Goal: Transaction & Acquisition: Obtain resource

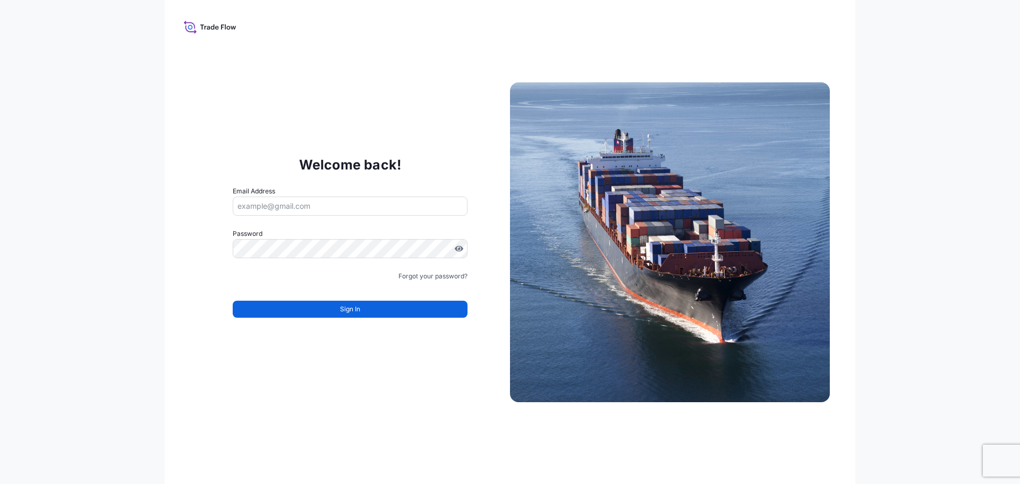
type input "[EMAIL_ADDRESS][DOMAIN_NAME]"
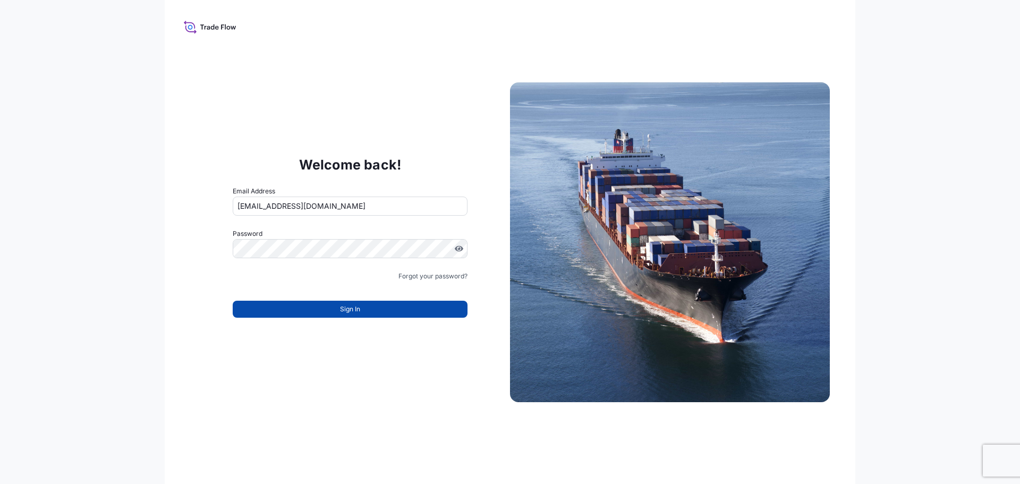
click at [361, 308] on button "Sign In" at bounding box center [350, 309] width 235 height 17
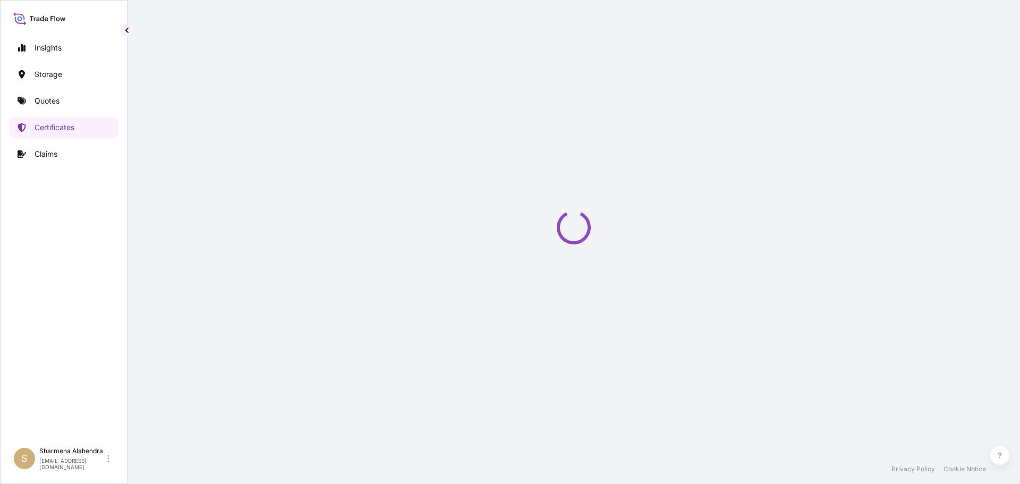
click at [621, 85] on div "Loading" at bounding box center [574, 227] width 850 height 454
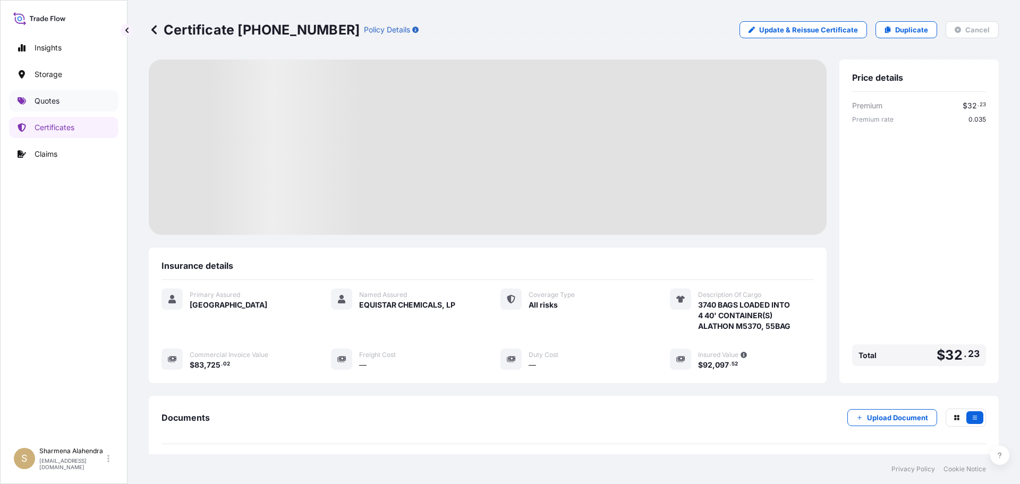
click at [31, 106] on link "Quotes" at bounding box center [63, 100] width 109 height 21
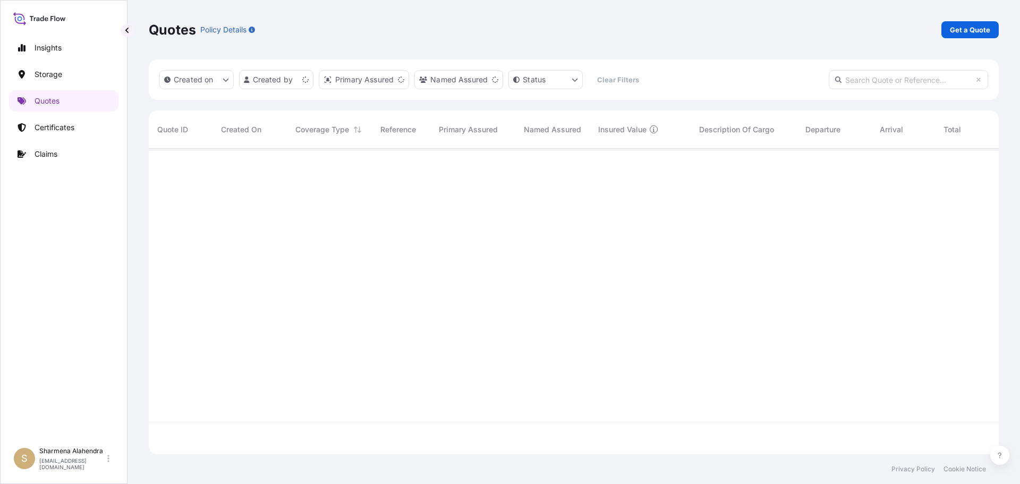
scroll to position [303, 842]
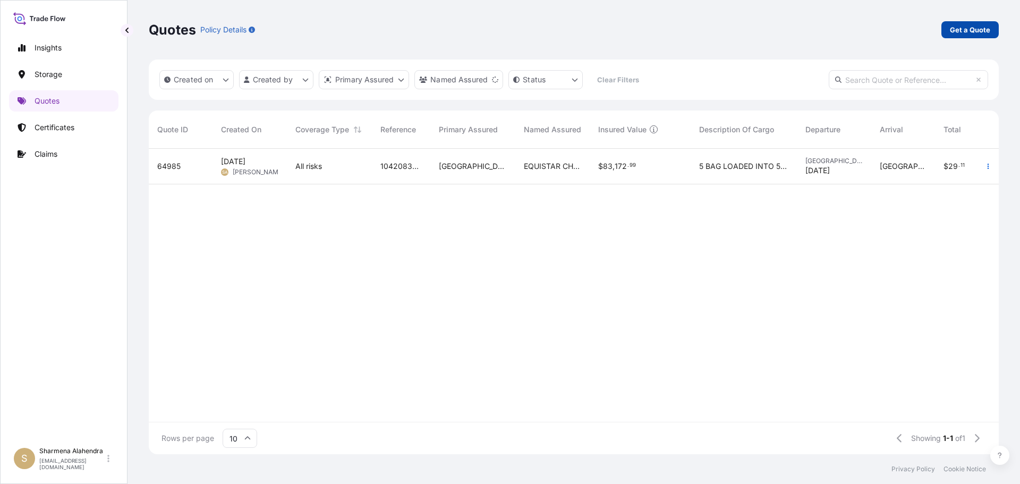
click at [973, 30] on p "Get a Quote" at bounding box center [970, 29] width 40 height 11
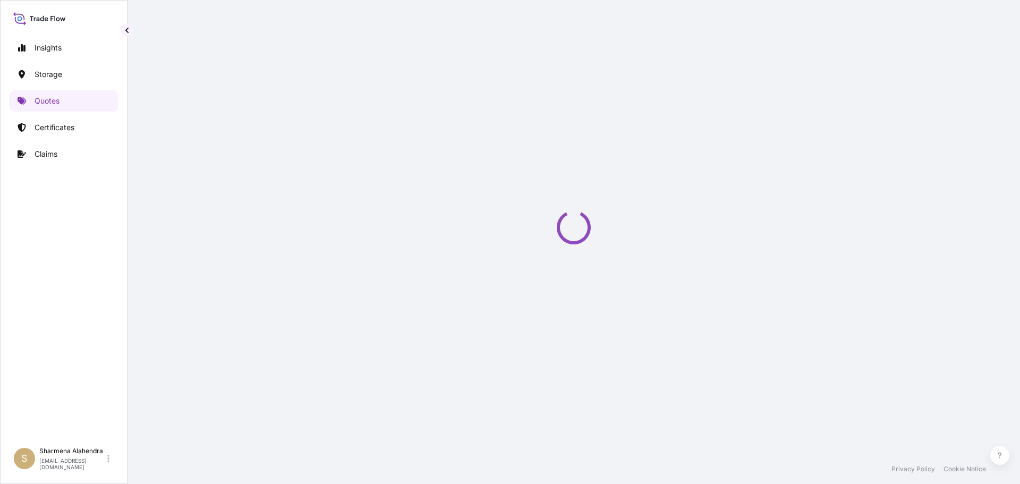
select select "Water"
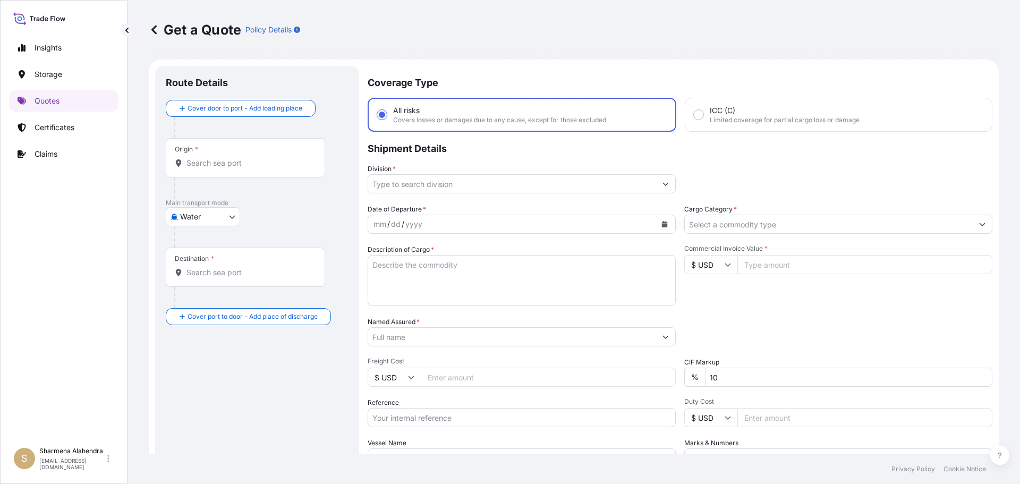
scroll to position [17, 0]
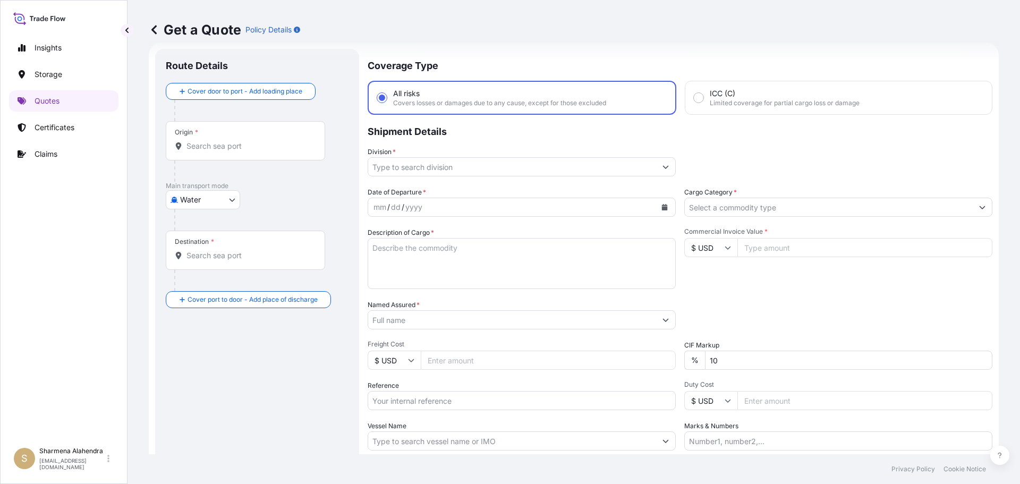
click at [221, 149] on input "Origin *" at bounding box center [248, 146] width 125 height 11
paste input "[GEOGRAPHIC_DATA], [GEOGRAPHIC_DATA]"
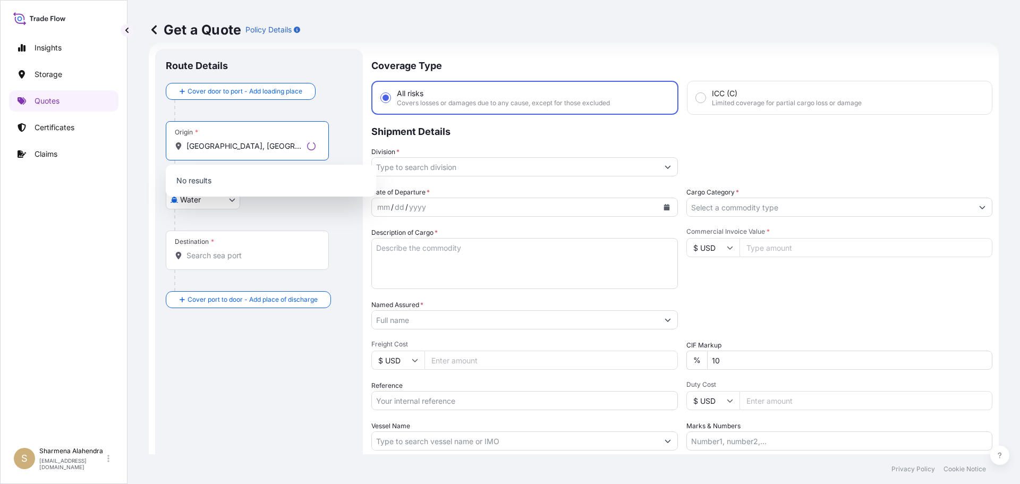
click at [255, 178] on p "No results" at bounding box center [271, 180] width 202 height 23
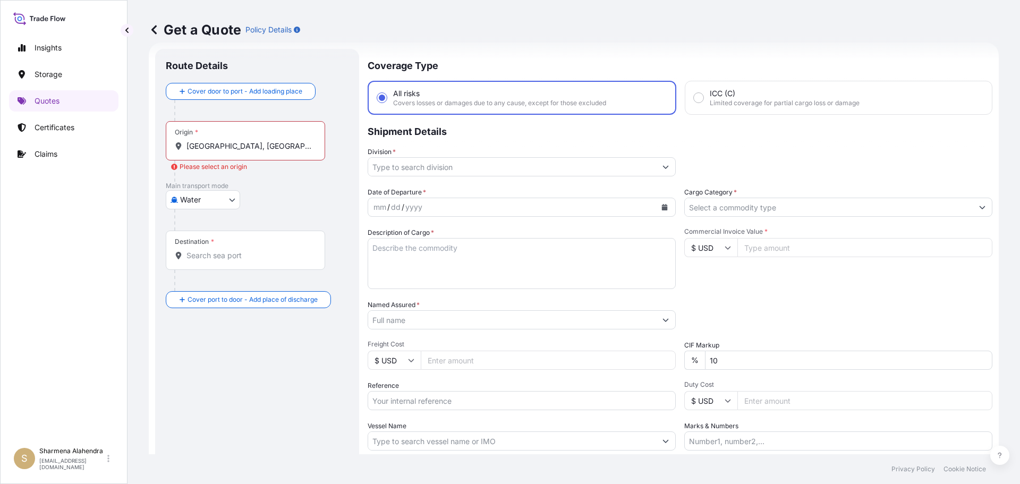
click at [250, 151] on input "[GEOGRAPHIC_DATA], [GEOGRAPHIC_DATA]" at bounding box center [248, 146] width 125 height 11
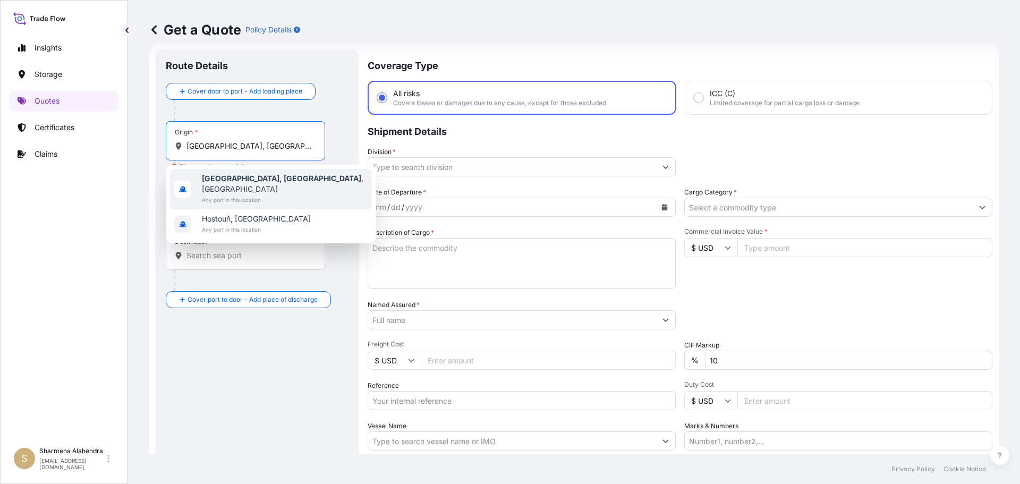
click at [248, 183] on span "[GEOGRAPHIC_DATA], [GEOGRAPHIC_DATA] , [GEOGRAPHIC_DATA]" at bounding box center [285, 183] width 166 height 21
type input "[GEOGRAPHIC_DATA], [GEOGRAPHIC_DATA], [GEOGRAPHIC_DATA]"
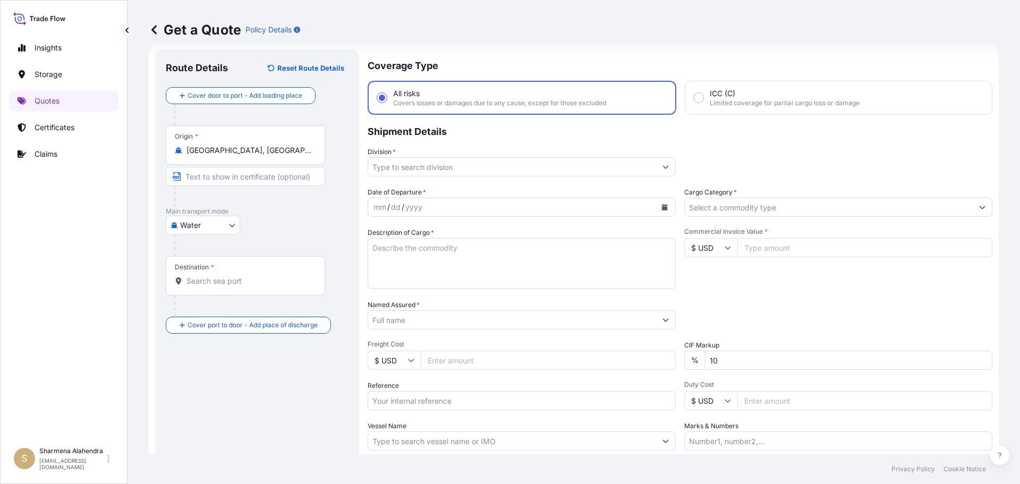
click at [538, 58] on div "Get a Quote Policy Details" at bounding box center [574, 29] width 850 height 59
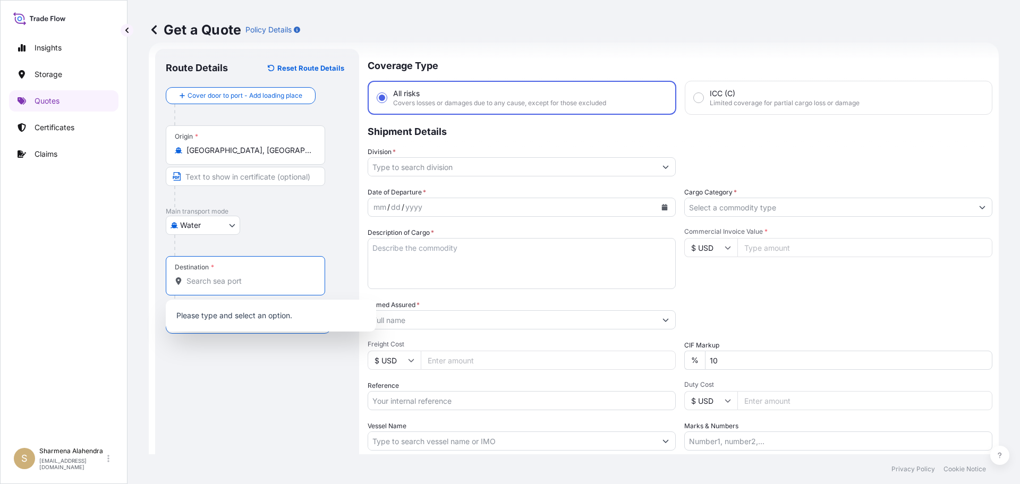
click at [228, 284] on input "Destination *" at bounding box center [248, 281] width 125 height 11
paste input "[GEOGRAPHIC_DATA], [GEOGRAPHIC_DATA]"
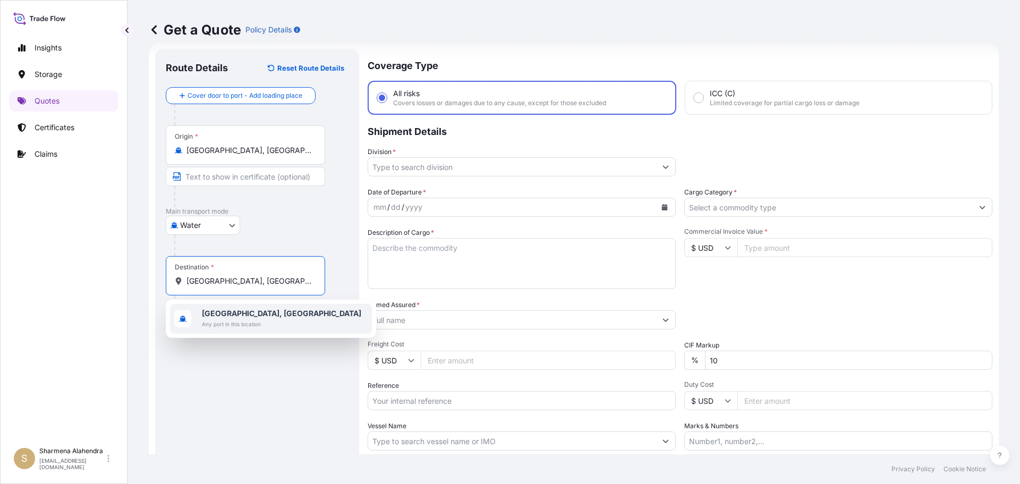
click at [250, 312] on span "[GEOGRAPHIC_DATA], [GEOGRAPHIC_DATA]" at bounding box center [281, 313] width 159 height 11
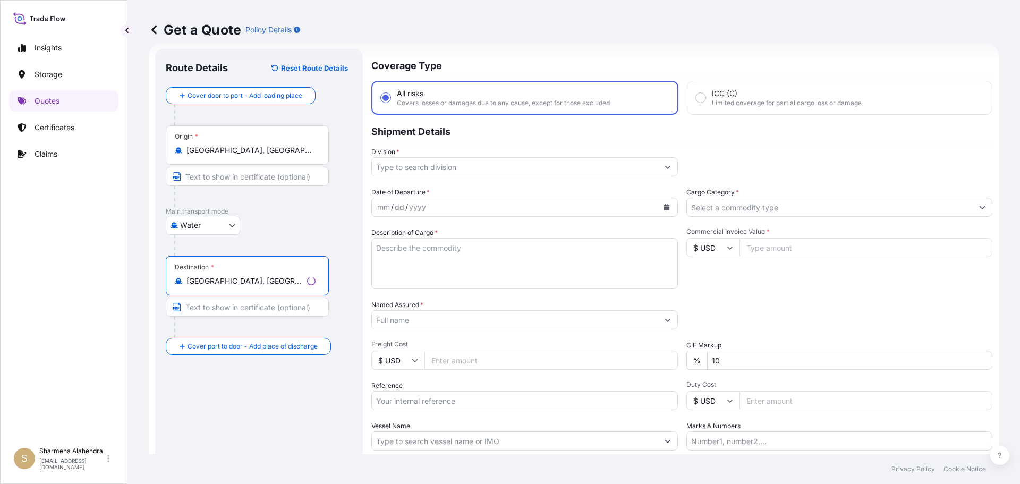
type input "[GEOGRAPHIC_DATA], [GEOGRAPHIC_DATA]"
click at [434, 165] on input "Division *" at bounding box center [515, 166] width 286 height 19
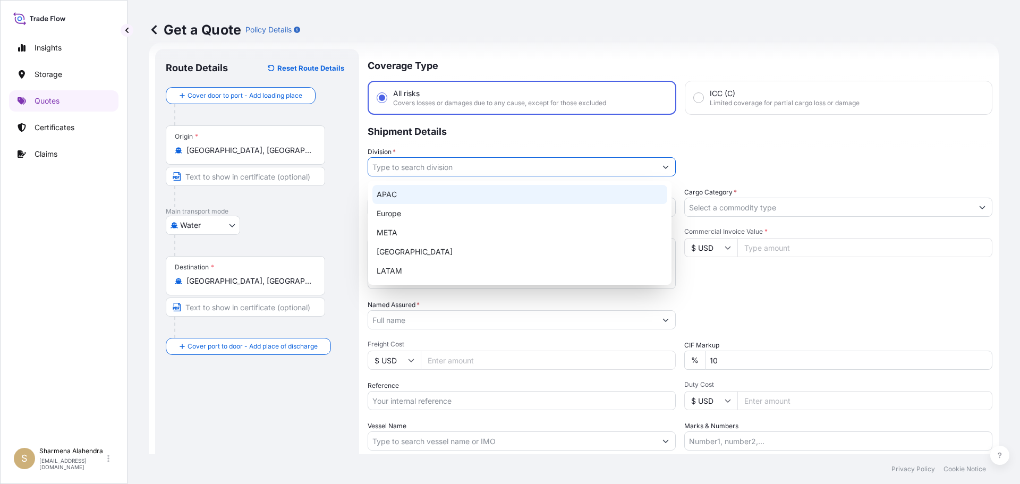
click at [404, 196] on div "APAC" at bounding box center [519, 194] width 295 height 19
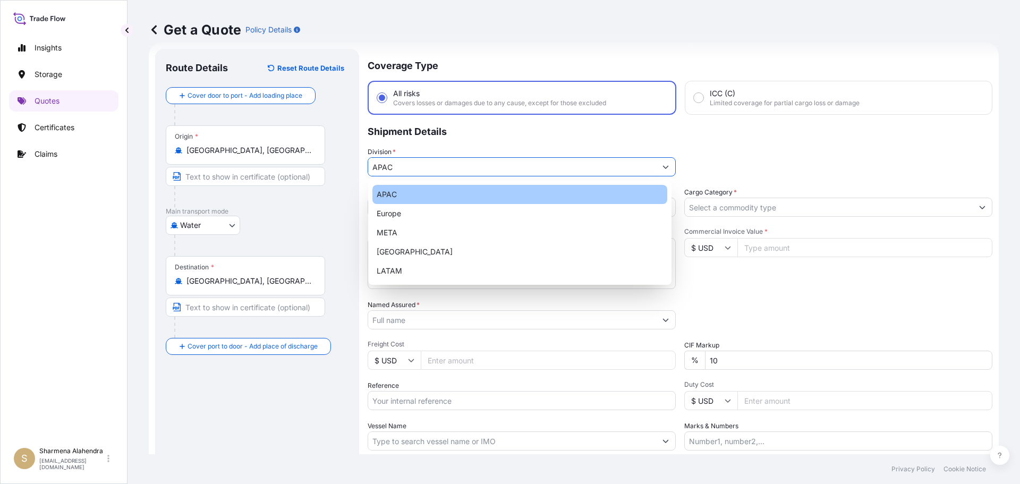
type input "APAC"
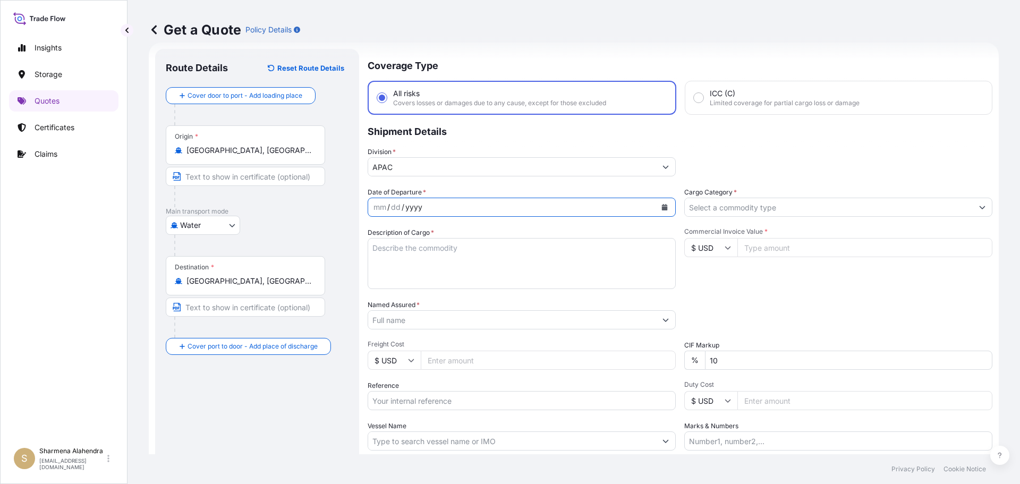
click at [410, 206] on div "yyyy" at bounding box center [413, 207] width 19 height 13
drag, startPoint x: 412, startPoint y: 195, endPoint x: 413, endPoint y: 205, distance: 9.6
click at [412, 199] on div "Date of Departure * mm / dd / yyyy" at bounding box center [522, 202] width 308 height 30
click at [414, 206] on div "yyyy" at bounding box center [413, 207] width 19 height 13
click at [662, 210] on icon "Calendar" at bounding box center [665, 207] width 6 height 6
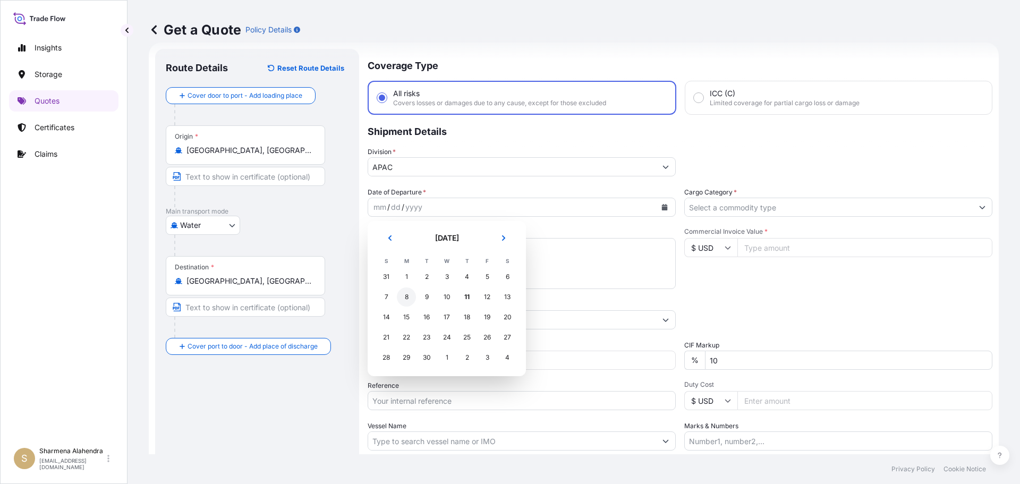
click at [406, 297] on div "8" at bounding box center [406, 296] width 19 height 19
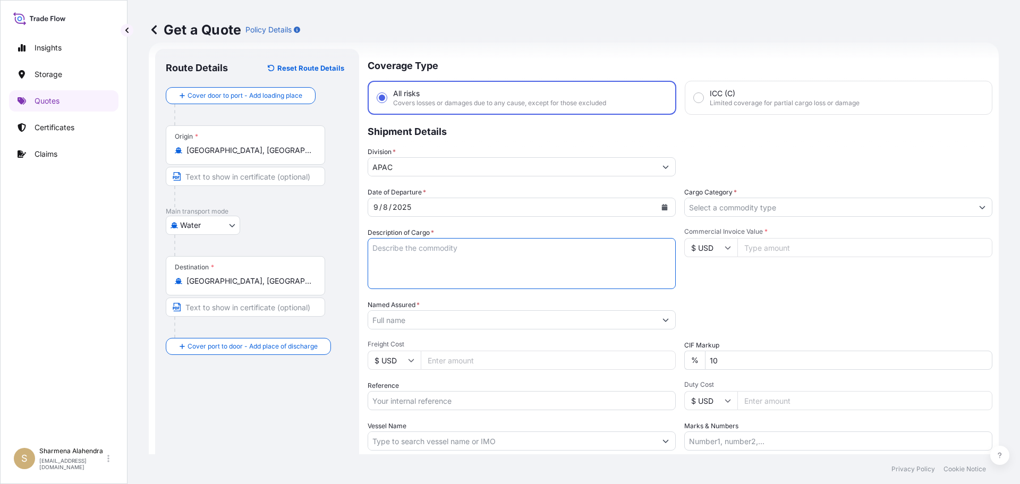
click at [411, 258] on textarea "Description of Cargo *" at bounding box center [522, 263] width 308 height 51
click at [573, 265] on textarea "Description of Cargo *" at bounding box center [522, 263] width 308 height 51
paste textarea "BAGS LOADED INTO 5 20' DRY VAN PETROTHENE GA502119, SEABULK"
click at [374, 248] on textarea "BAGS LOADED INTO 5 20' DRY VAN PETROTHENE GA502119, SEABULK" at bounding box center [522, 263] width 308 height 51
type textarea "5 BAGS LOADED INTO 5 20' DRY VAN PETROTHENE GA502119, SEABULK"
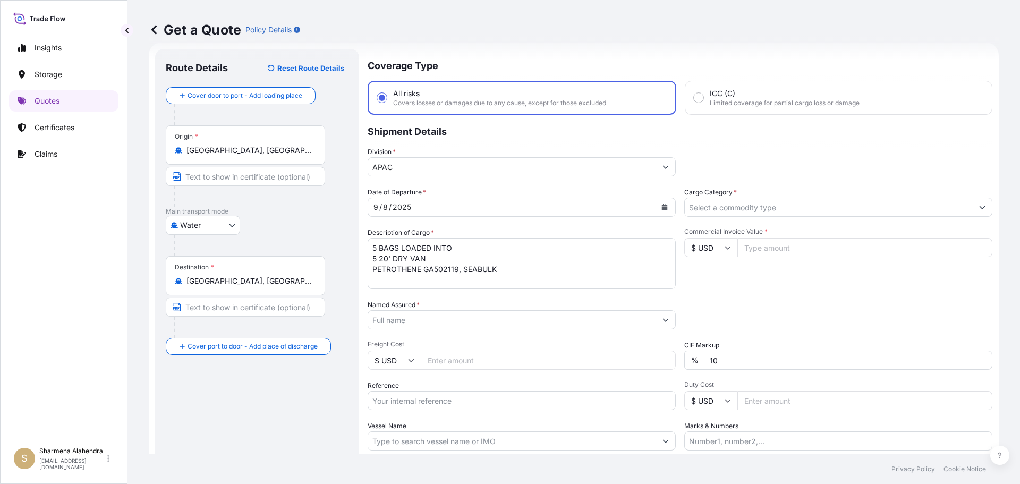
click at [526, 321] on input "Named Assured *" at bounding box center [512, 319] width 288 height 19
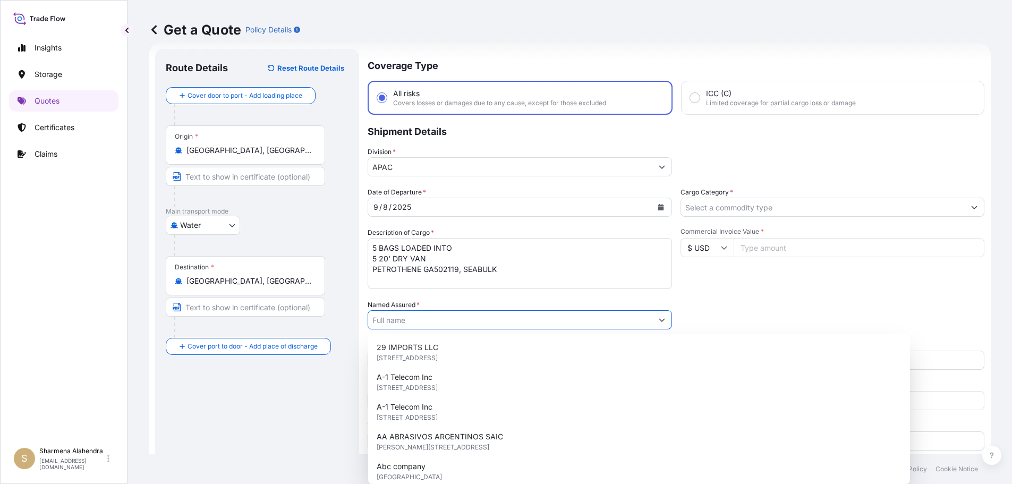
paste input "EQUISTAR CHEMICALS, LP"
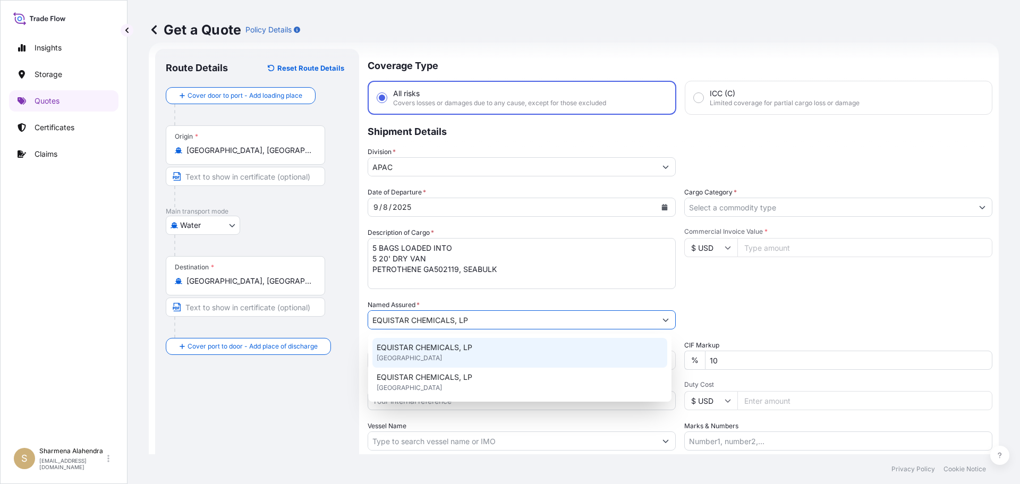
click at [437, 354] on div "EQUISTAR CHEMICALS, LP [GEOGRAPHIC_DATA]" at bounding box center [519, 353] width 295 height 30
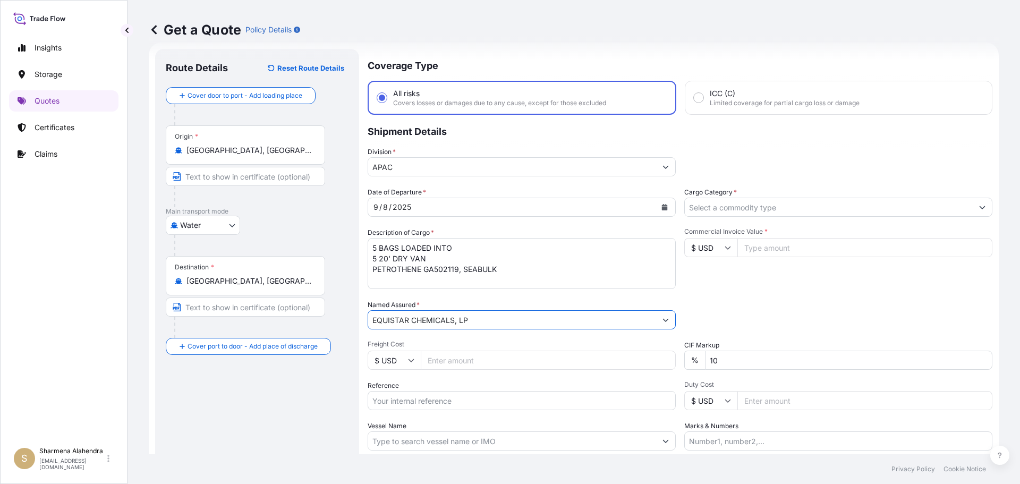
type input "EQUISTAR CHEMICALS, LP"
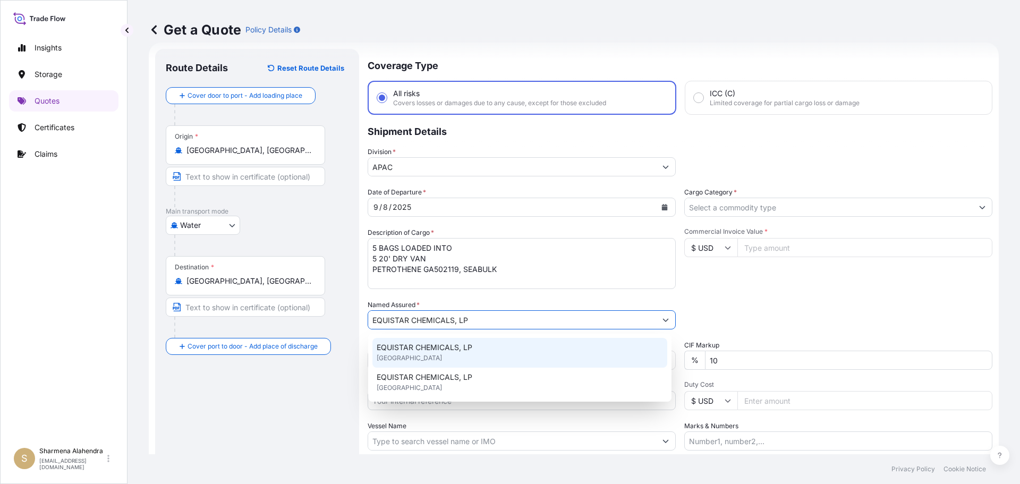
click at [437, 353] on div "EQUISTAR CHEMICALS, LP [GEOGRAPHIC_DATA]" at bounding box center [519, 353] width 295 height 30
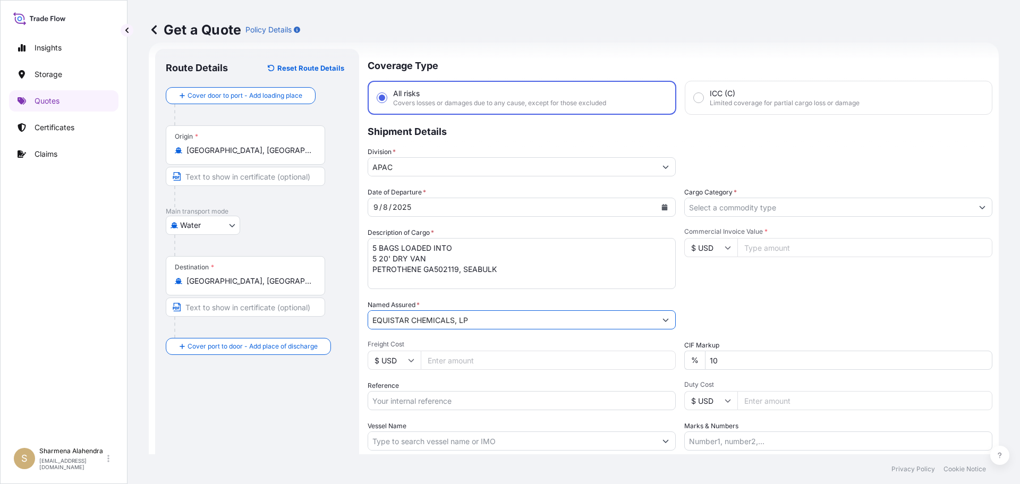
click at [436, 396] on input "Reference" at bounding box center [522, 400] width 308 height 19
paste input "10420870344"
paste input "5013163599"
type input "10420870344/5013163599"
click at [449, 438] on input "Vessel Name" at bounding box center [512, 440] width 288 height 19
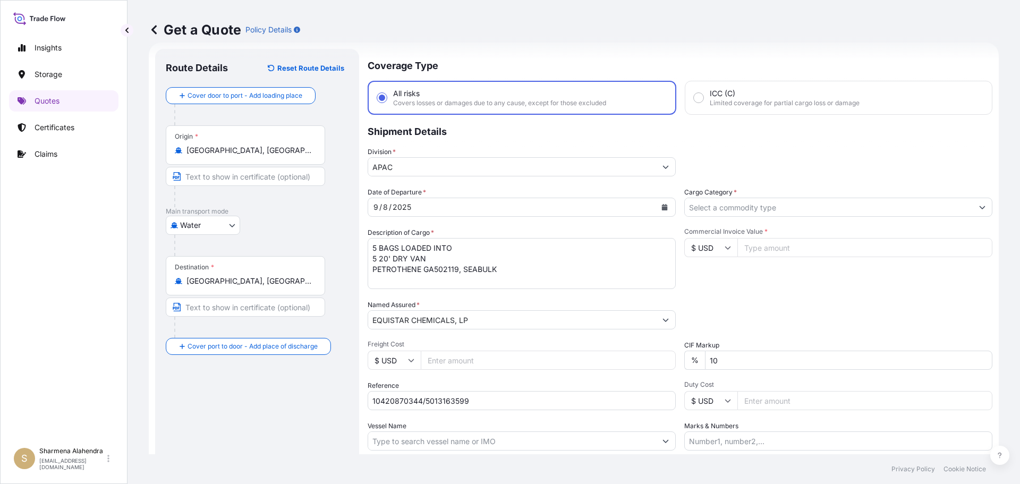
click at [565, 440] on input "Vessel Name" at bounding box center [512, 440] width 288 height 19
paste input "AS CAROLINA"
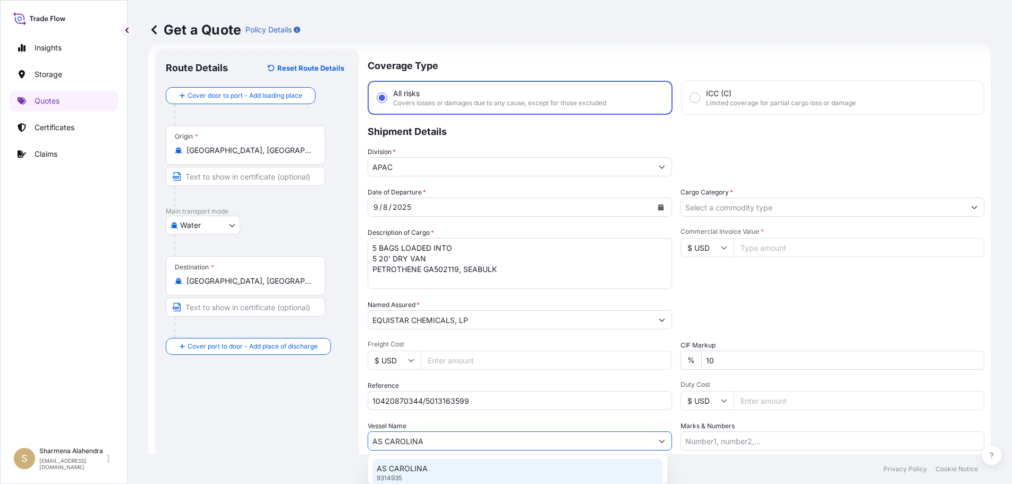
click at [437, 470] on div "AS CAROLINA 9314935" at bounding box center [517, 473] width 291 height 28
type input "AS CAROLINA"
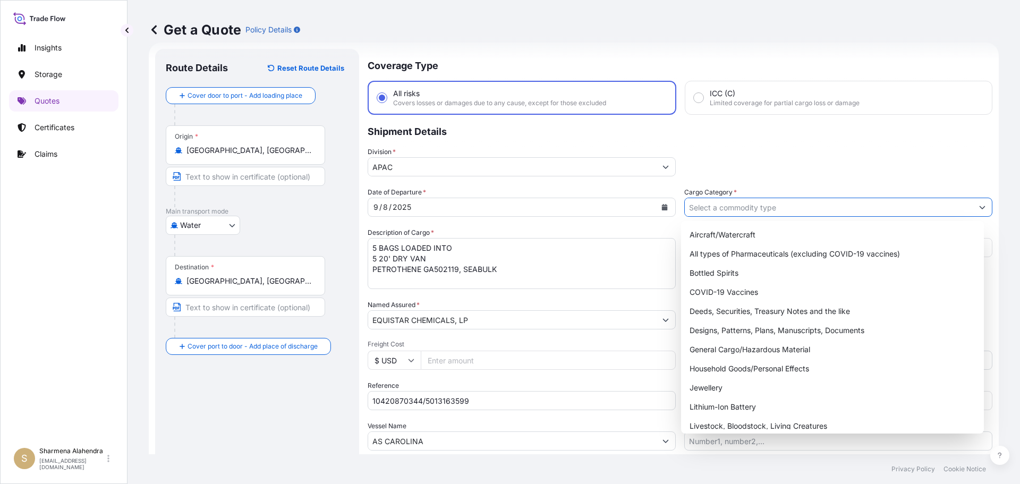
click at [784, 205] on input "Cargo Category *" at bounding box center [829, 207] width 288 height 19
click at [713, 347] on div "General Cargo/Hazardous Material" at bounding box center [832, 349] width 295 height 19
type input "General Cargo/Hazardous Material"
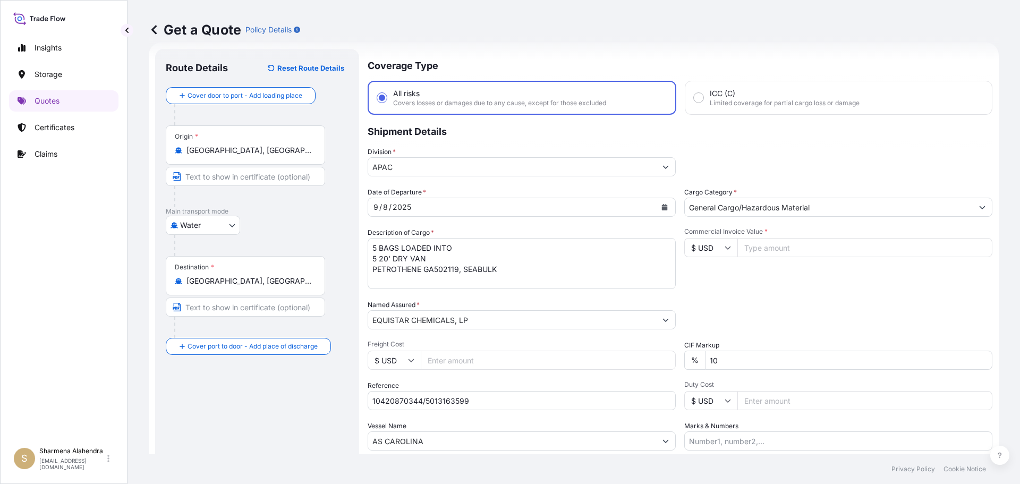
click at [72, 368] on div "Insights Storage Quotes Certificates Claims" at bounding box center [63, 235] width 109 height 414
click at [761, 246] on input "Commercial Invoice Value *" at bounding box center [864, 247] width 255 height 19
paste input "74062.98"
type input "74062.98"
click at [761, 285] on div "Commercial Invoice Value * $ USD 74062.98" at bounding box center [838, 258] width 308 height 62
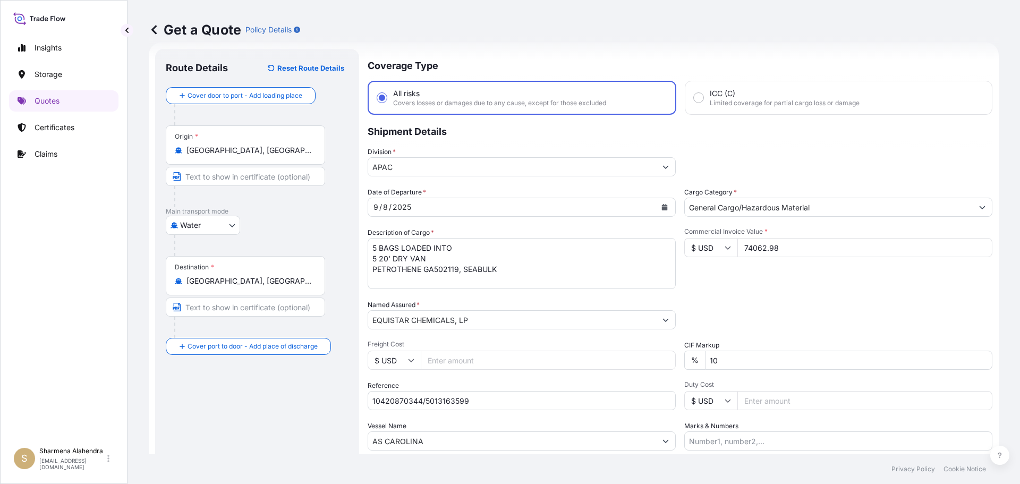
click at [822, 296] on div "Date of Departure * [DATE] Cargo Category * General Cargo/Hazardous Material De…" at bounding box center [680, 318] width 625 height 263
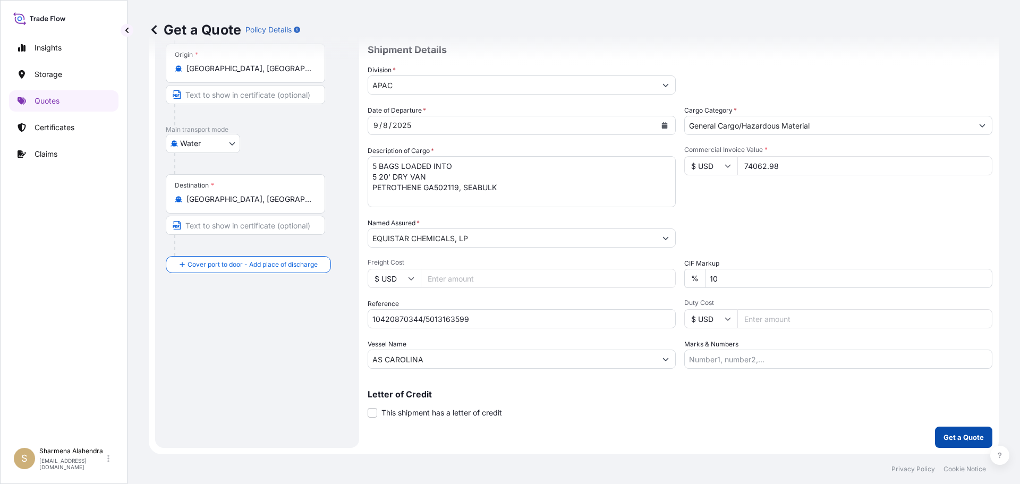
click at [962, 437] on p "Get a Quote" at bounding box center [963, 437] width 40 height 11
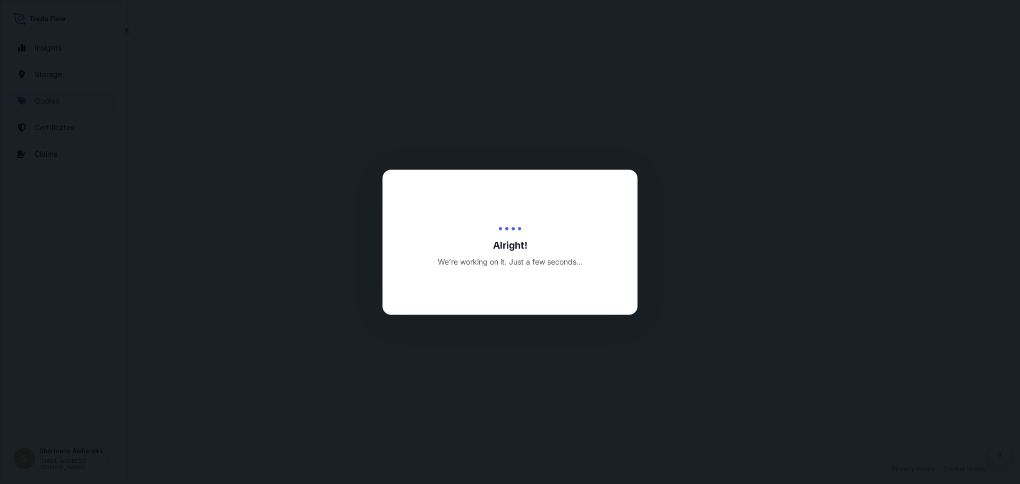
select select "Water"
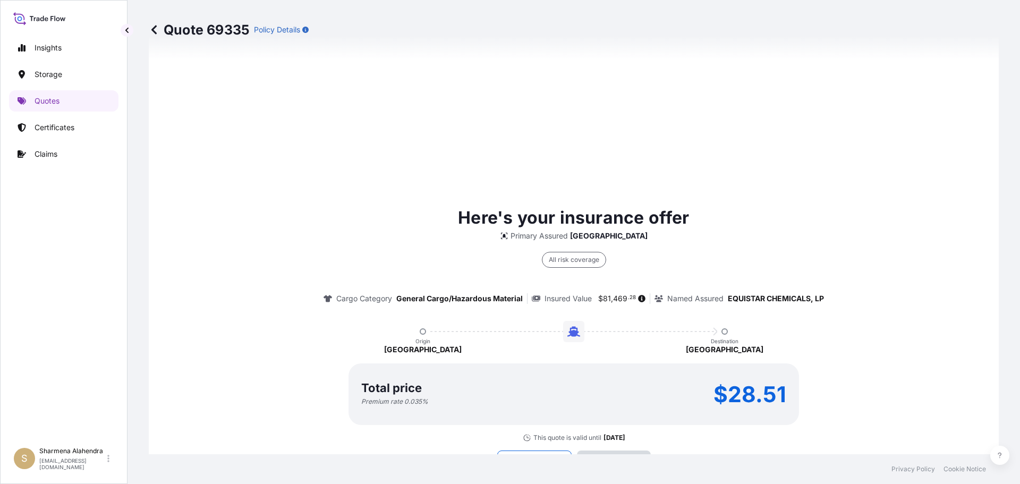
scroll to position [1519, 0]
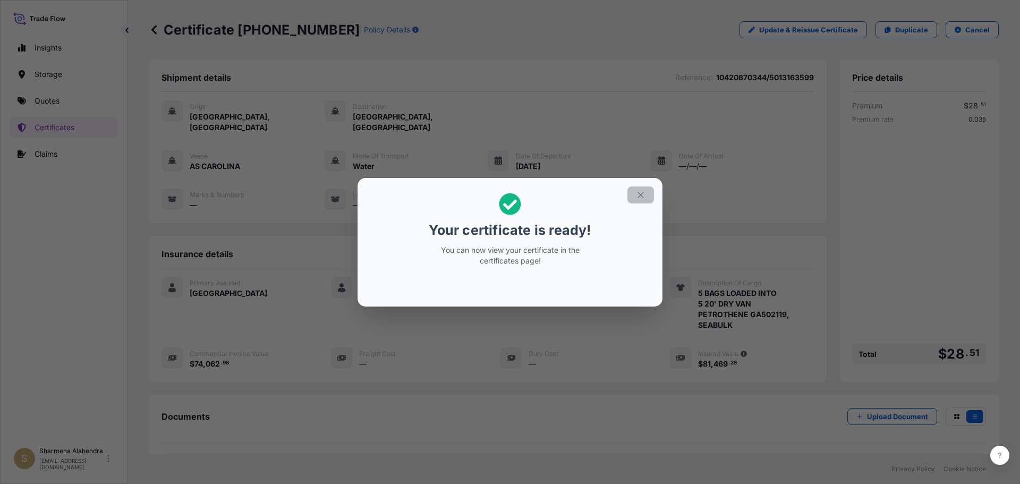
click at [640, 196] on icon "button" at bounding box center [641, 195] width 10 height 10
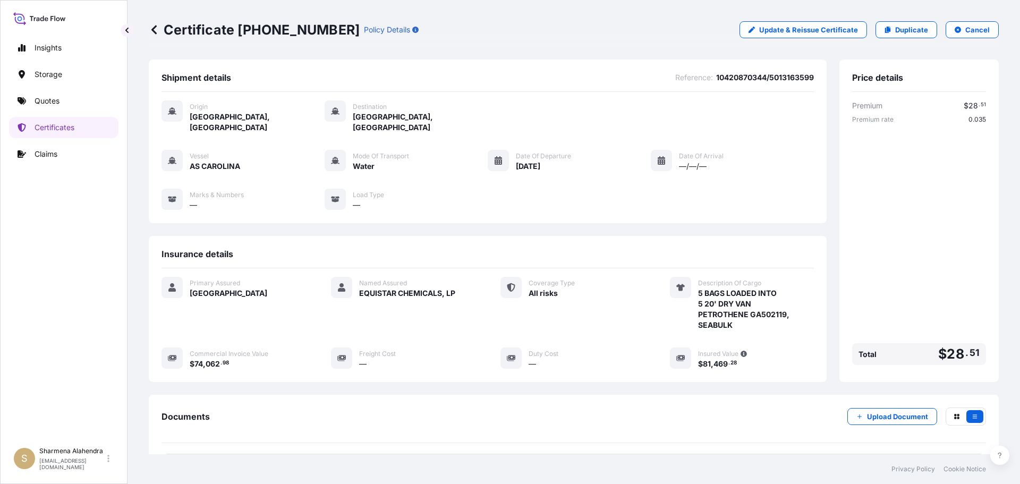
scroll to position [96, 0]
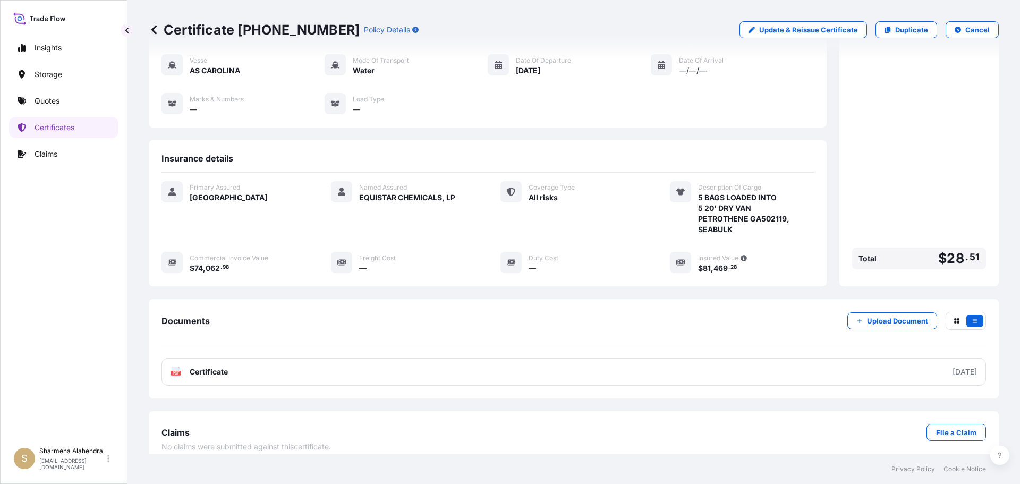
click at [389, 360] on link "PDF Certificate [DATE]" at bounding box center [573, 372] width 824 height 28
click at [52, 107] on link "Quotes" at bounding box center [63, 100] width 109 height 21
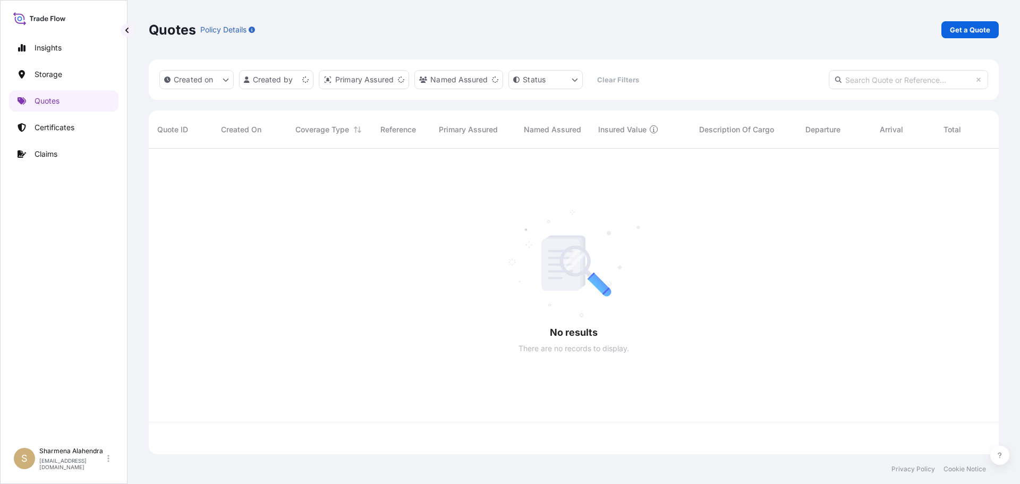
scroll to position [303, 842]
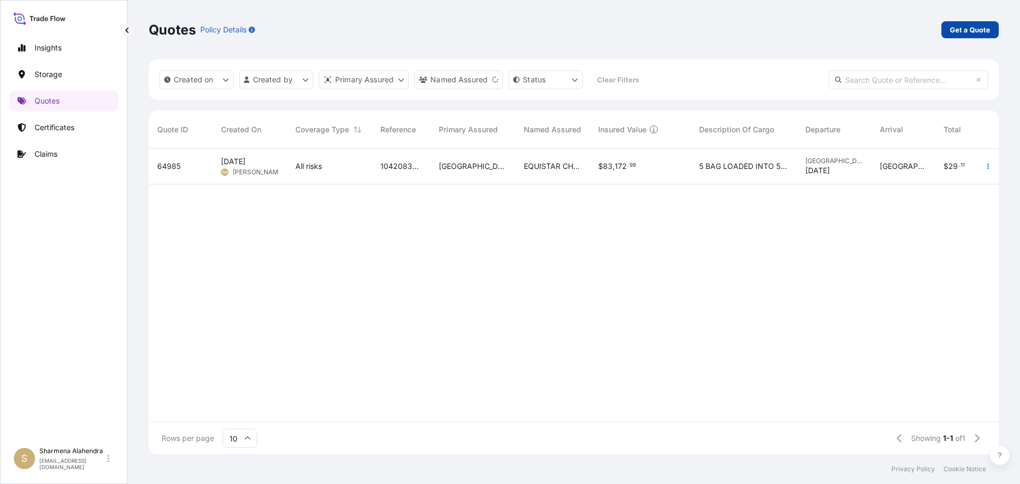
click at [976, 27] on p "Get a Quote" at bounding box center [970, 29] width 40 height 11
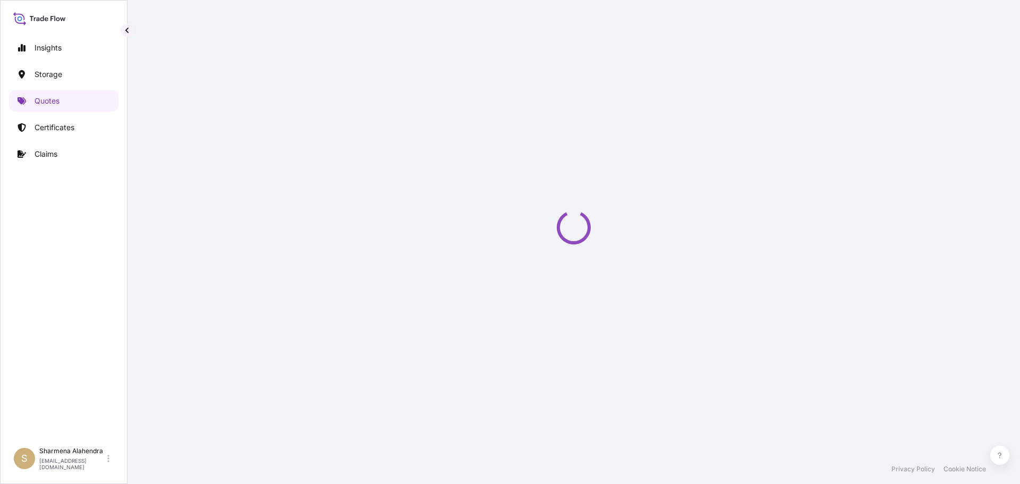
select select "Water"
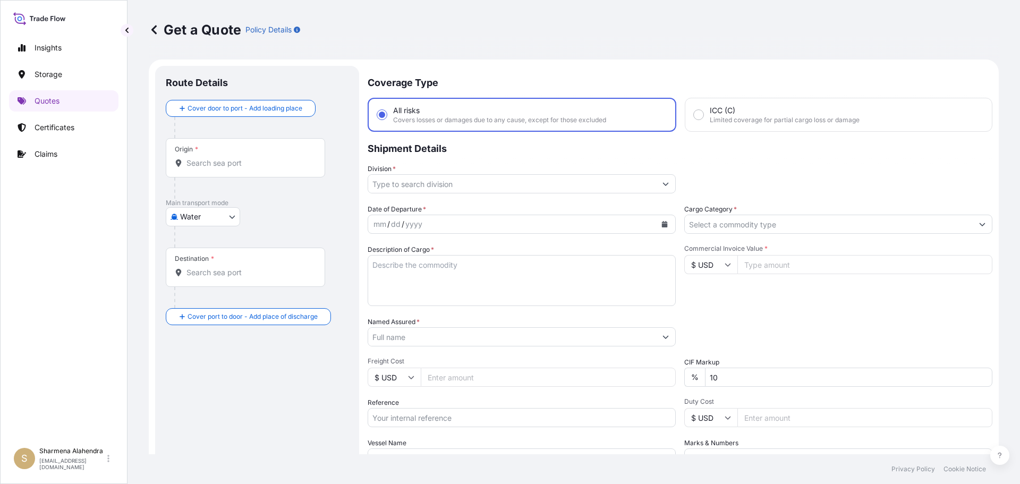
scroll to position [17, 0]
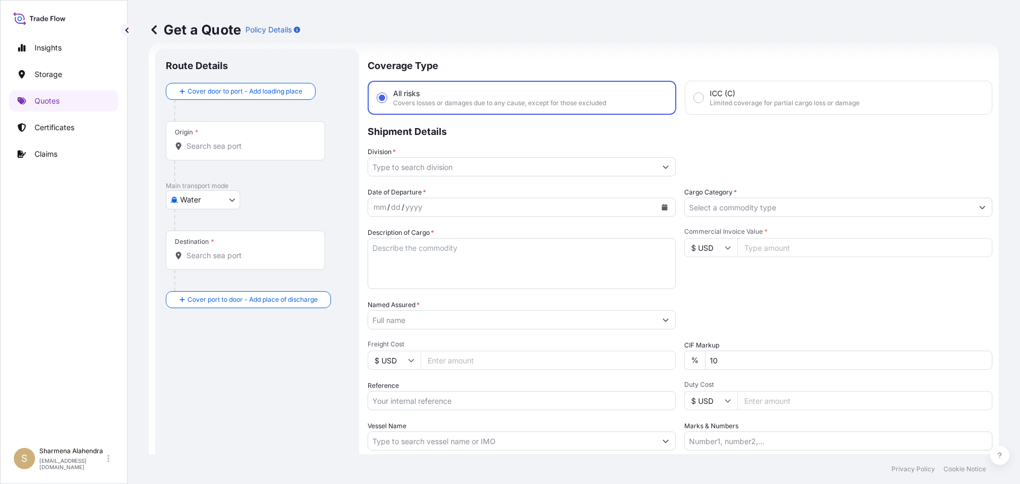
click at [534, 49] on div "Get a Quote Policy Details" at bounding box center [574, 29] width 850 height 59
click at [227, 147] on input "Origin *" at bounding box center [248, 146] width 125 height 11
paste input "[GEOGRAPHIC_DATA], [GEOGRAPHIC_DATA]"
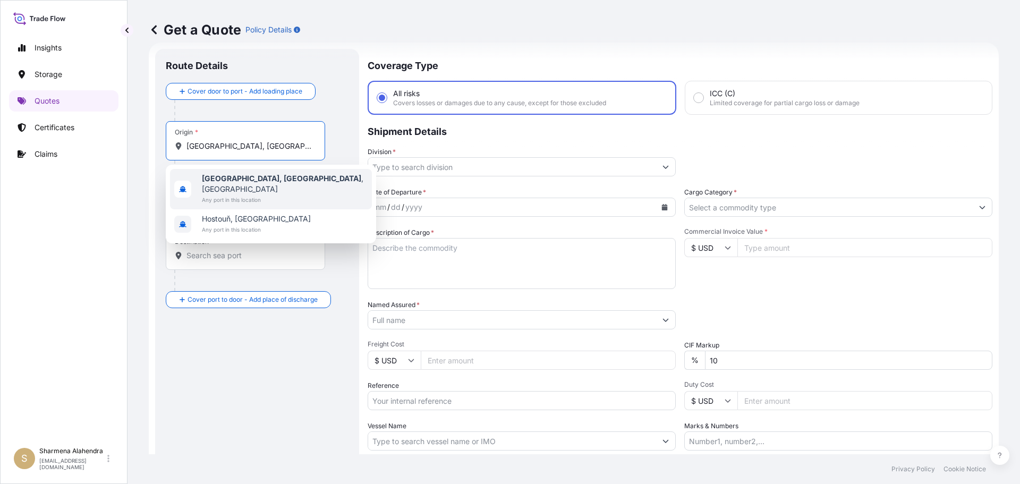
click at [221, 183] on span "[GEOGRAPHIC_DATA], [GEOGRAPHIC_DATA] , [GEOGRAPHIC_DATA]" at bounding box center [285, 183] width 166 height 21
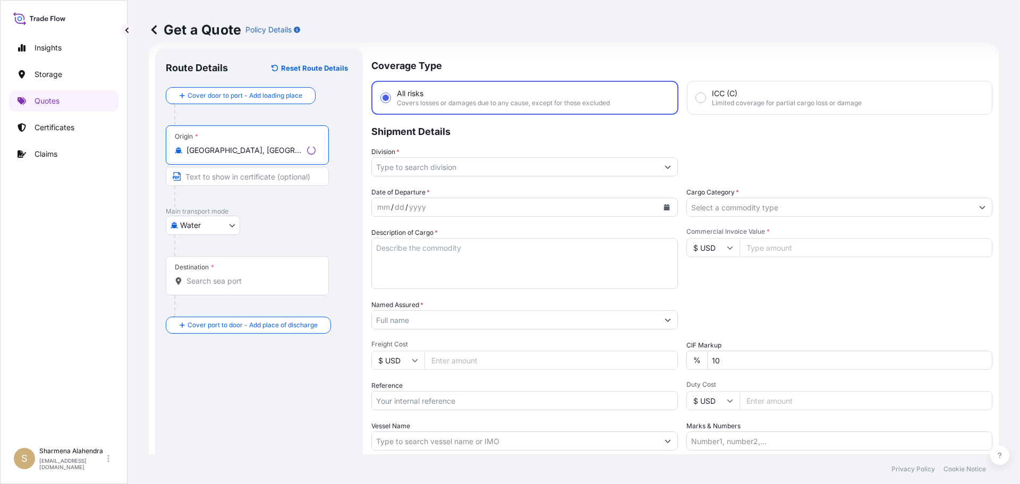
type input "[GEOGRAPHIC_DATA], [GEOGRAPHIC_DATA], [GEOGRAPHIC_DATA]"
click at [531, 53] on div "Get a Quote Policy Details" at bounding box center [574, 29] width 850 height 59
click at [238, 272] on div "Destination *" at bounding box center [245, 275] width 159 height 39
click at [238, 276] on input "Destination *" at bounding box center [248, 281] width 125 height 11
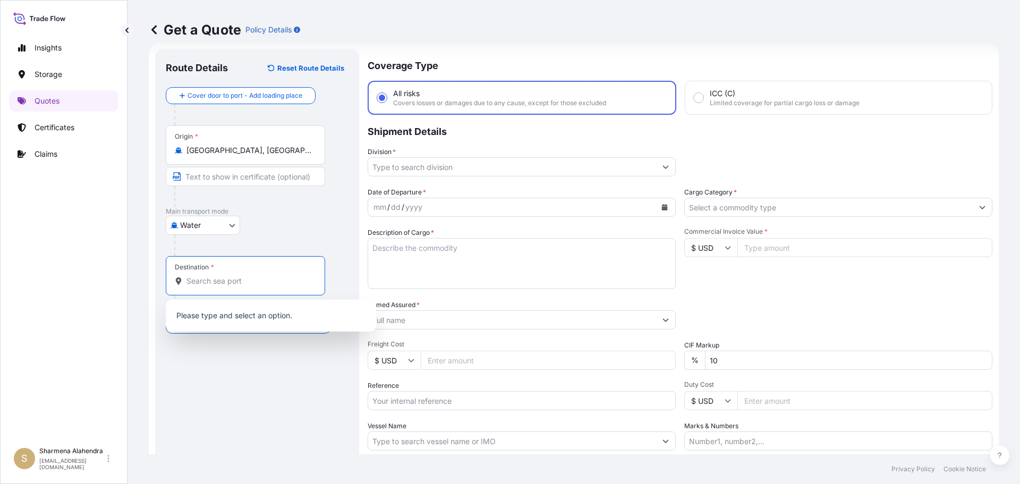
paste input "MANAUS, [GEOGRAPHIC_DATA]"
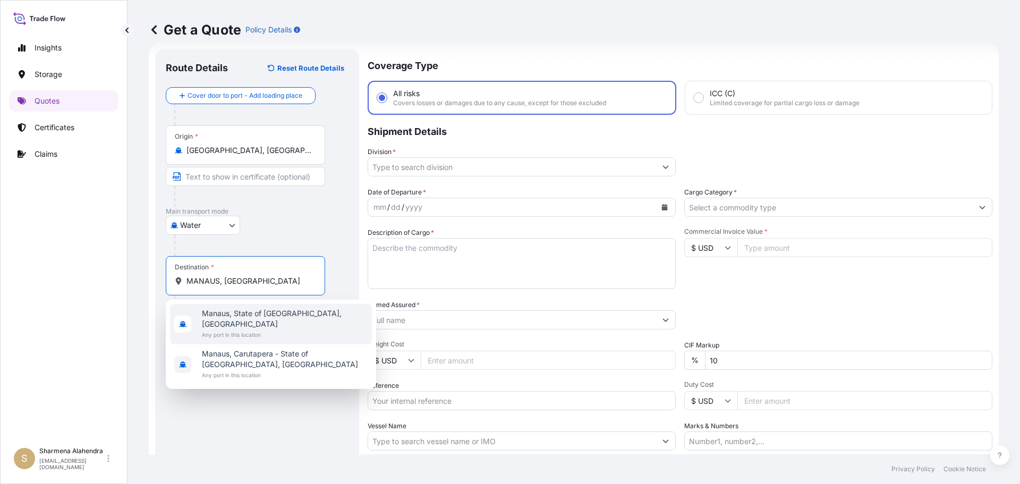
click at [249, 313] on span "Manaus, State of [GEOGRAPHIC_DATA], [GEOGRAPHIC_DATA]" at bounding box center [285, 318] width 166 height 21
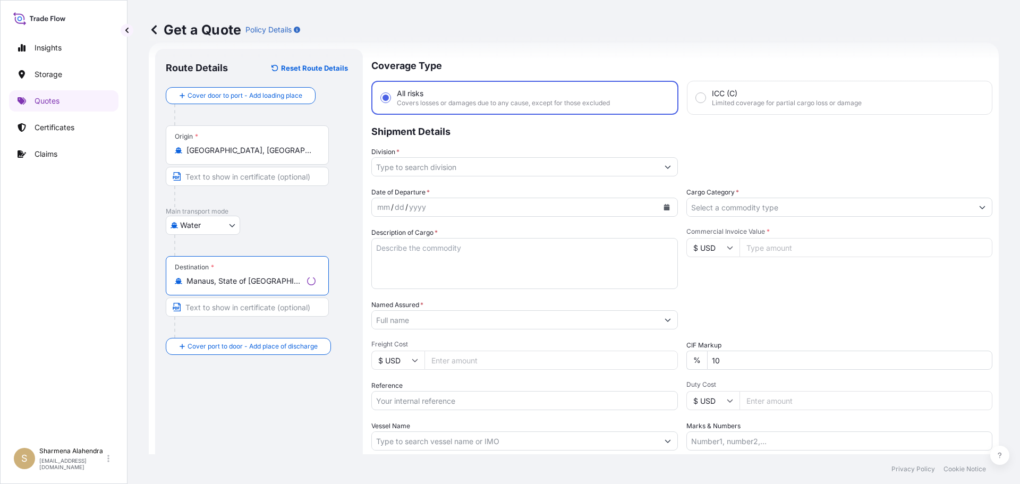
type input "Manaus, State of [GEOGRAPHIC_DATA], [GEOGRAPHIC_DATA]"
click at [506, 167] on input "Division *" at bounding box center [515, 166] width 286 height 19
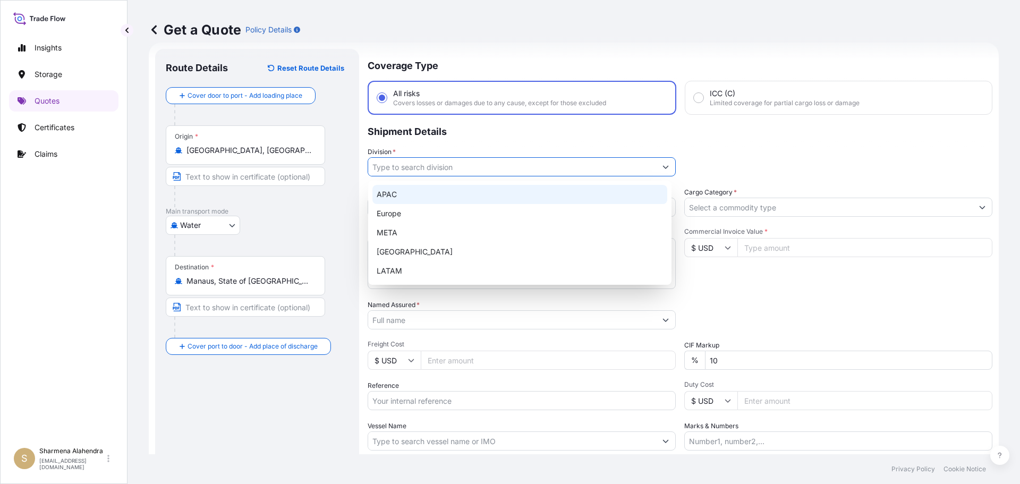
click at [394, 198] on div "APAC" at bounding box center [519, 194] width 295 height 19
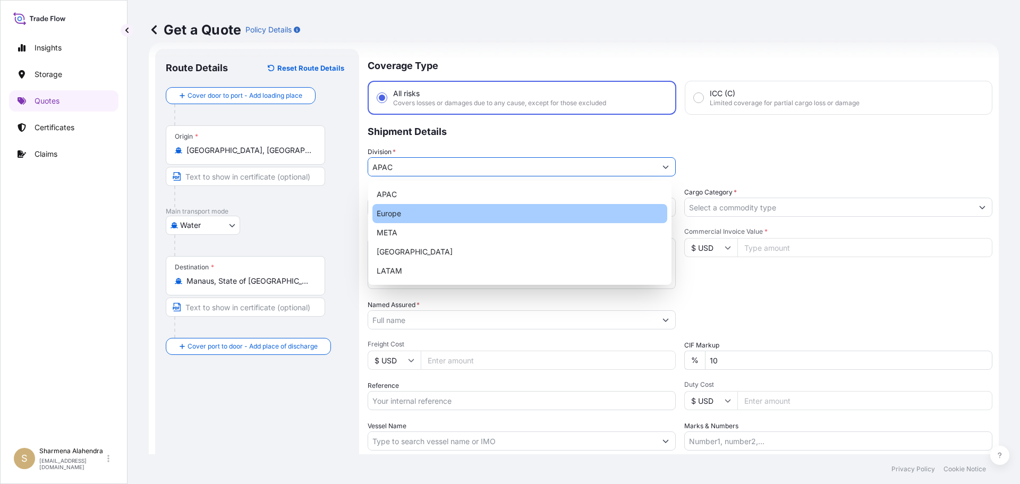
type input "Europe"
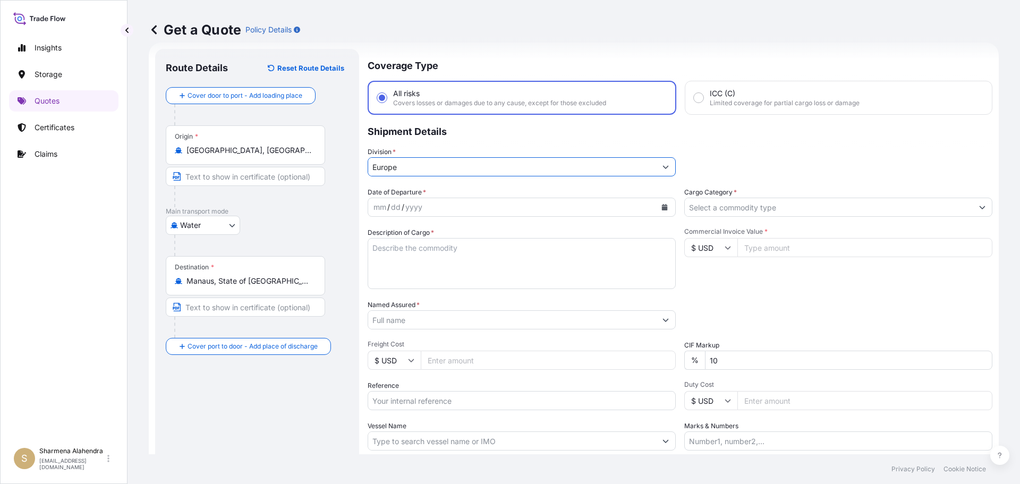
click at [662, 207] on icon "Calendar" at bounding box center [665, 207] width 6 height 6
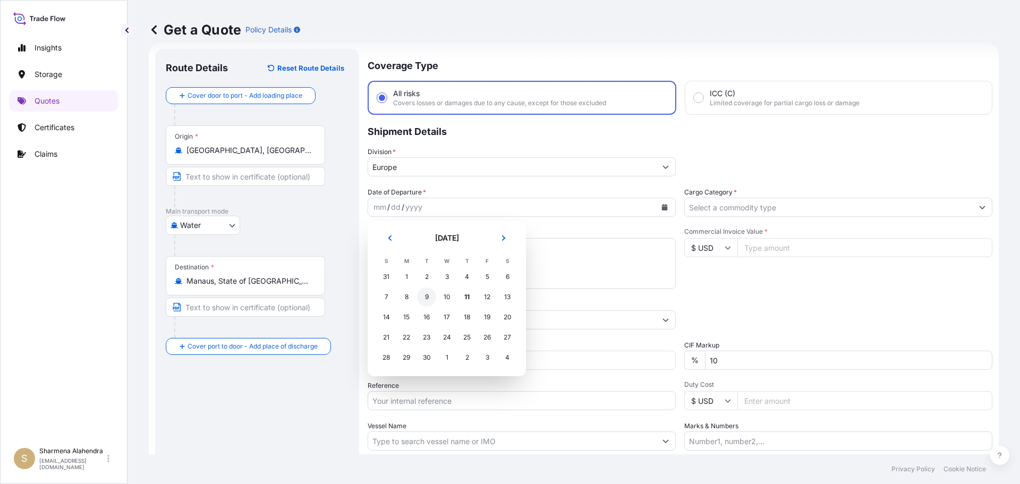
click at [427, 300] on div "9" at bounding box center [426, 296] width 19 height 19
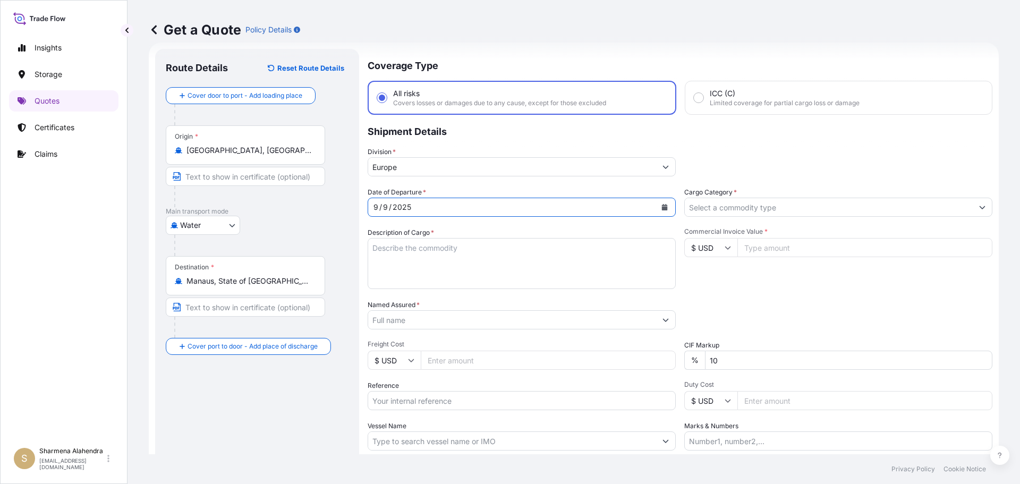
click at [471, 258] on textarea "Description of Cargo *" at bounding box center [522, 263] width 308 height 51
click at [561, 257] on textarea "Description of Cargo *" at bounding box center [522, 263] width 308 height 51
paste textarea "BAGS LOADED ONTO 85 PALLETS LOADED INTO 5 40' CONTAINER(S) ALATHON L5005, BG25HT"
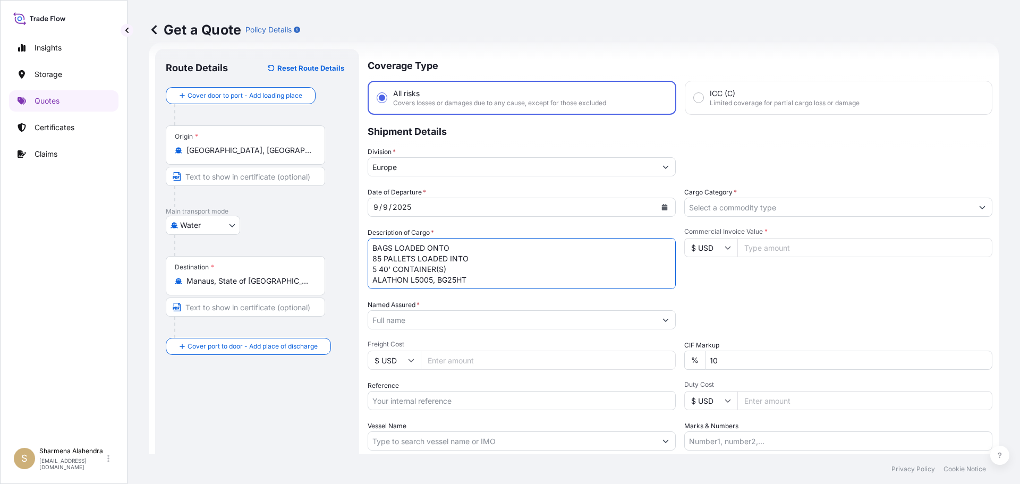
click at [373, 246] on textarea "BAGS LOADED ONTO 85 PALLETS LOADED INTO 5 40' CONTAINER(S) ALATHON L5005, BG25HT" at bounding box center [522, 263] width 308 height 51
type textarea "4675 BAGS LOADED ONTO 85 PALLETS LOADED INTO 5 40' CONTAINER(S) ALATHON L5005, …"
click at [549, 258] on textarea "4675 BAGS LOADED ONTO 85 PALLETS LOADED INTO 5 40' CONTAINER(S) ALATHON L5005, …" at bounding box center [522, 263] width 308 height 51
click at [420, 314] on input "Named Assured *" at bounding box center [512, 319] width 288 height 19
click at [583, 324] on input "Named Assured *" at bounding box center [512, 319] width 288 height 19
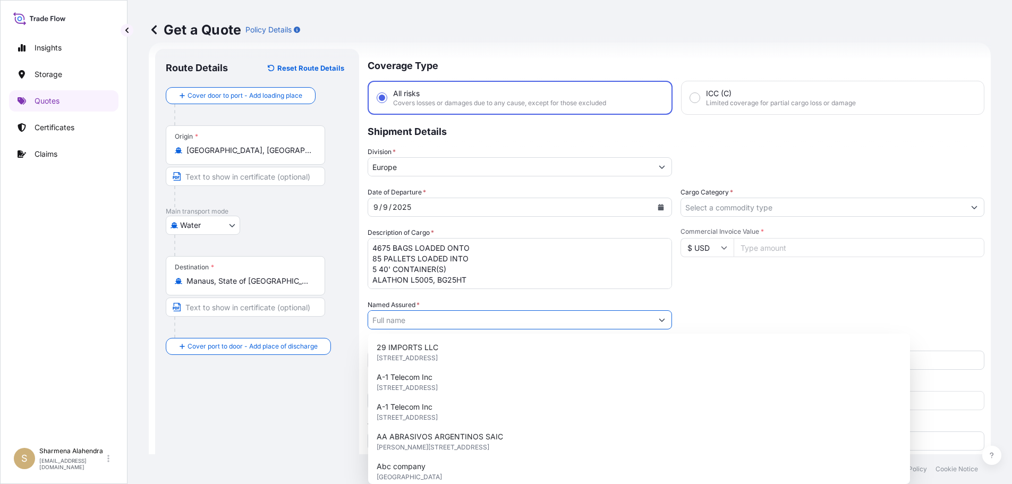
paste input "EQUISTAR CHEMICALS, LP"
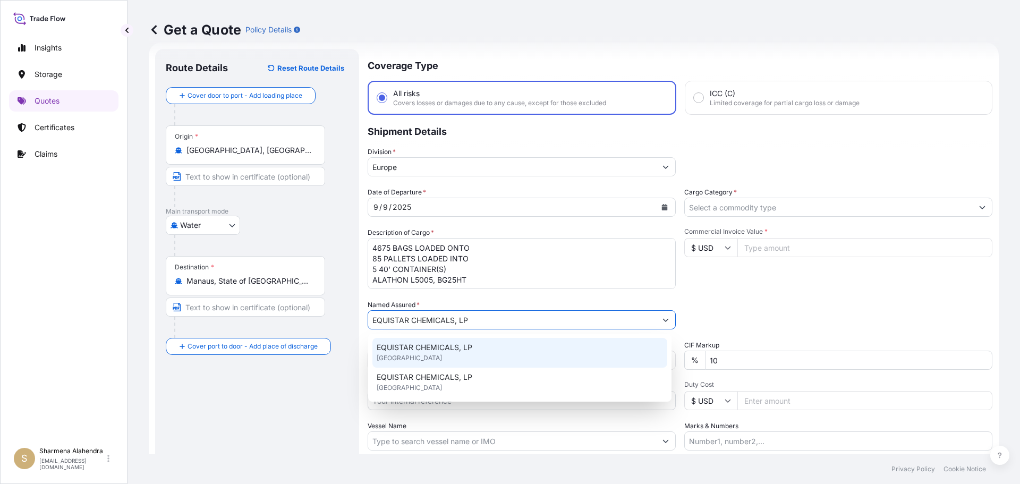
click at [433, 351] on span "EQUISTAR CHEMICALS, LP" at bounding box center [425, 347] width 96 height 11
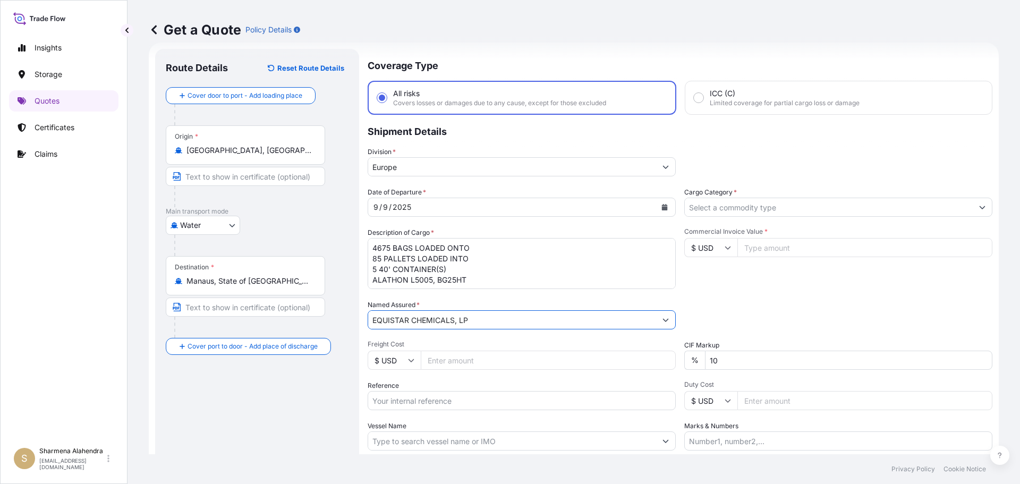
type input "EQUISTAR CHEMICALS, LP"
click at [713, 49] on div "Get a Quote Policy Details" at bounding box center [574, 29] width 850 height 59
drag, startPoint x: 433, startPoint y: 393, endPoint x: 458, endPoint y: 410, distance: 30.5
click at [433, 393] on input "Reference" at bounding box center [522, 400] width 308 height 19
click at [434, 403] on input "Reference" at bounding box center [522, 400] width 308 height 19
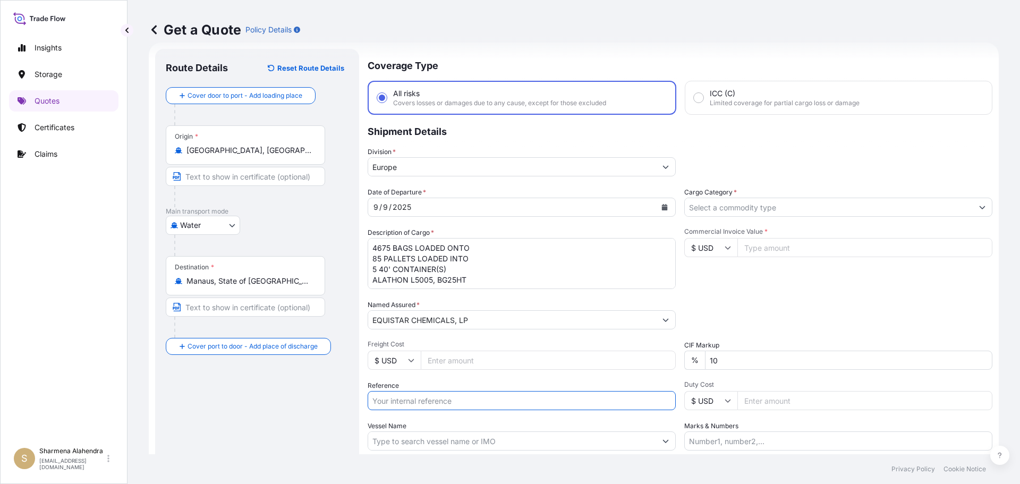
paste input "10420860370"
paste input "5013178226"
type input "10420860370/5013178226"
click at [383, 431] on label "Vessel Name" at bounding box center [387, 426] width 39 height 11
click at [383, 431] on input "Vessel Name" at bounding box center [512, 440] width 288 height 19
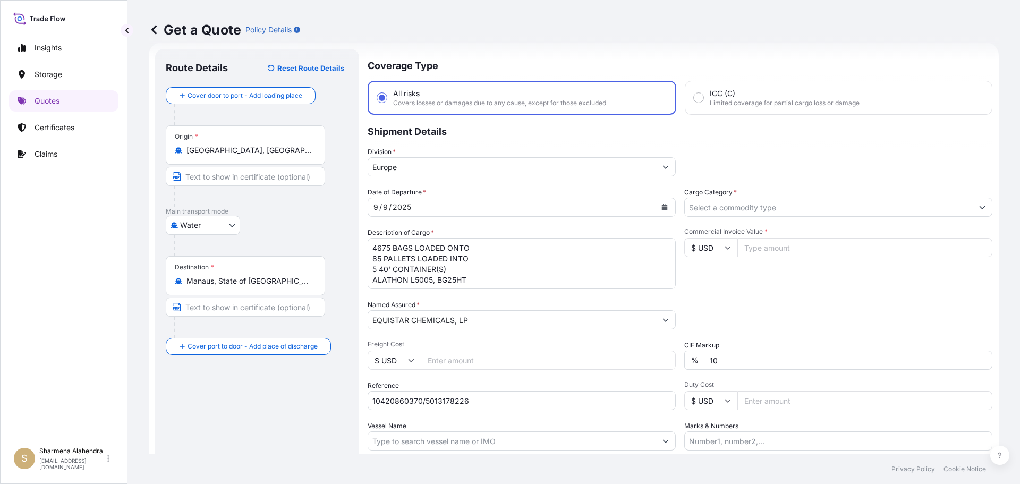
click at [519, 444] on input "Vessel Name" at bounding box center [512, 440] width 288 height 19
paste input "ENSENADA"
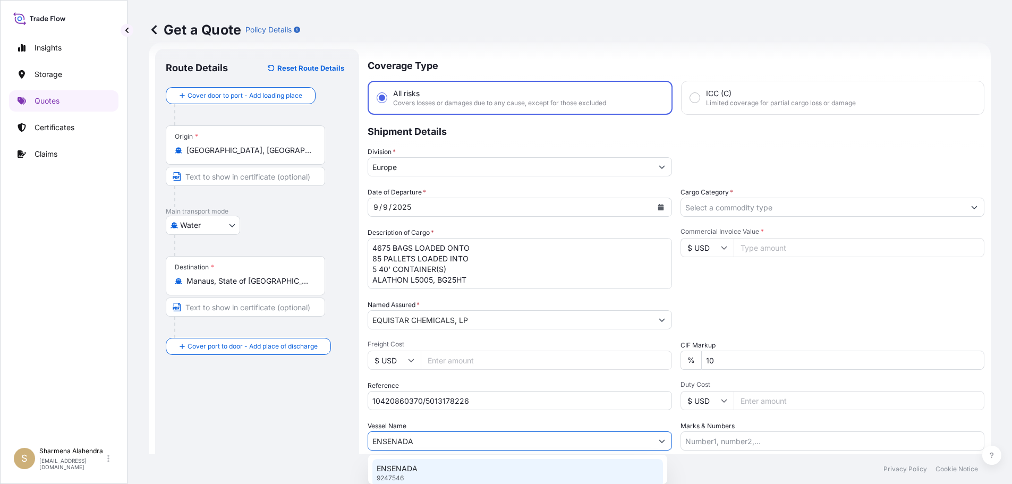
click at [425, 466] on div "ENSENADA 9247546" at bounding box center [517, 473] width 291 height 28
type input "ENSENADA"
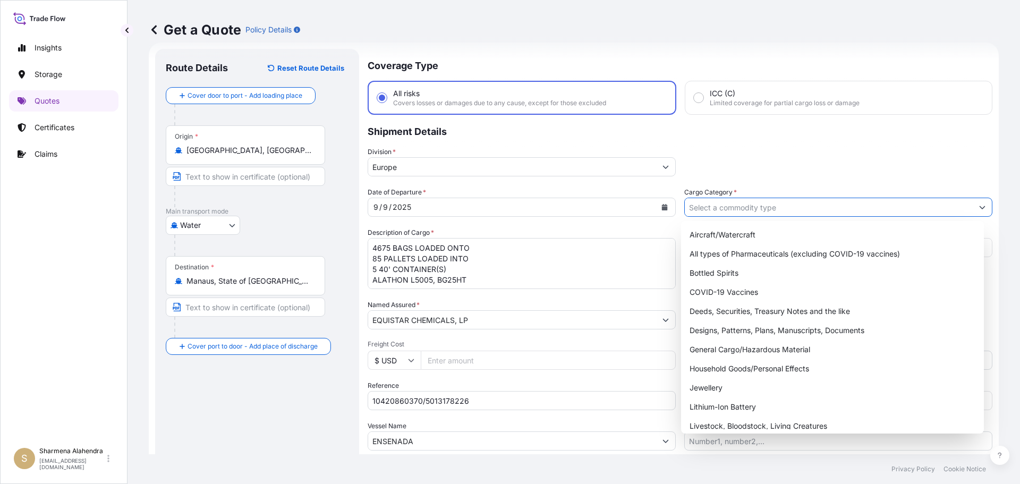
click at [744, 211] on input "Cargo Category *" at bounding box center [829, 207] width 288 height 19
click at [730, 351] on div "General Cargo/Hazardous Material" at bounding box center [832, 349] width 295 height 19
type input "General Cargo/Hazardous Material"
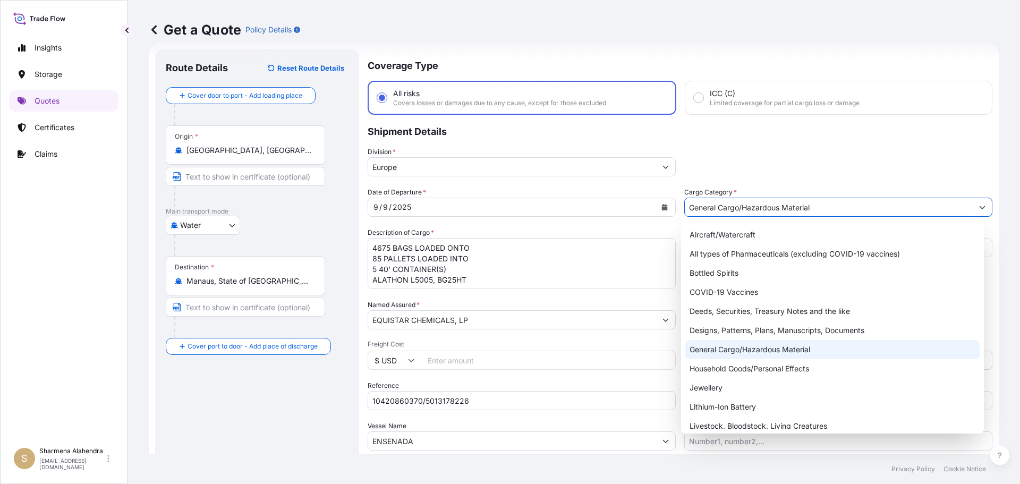
click at [731, 351] on div "General Cargo/Hazardous Material" at bounding box center [832, 349] width 295 height 19
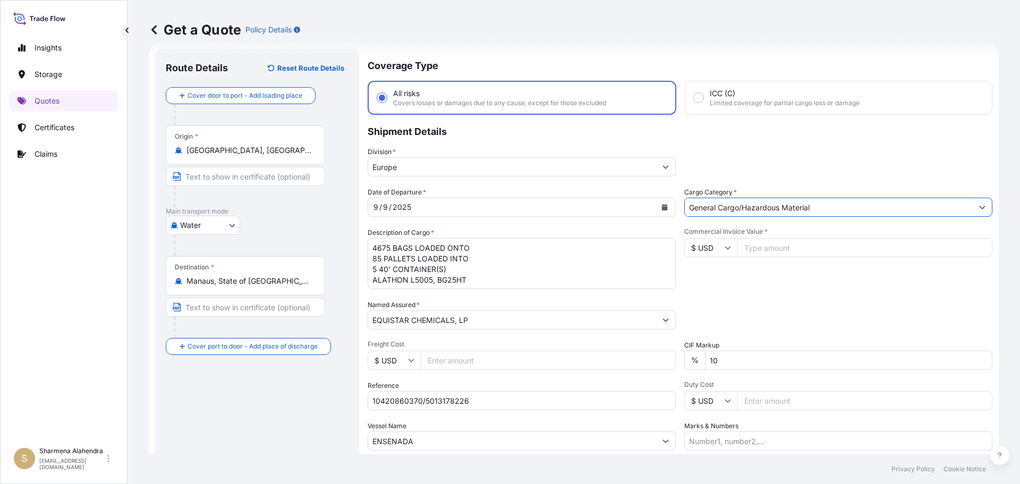
click at [780, 250] on input "Commercial Invoice Value *" at bounding box center [864, 247] width 255 height 19
paste input "106356.27"
type input "106356.27"
click at [770, 302] on div "Packing Category Type to search a container mode Please select a primary mode o…" at bounding box center [838, 315] width 308 height 30
click at [857, 287] on div "Commercial Invoice Value * $ USD 106356.27" at bounding box center [838, 258] width 308 height 62
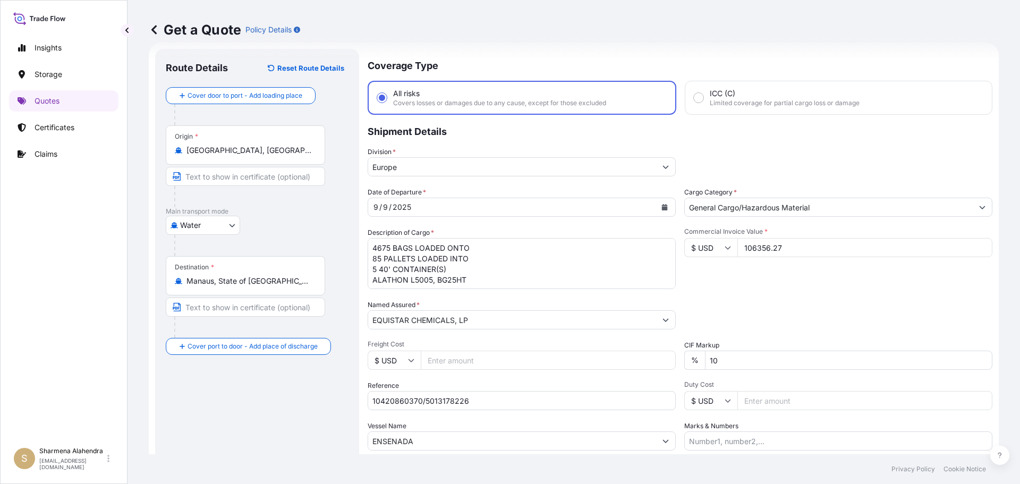
click at [523, 171] on input "Europe" at bounding box center [512, 166] width 288 height 19
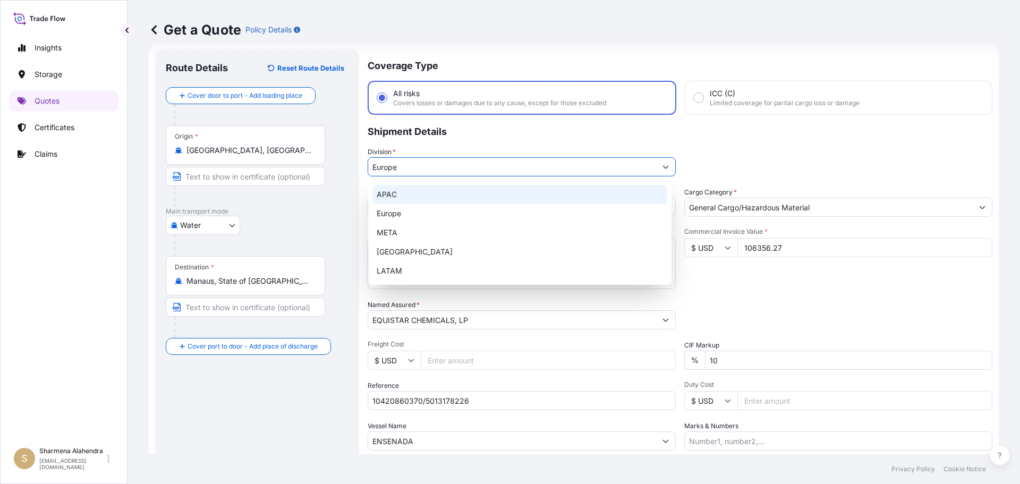
click at [413, 190] on div "APAC" at bounding box center [519, 194] width 295 height 19
type input "APAC"
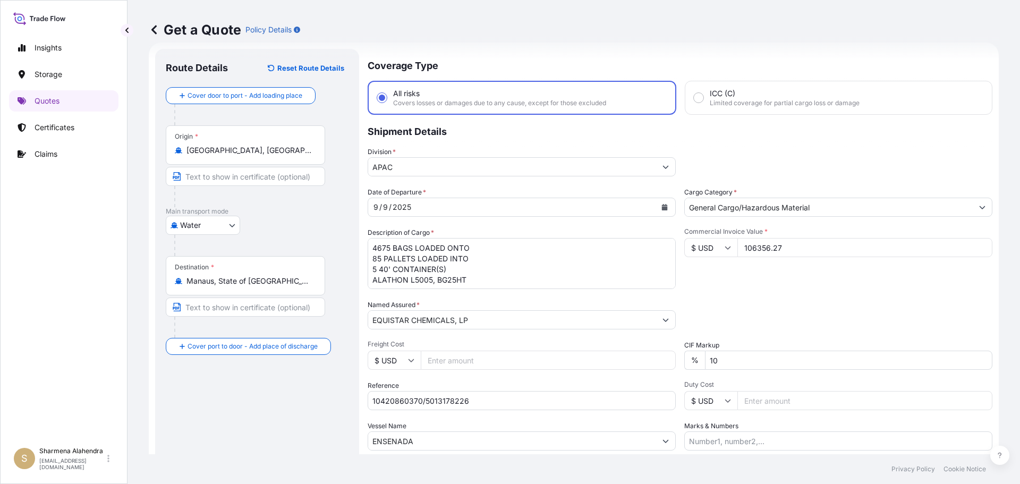
click at [843, 321] on div "Packing Category Type to search a container mode Please select a primary mode o…" at bounding box center [838, 315] width 308 height 30
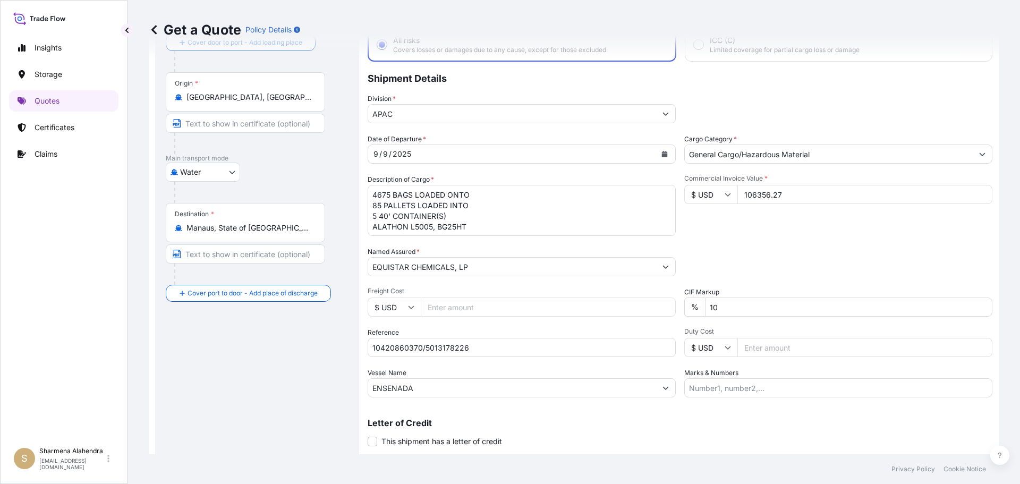
scroll to position [99, 0]
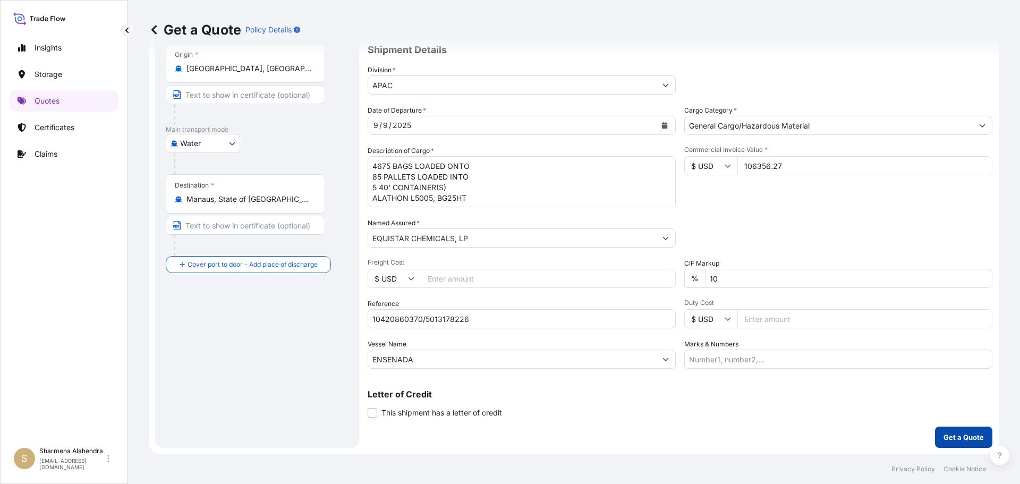
click at [955, 434] on p "Get a Quote" at bounding box center [963, 437] width 40 height 11
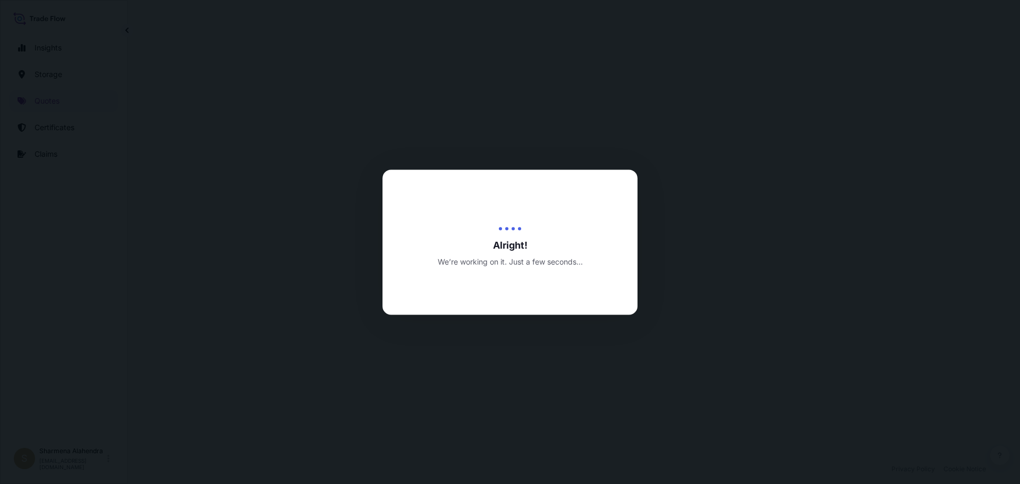
select select "Water"
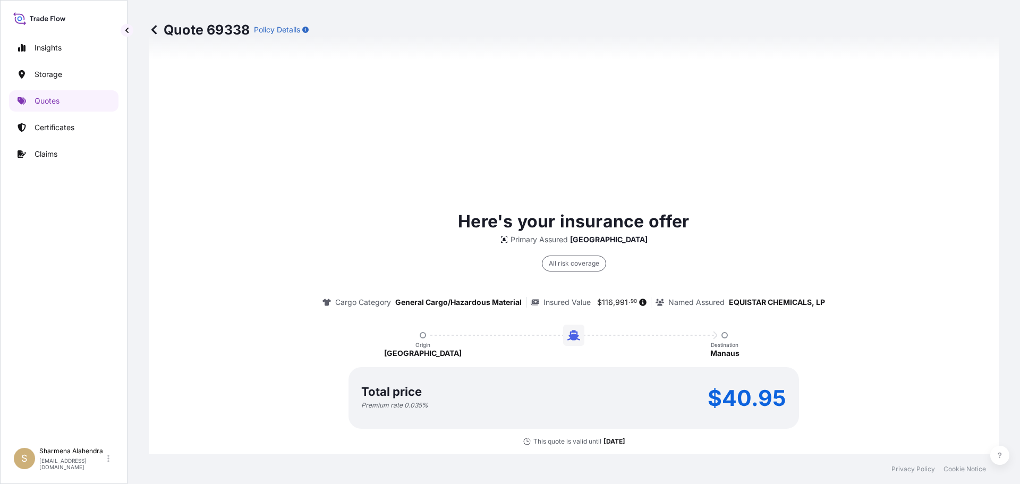
scroll to position [723, 0]
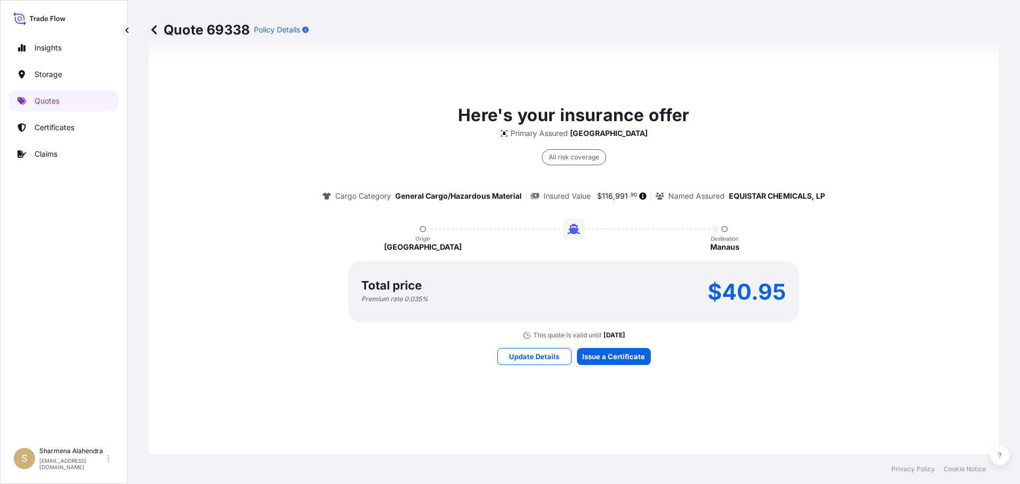
click at [615, 412] on div "Here's your insurance offer Primary Assured Malaysia All risk coverage Cargo Ca…" at bounding box center [574, 234] width 820 height 756
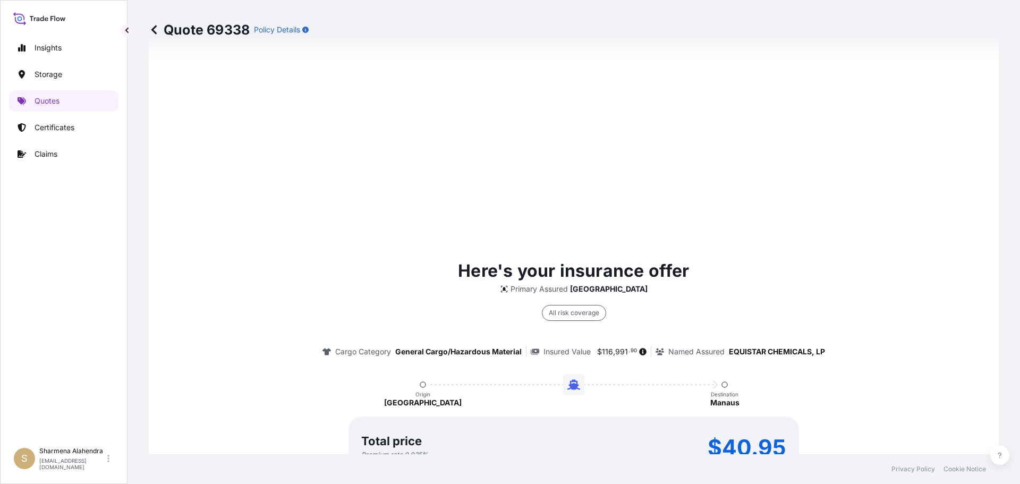
scroll to position [1519, 0]
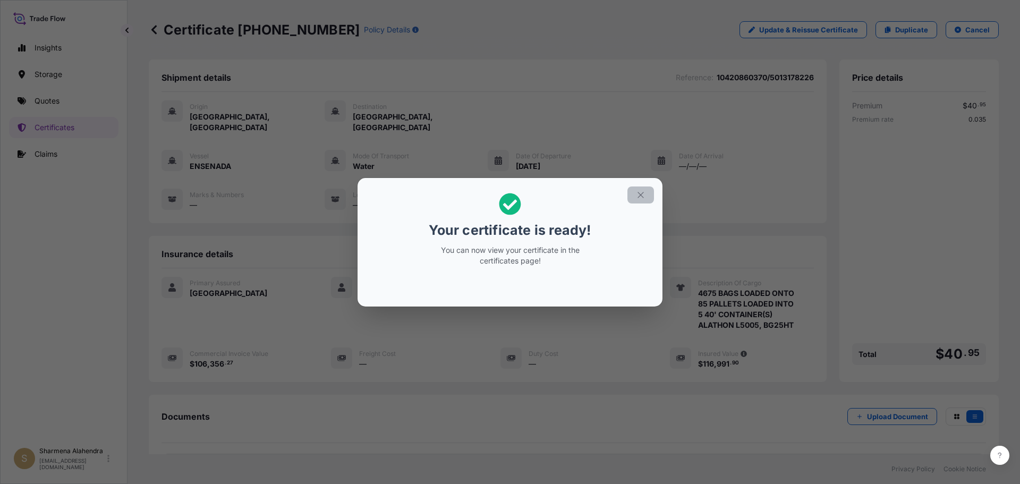
click at [638, 195] on icon "button" at bounding box center [641, 195] width 10 height 10
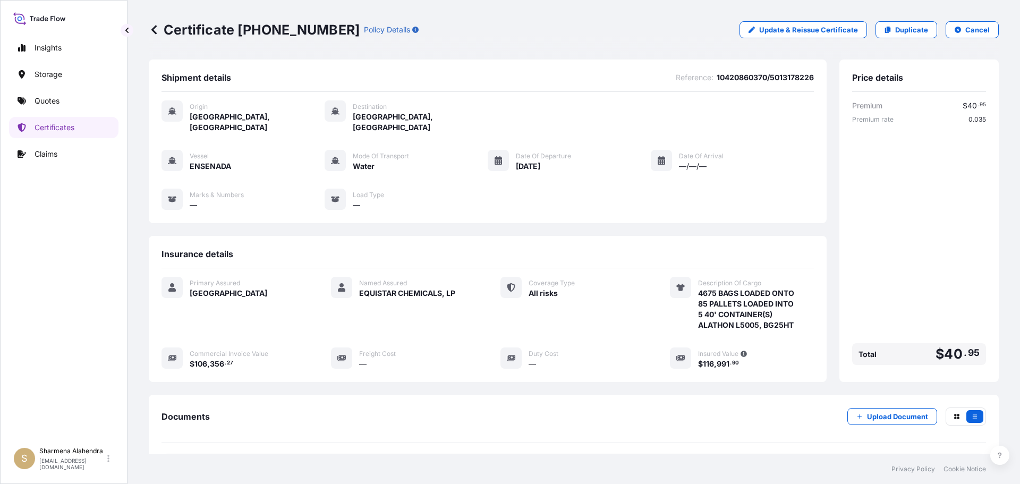
scroll to position [53, 0]
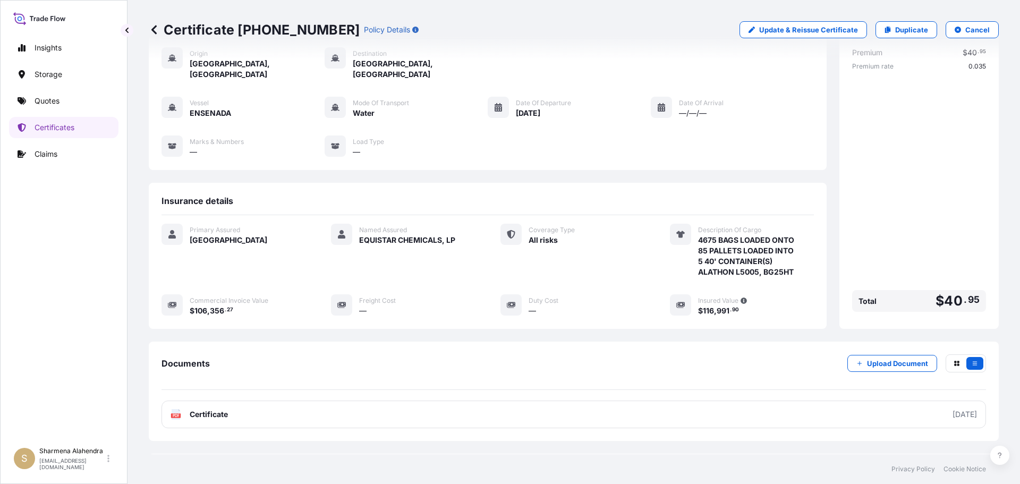
click at [440, 405] on link "PDF Certificate [DATE]" at bounding box center [573, 414] width 824 height 28
click at [35, 104] on p "Quotes" at bounding box center [47, 101] width 25 height 11
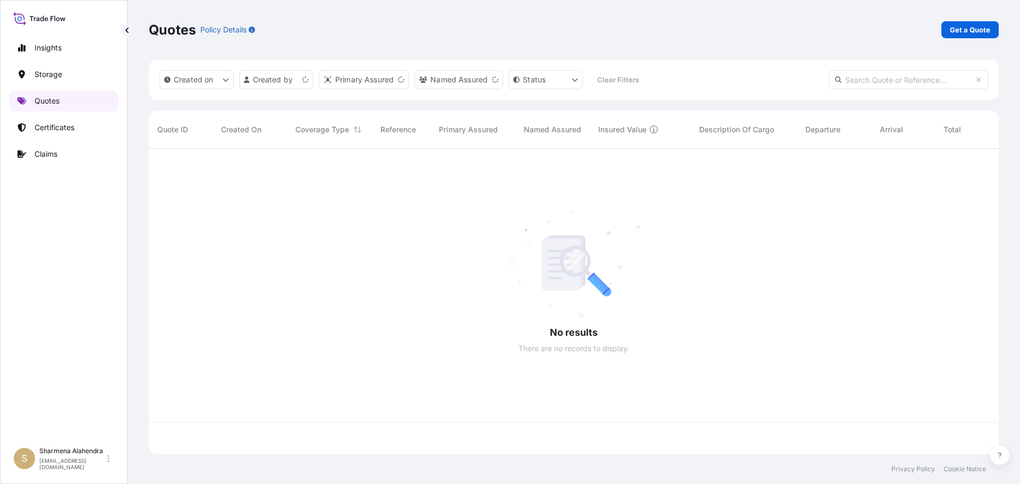
scroll to position [303, 842]
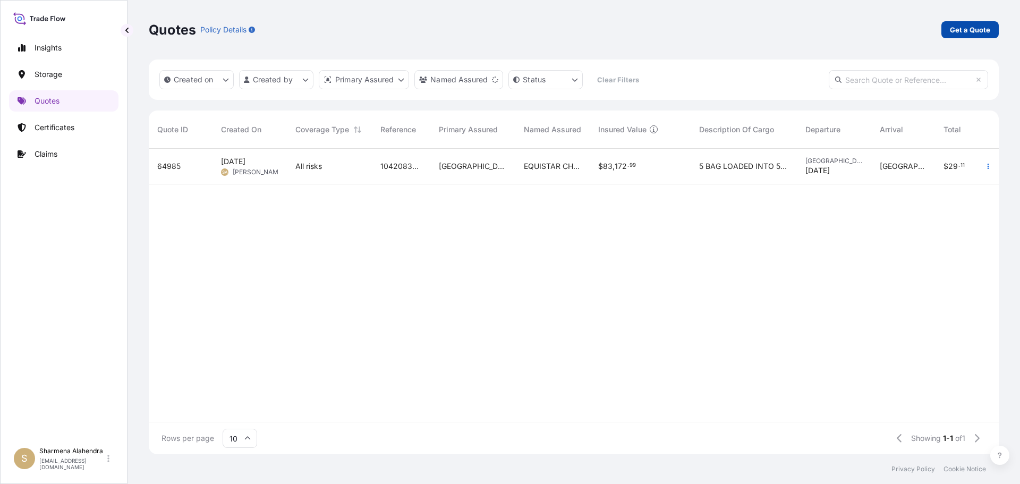
click at [949, 29] on link "Get a Quote" at bounding box center [969, 29] width 57 height 17
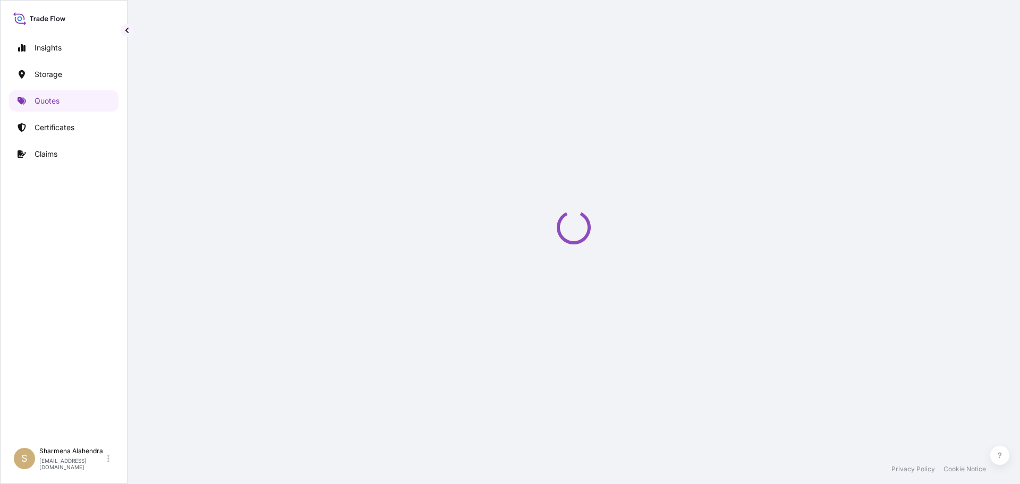
select select "Water"
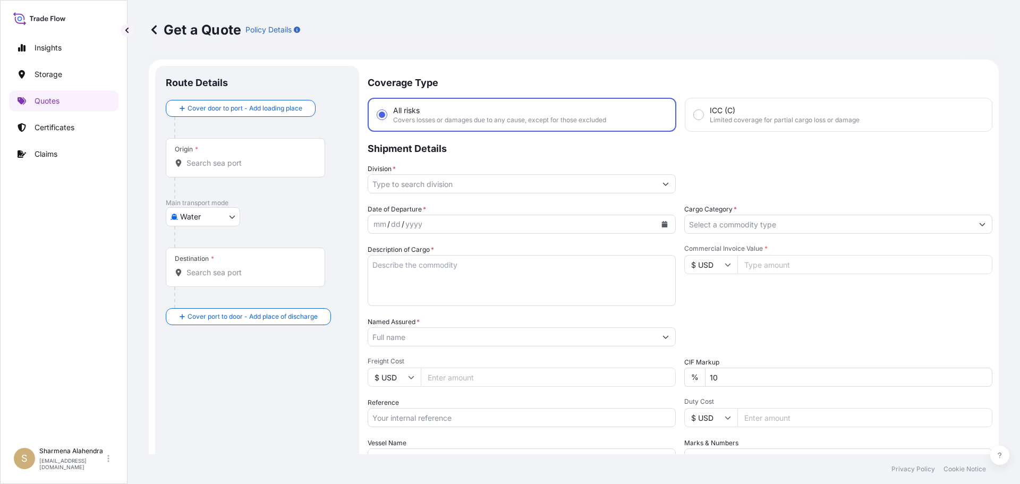
scroll to position [17, 0]
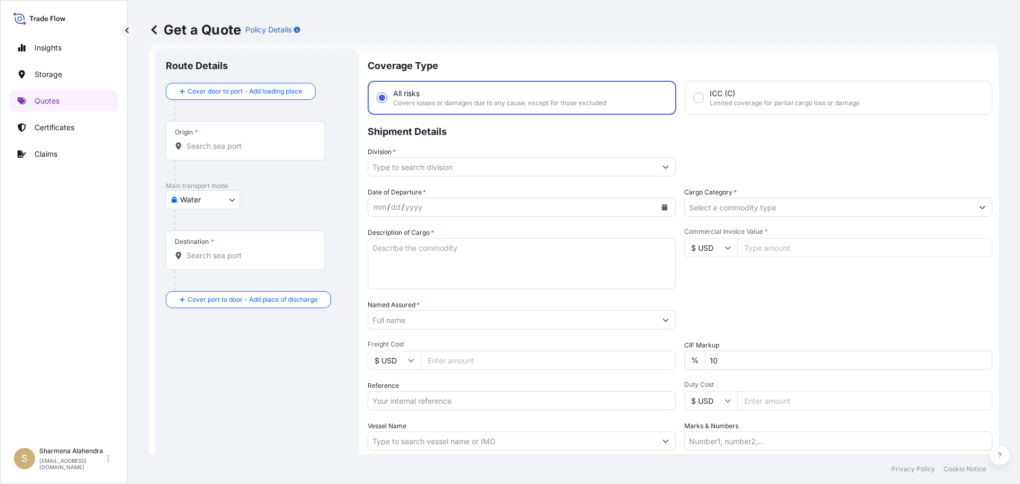
click at [566, 54] on div "Get a Quote Policy Details" at bounding box center [574, 29] width 850 height 59
click at [232, 144] on input "Origin *" at bounding box center [248, 146] width 125 height 11
paste input "[GEOGRAPHIC_DATA], [GEOGRAPHIC_DATA]"
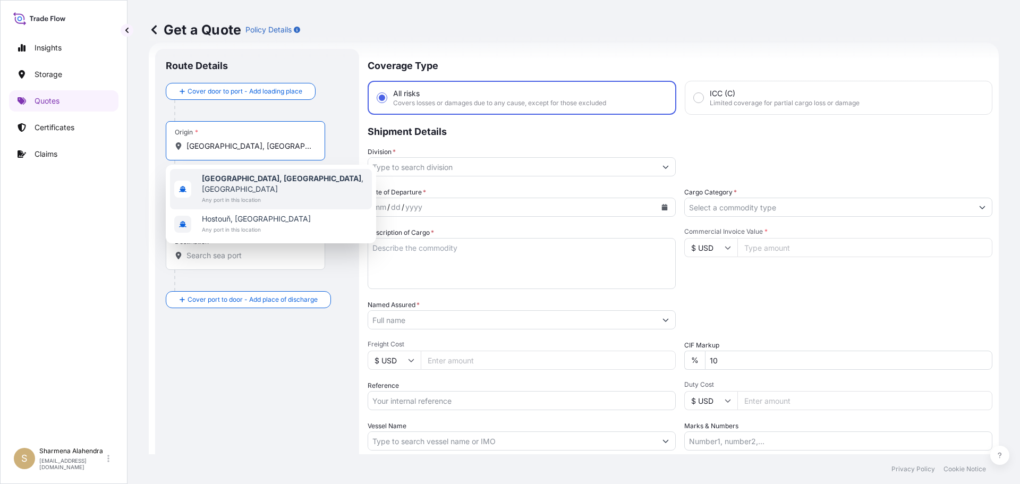
click at [223, 182] on b "[GEOGRAPHIC_DATA], [GEOGRAPHIC_DATA]" at bounding box center [281, 178] width 159 height 9
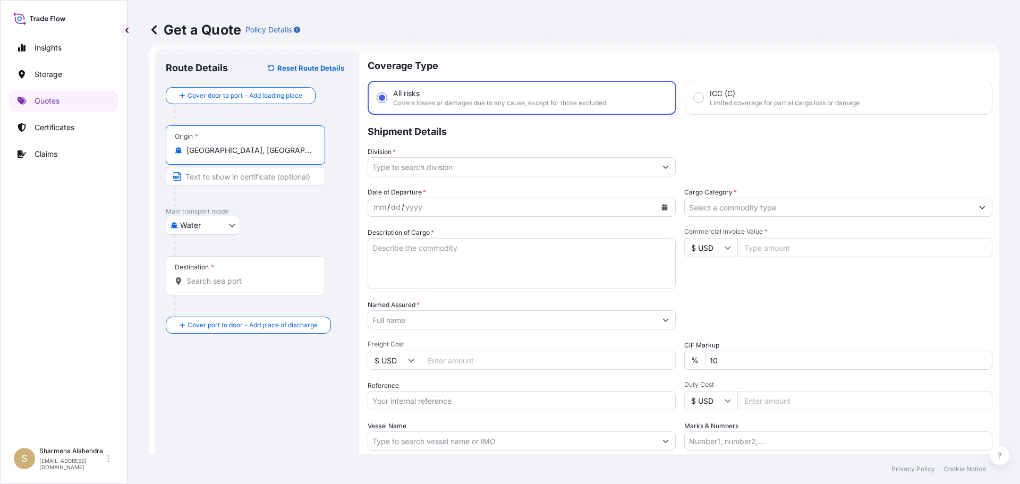
type input "[GEOGRAPHIC_DATA], [GEOGRAPHIC_DATA], [GEOGRAPHIC_DATA]"
drag, startPoint x: 586, startPoint y: 39, endPoint x: 563, endPoint y: 80, distance: 47.1
click at [586, 39] on div "Get a Quote Policy Details" at bounding box center [574, 29] width 850 height 59
click at [234, 276] on input "Destination *" at bounding box center [248, 281] width 125 height 11
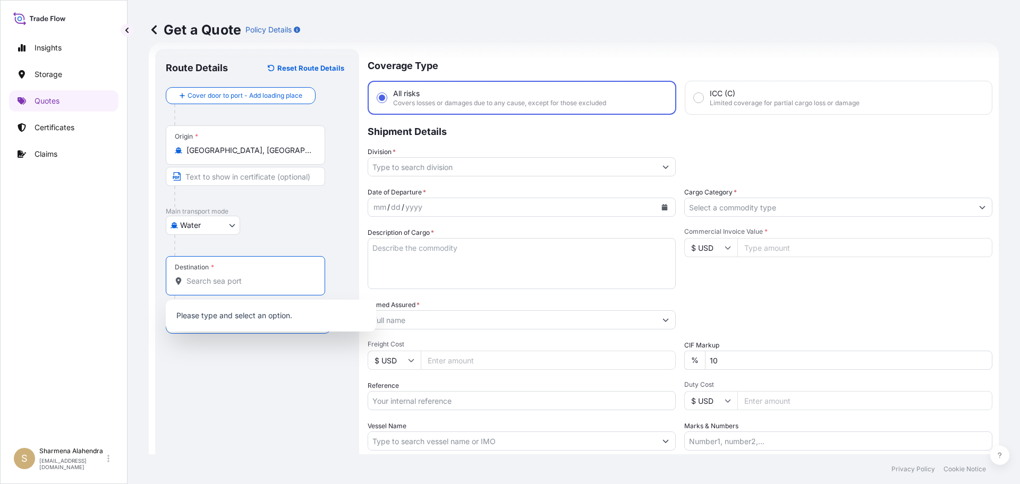
paste input "[GEOGRAPHIC_DATA], [GEOGRAPHIC_DATA]"
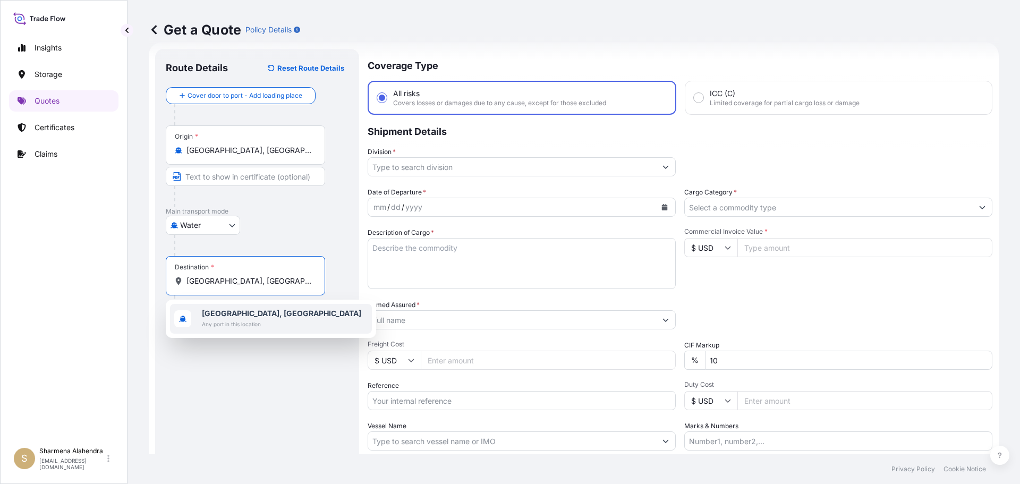
click at [216, 313] on b "[GEOGRAPHIC_DATA], [GEOGRAPHIC_DATA]" at bounding box center [281, 313] width 159 height 9
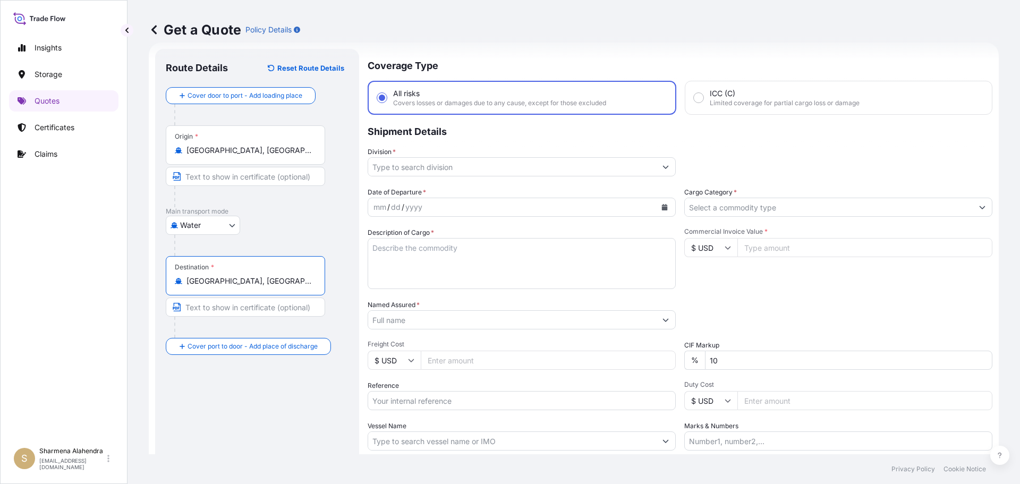
type input "[GEOGRAPHIC_DATA], [GEOGRAPHIC_DATA]"
click at [431, 167] on input "Division *" at bounding box center [512, 166] width 288 height 19
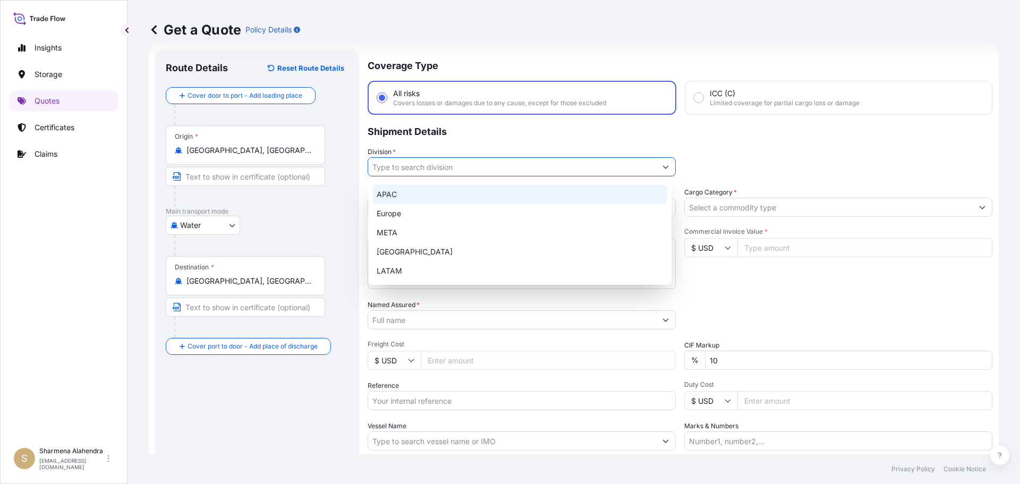
click at [400, 200] on div "APAC" at bounding box center [519, 194] width 295 height 19
type input "APAC"
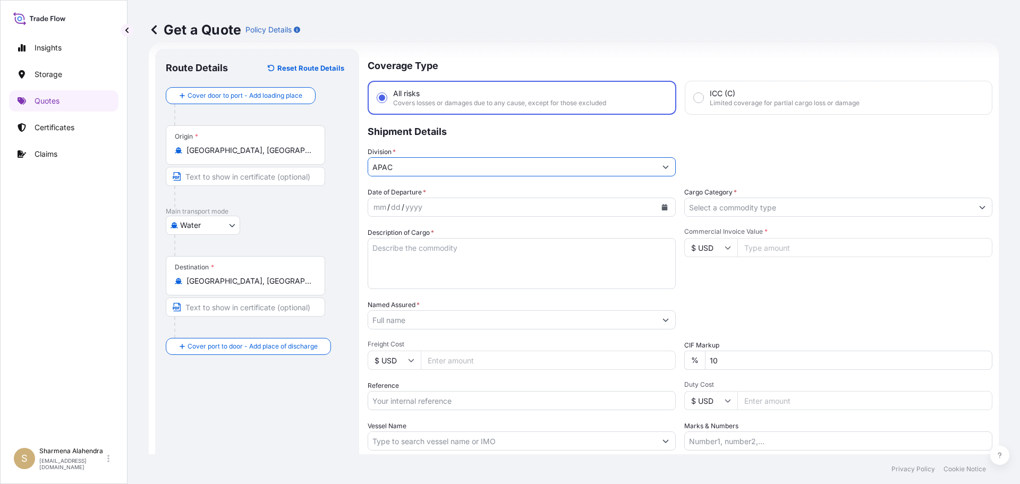
click at [656, 210] on button "Calendar" at bounding box center [664, 207] width 17 height 17
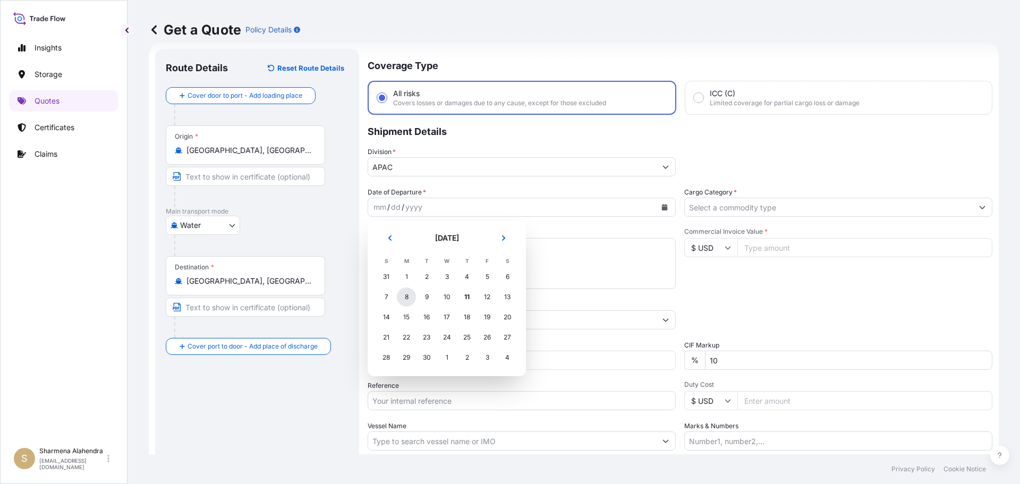
click at [405, 302] on div "8" at bounding box center [406, 296] width 19 height 19
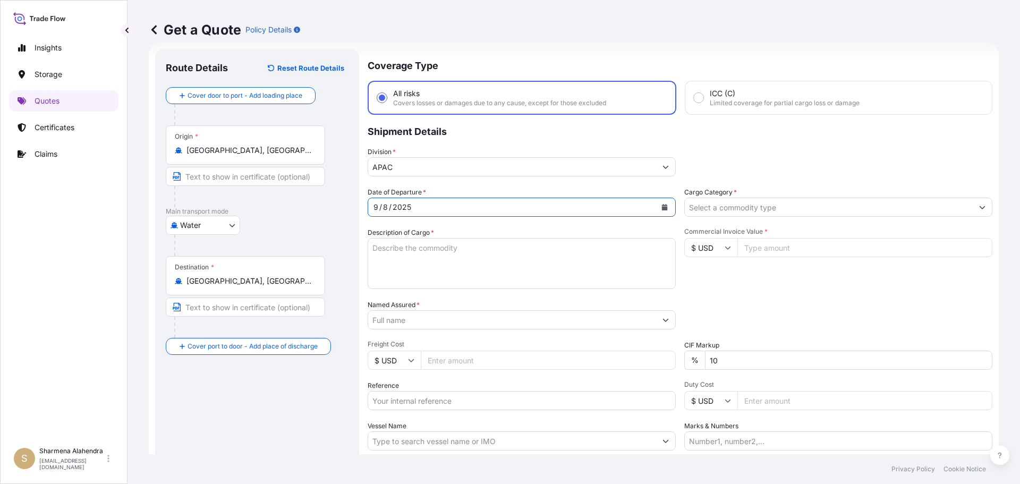
click at [423, 268] on textarea "Description of Cargo *" at bounding box center [522, 263] width 308 height 51
click at [534, 263] on textarea "Description of Cargo *" at bounding box center [522, 263] width 308 height 51
paste textarea "BAG LOADED INTO 5 20' DRY VAN PETROTHENE GA564189, SEABULK"
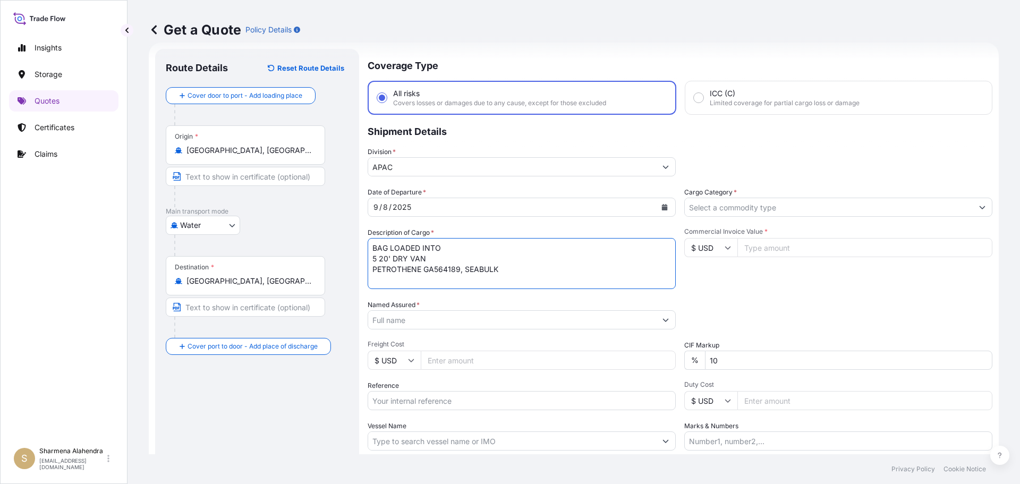
click at [371, 250] on textarea "BAG LOADED INTO 5 20' DRY VAN PETROTHENE GA564189, SEABULK" at bounding box center [522, 263] width 308 height 51
type textarea "5 BAG LOADED INTO 5 20' DRY VAN PETROTHENE GA564189, SEABULK"
click at [434, 319] on input "Named Assured *" at bounding box center [512, 319] width 288 height 19
click at [568, 315] on input "Named Assured *" at bounding box center [512, 319] width 288 height 19
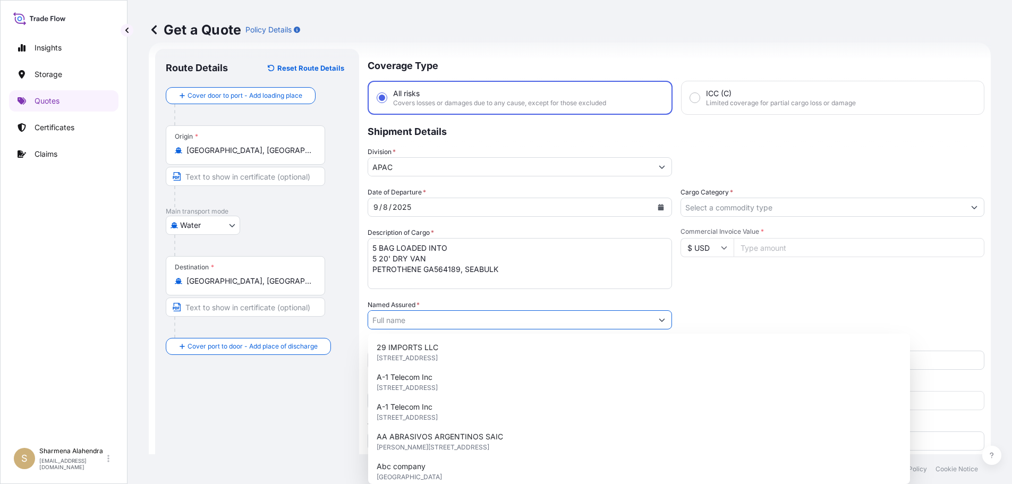
paste input "EQUISTAR CHEMICALS, LP"
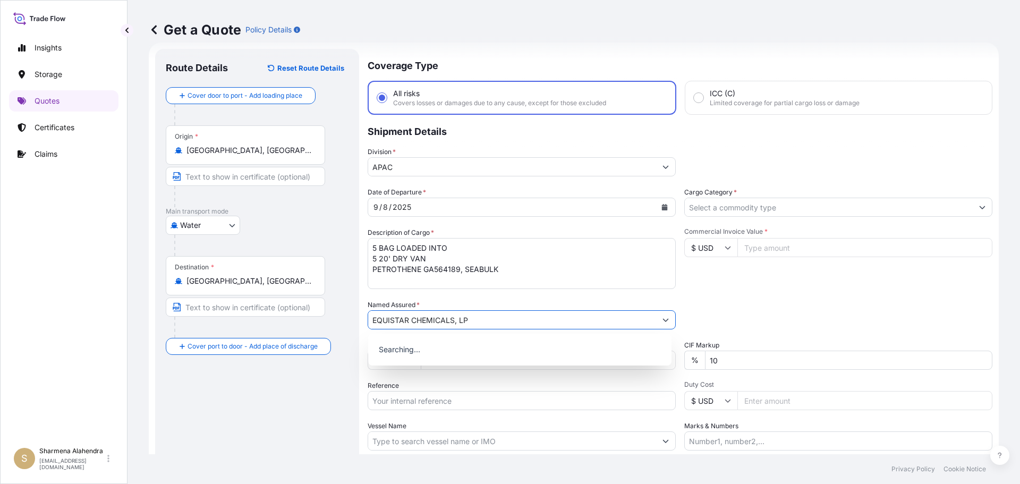
type input "EQUISTAR CHEMICALS, LP"
click at [448, 353] on p "Searching..." at bounding box center [519, 349] width 295 height 23
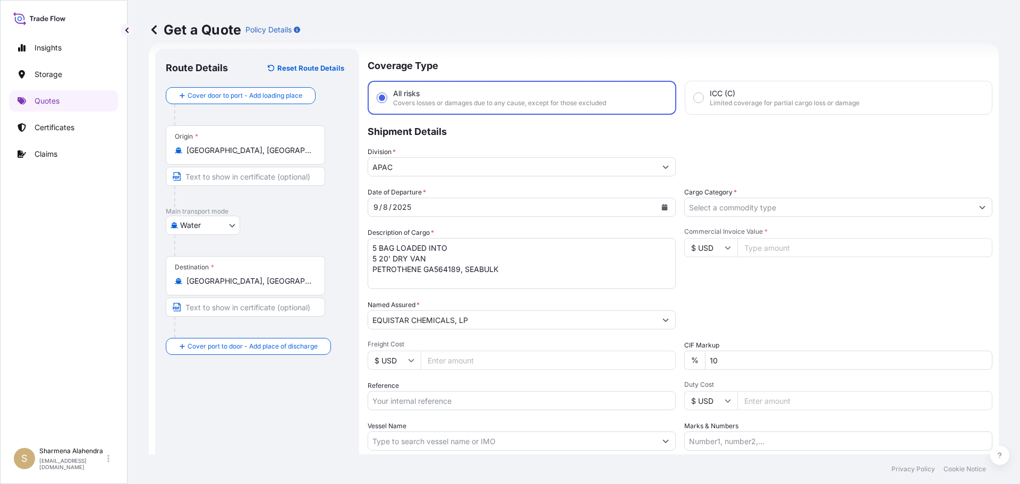
click at [468, 325] on input "EQUISTAR CHEMICALS, LP" at bounding box center [512, 319] width 288 height 19
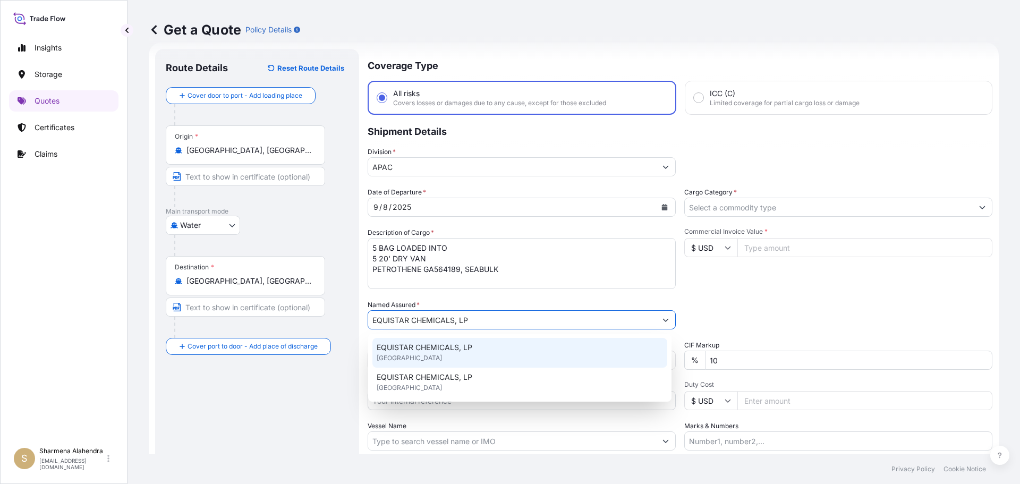
click at [442, 354] on div "EQUISTAR CHEMICALS, LP [GEOGRAPHIC_DATA]" at bounding box center [519, 353] width 295 height 30
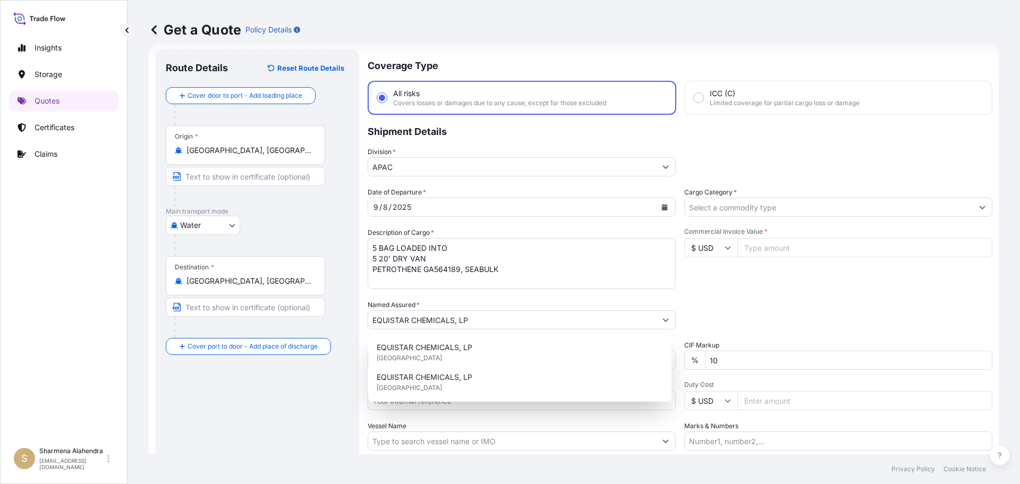
click at [439, 400] on div "EQUISTAR CHEMICALS, LP [GEOGRAPHIC_DATA] EQUISTAR CHEMICALS, LP [GEOGRAPHIC_DAT…" at bounding box center [519, 368] width 303 height 68
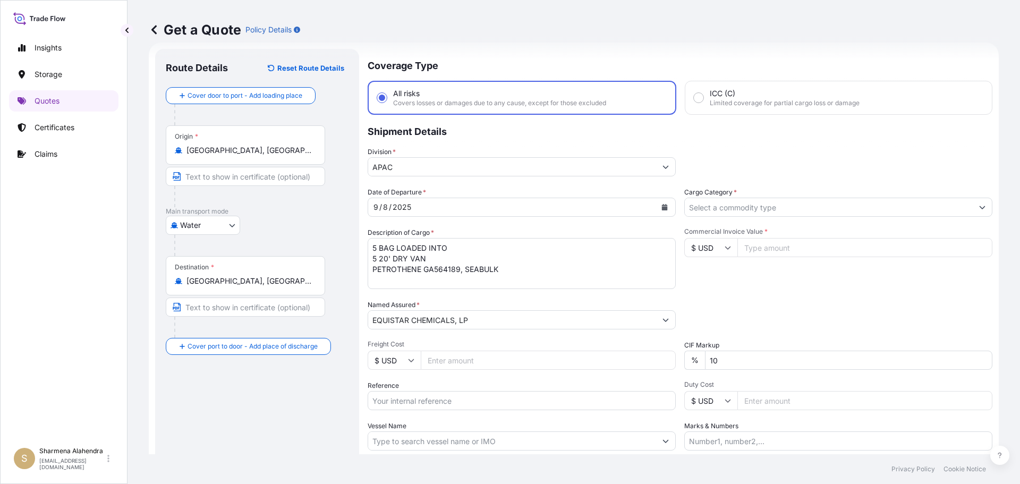
click at [439, 400] on input "Reference" at bounding box center [522, 400] width 308 height 19
paste input "10420841987"
paste input "5013164971"
type input "10420841987/5013164971"
click at [425, 438] on input "Vessel Name" at bounding box center [512, 440] width 288 height 19
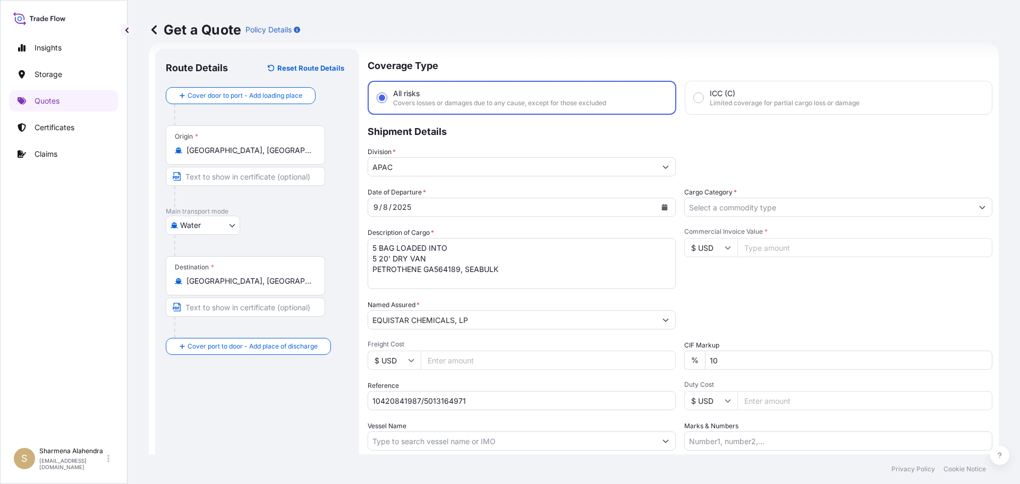
click at [514, 442] on input "Vessel Name" at bounding box center [512, 440] width 288 height 19
paste input "AS CAROLINA"
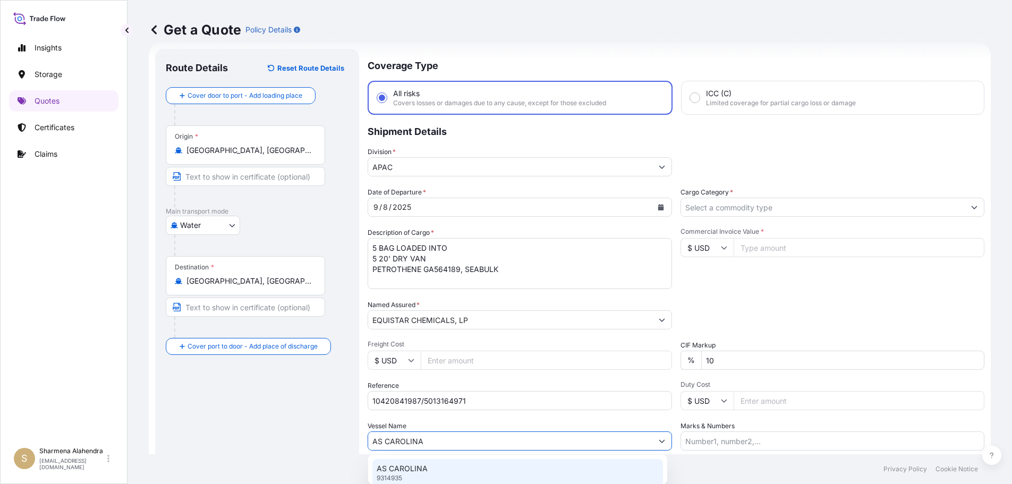
click at [404, 468] on p "AS CAROLINA" at bounding box center [402, 468] width 51 height 11
type input "AS CAROLINA"
click at [725, 206] on input "Cargo Category *" at bounding box center [829, 207] width 288 height 19
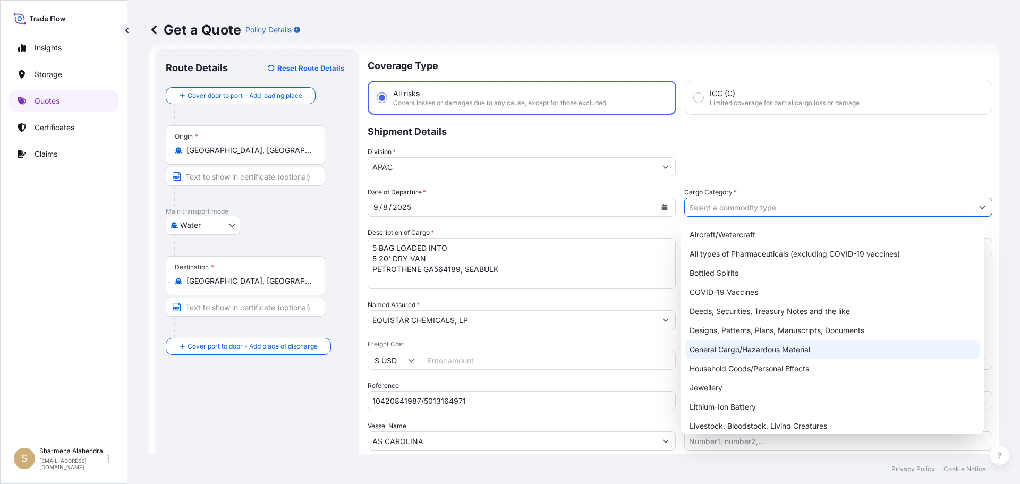
click at [711, 350] on div "General Cargo/Hazardous Material" at bounding box center [832, 349] width 295 height 19
type input "General Cargo/Hazardous Material"
click at [729, 352] on div "General Cargo/Hazardous Material" at bounding box center [832, 349] width 295 height 19
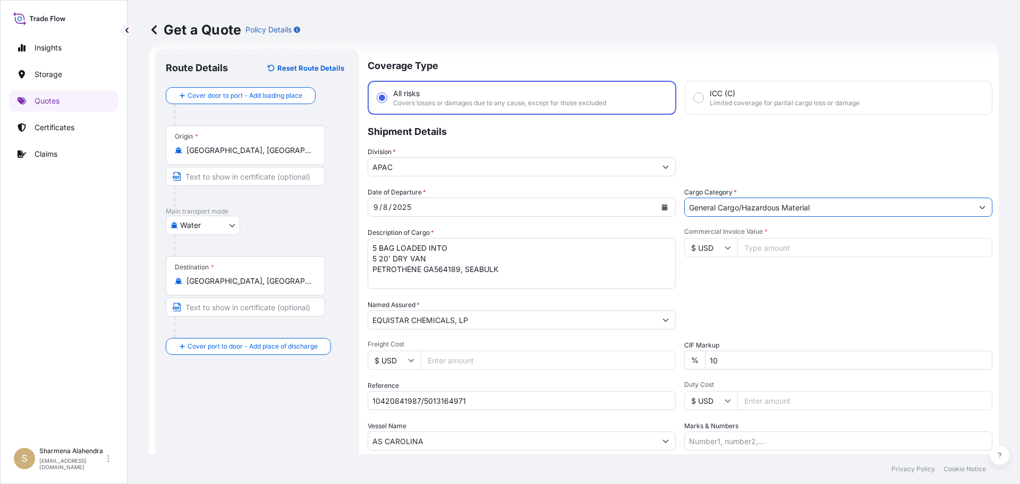
click at [783, 248] on input "Commercial Invoice Value *" at bounding box center [864, 247] width 255 height 19
paste input "75726.53"
type input "75726.54"
click at [805, 311] on div "Packing Category Type to search a container mode Please select a primary mode o…" at bounding box center [838, 315] width 308 height 30
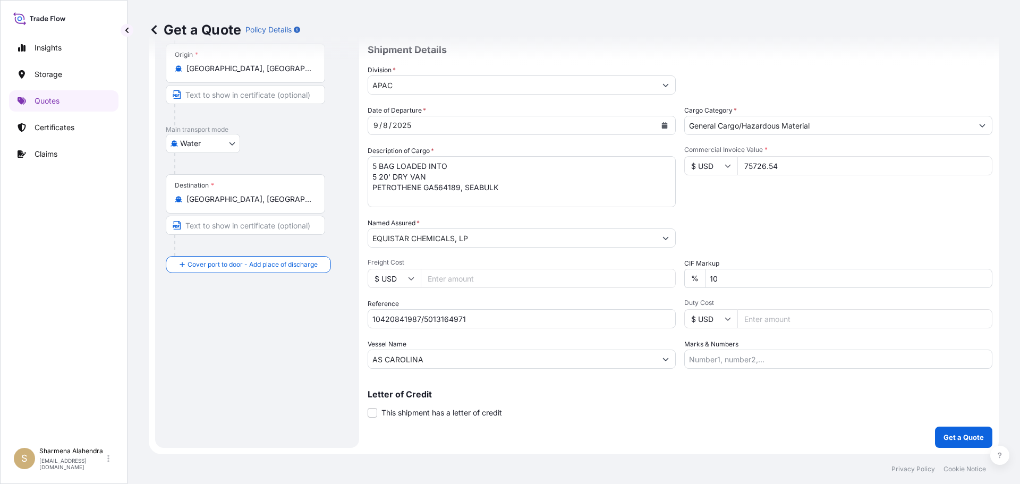
click at [781, 236] on div "Packing Category Type to search a container mode Please select a primary mode o…" at bounding box center [838, 233] width 308 height 30
click at [943, 432] on p "Get a Quote" at bounding box center [963, 437] width 40 height 11
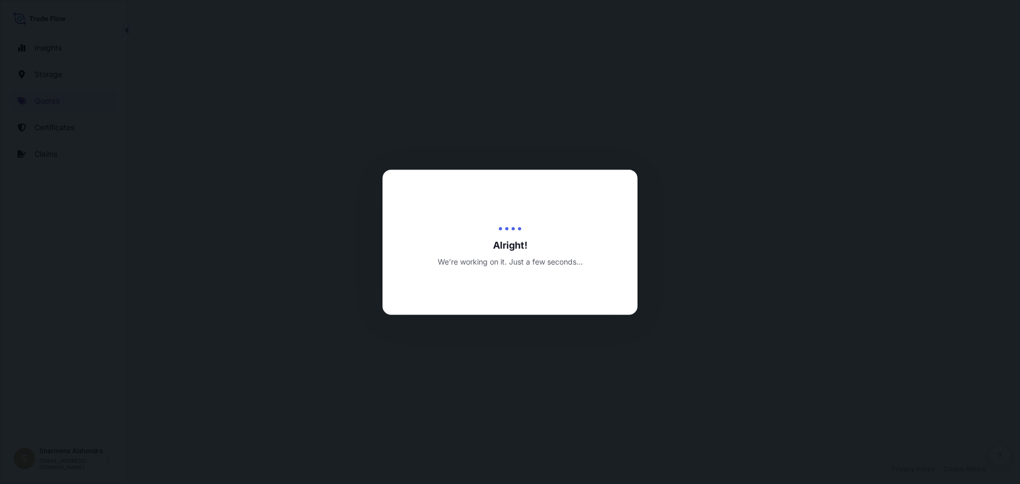
select select "Water"
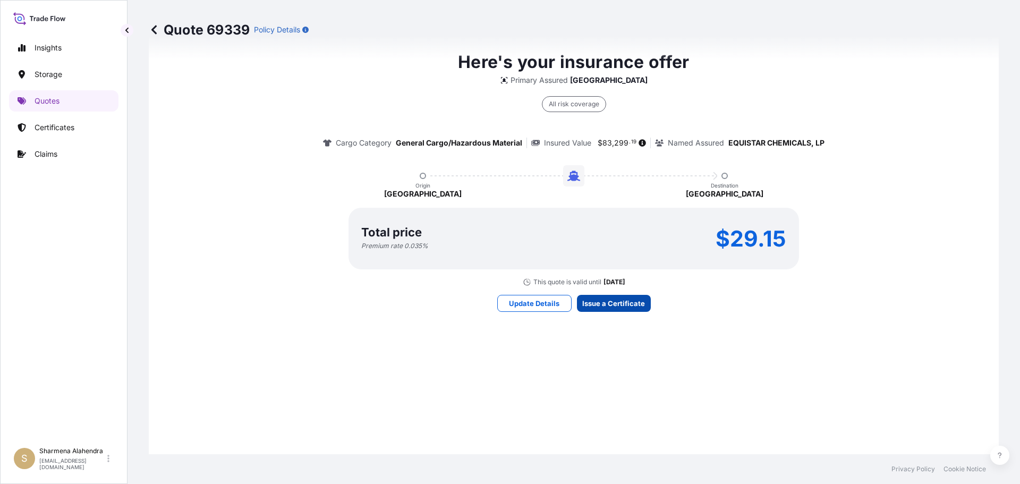
scroll to position [1519, 0]
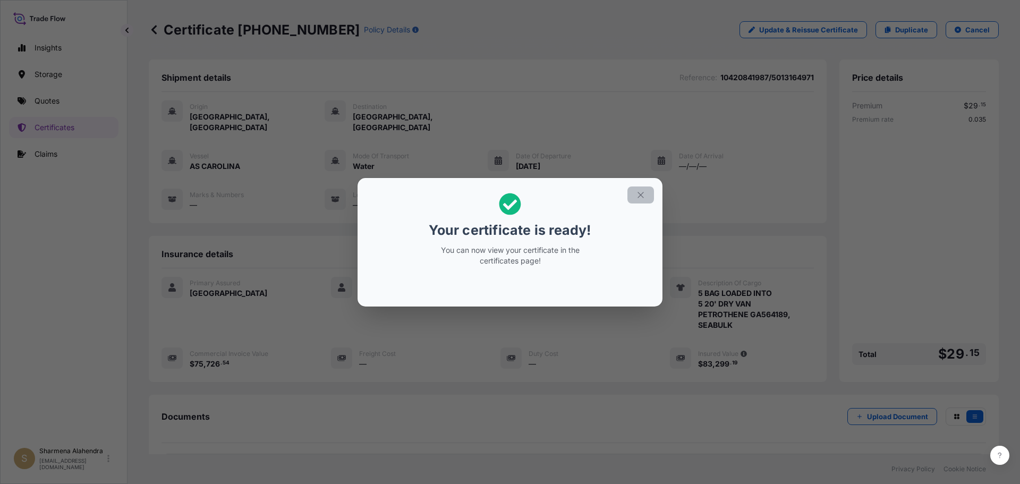
click at [637, 195] on icon "button" at bounding box center [641, 195] width 10 height 10
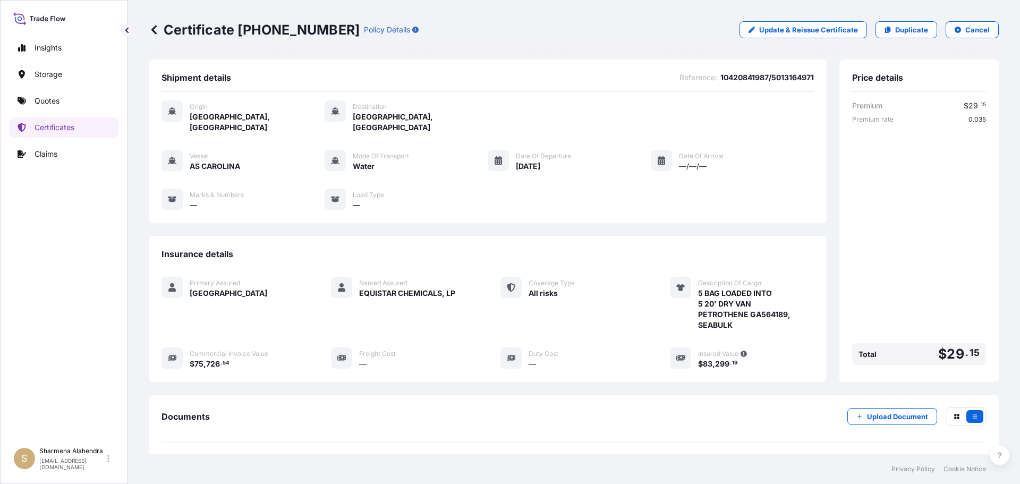
scroll to position [96, 0]
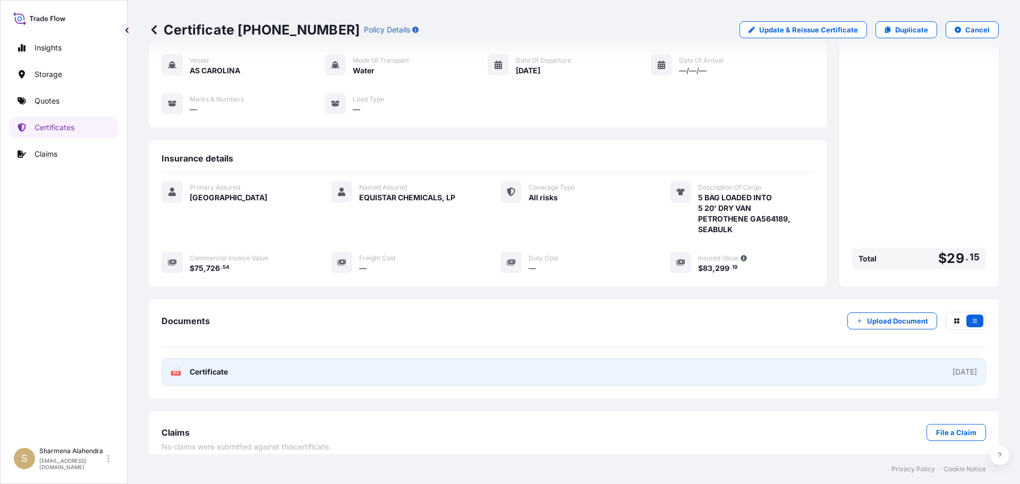
click at [510, 358] on link "PDF Certificate [DATE]" at bounding box center [573, 372] width 824 height 28
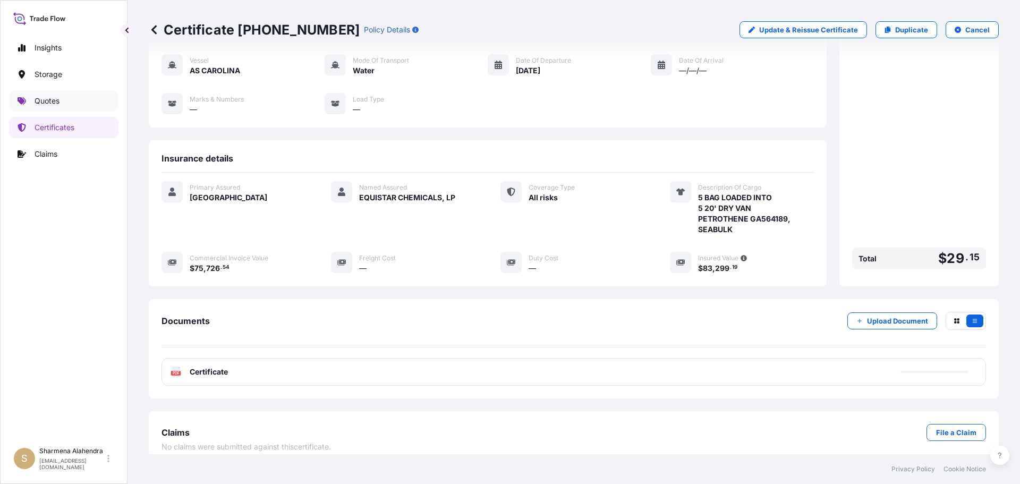
click at [28, 104] on link "Quotes" at bounding box center [63, 100] width 109 height 21
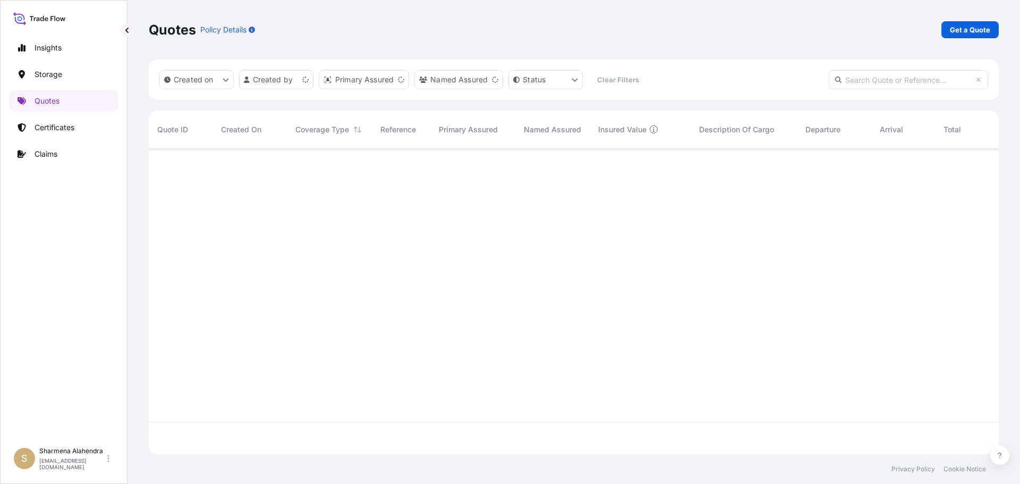
scroll to position [303, 842]
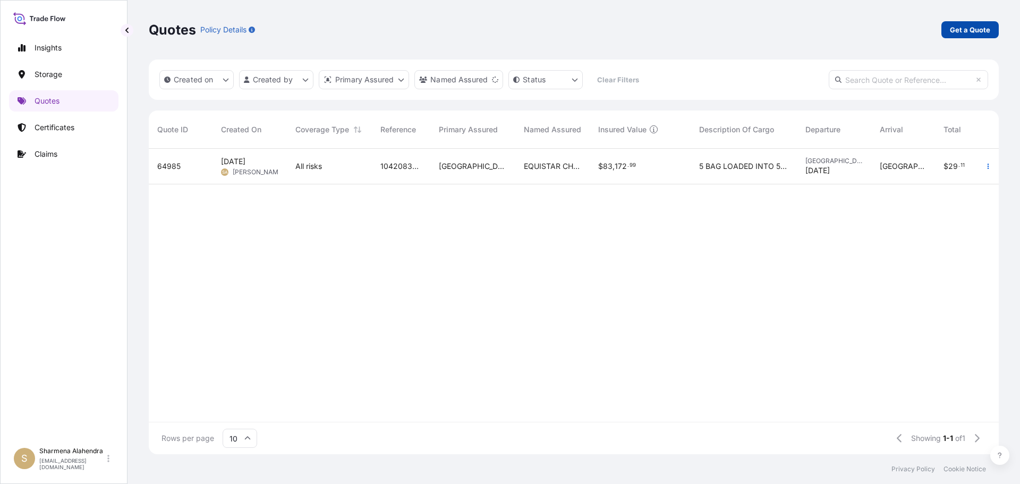
click at [959, 33] on p "Get a Quote" at bounding box center [970, 29] width 40 height 11
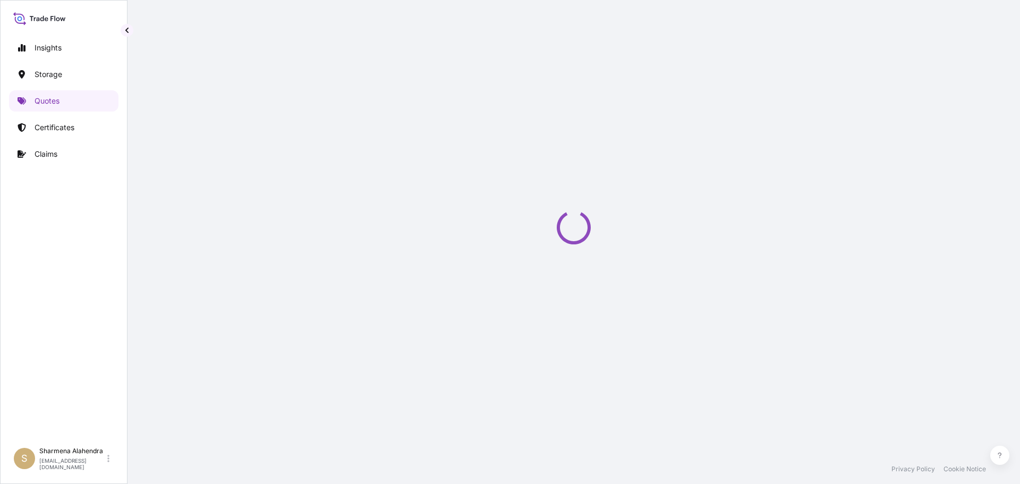
select select "Water"
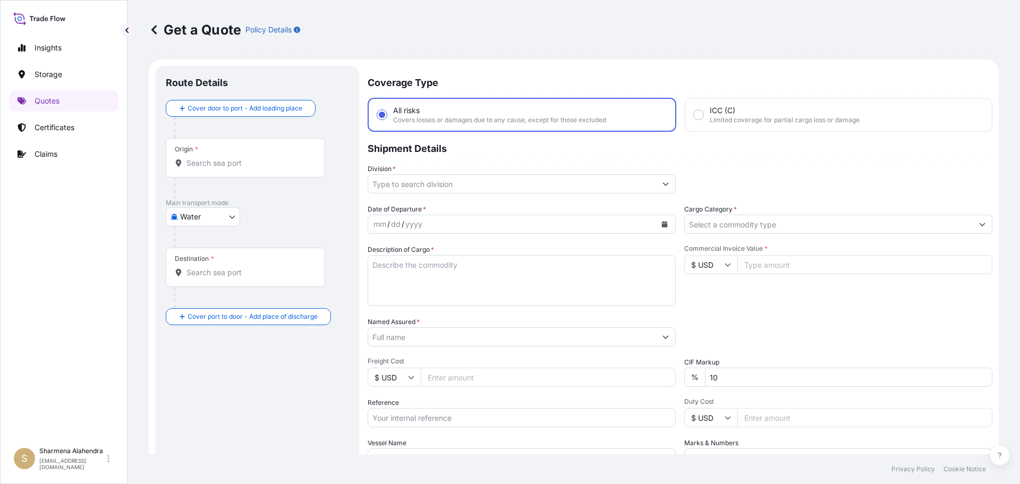
scroll to position [17, 0]
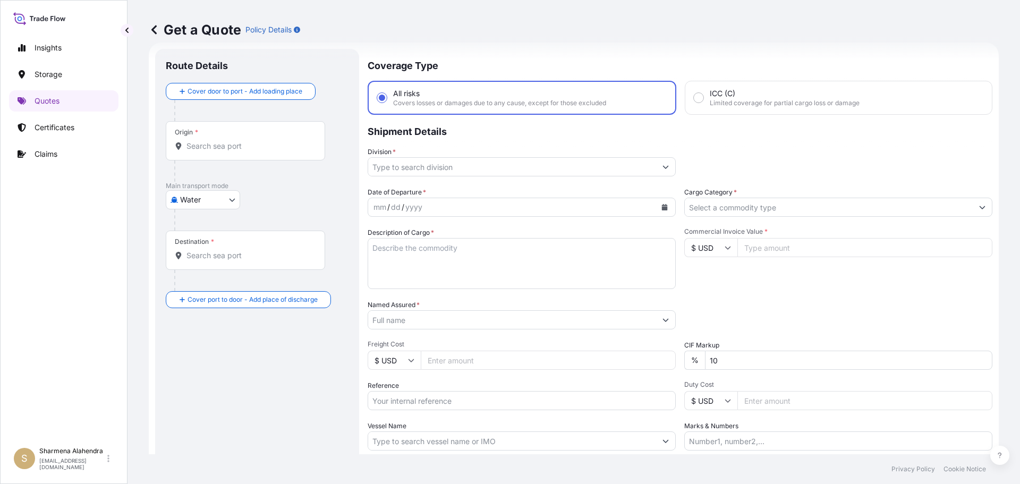
click at [231, 151] on div "Origin *" at bounding box center [245, 140] width 159 height 39
click at [231, 151] on input "Origin *" at bounding box center [248, 146] width 125 height 11
paste input "[GEOGRAPHIC_DATA], [GEOGRAPHIC_DATA]"
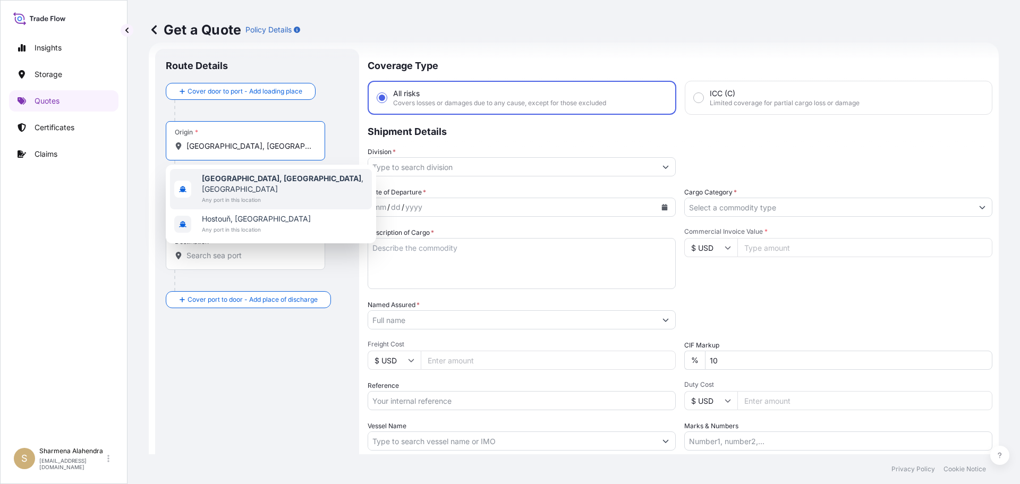
click at [214, 181] on b "[GEOGRAPHIC_DATA], [GEOGRAPHIC_DATA]" at bounding box center [281, 178] width 159 height 9
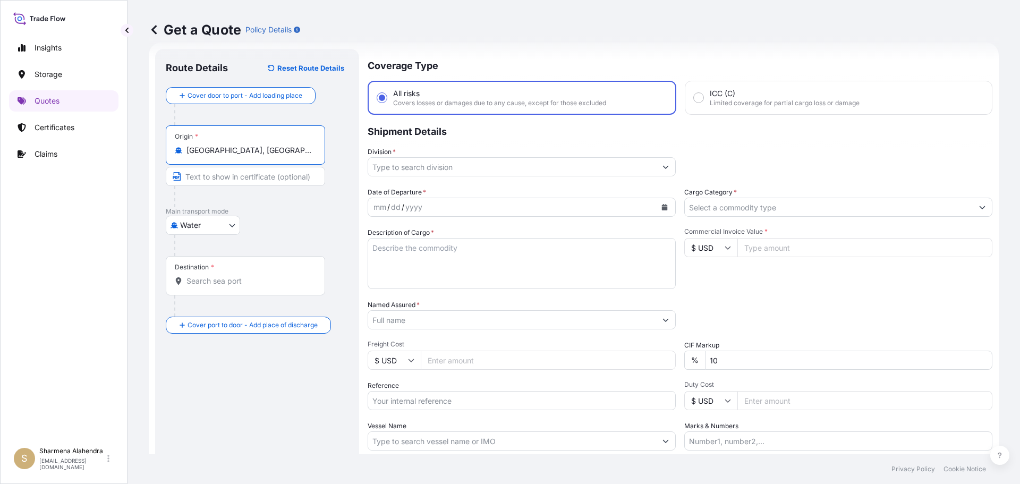
type input "[GEOGRAPHIC_DATA], [GEOGRAPHIC_DATA], [GEOGRAPHIC_DATA]"
drag, startPoint x: 593, startPoint y: 52, endPoint x: 489, endPoint y: 136, distance: 133.7
click at [593, 52] on div "Get a Quote Policy Details" at bounding box center [574, 29] width 850 height 59
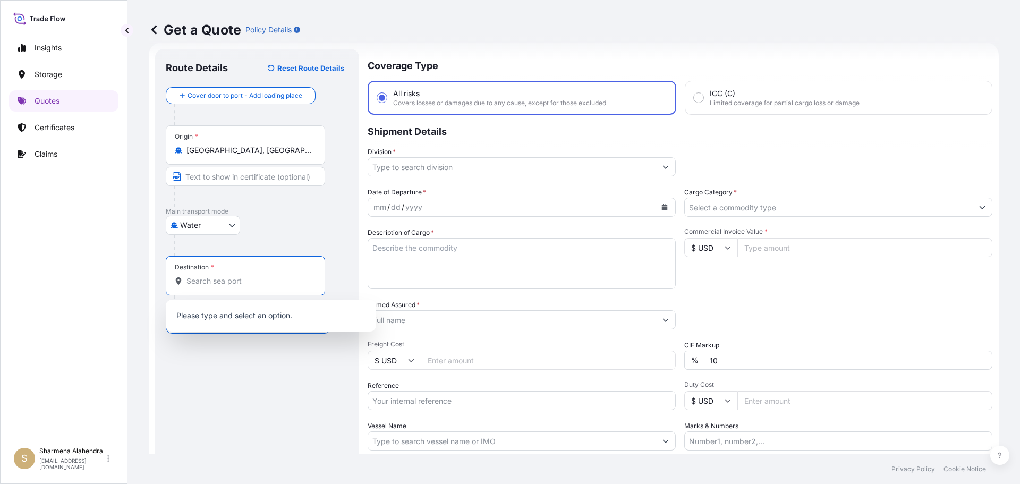
click at [217, 282] on input "Destination *" at bounding box center [248, 281] width 125 height 11
paste input "[GEOGRAPHIC_DATA], [GEOGRAPHIC_DATA]"
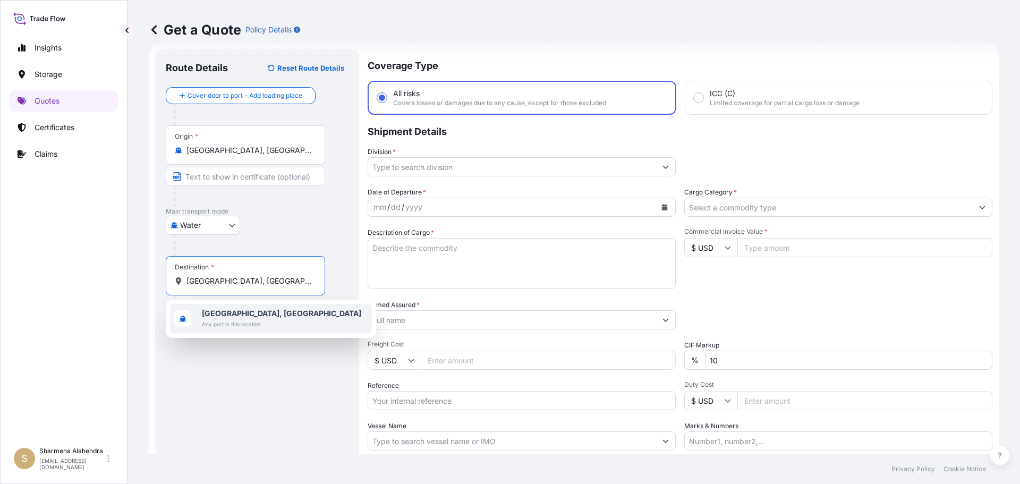
click at [218, 318] on span "[GEOGRAPHIC_DATA], [GEOGRAPHIC_DATA]" at bounding box center [281, 313] width 159 height 11
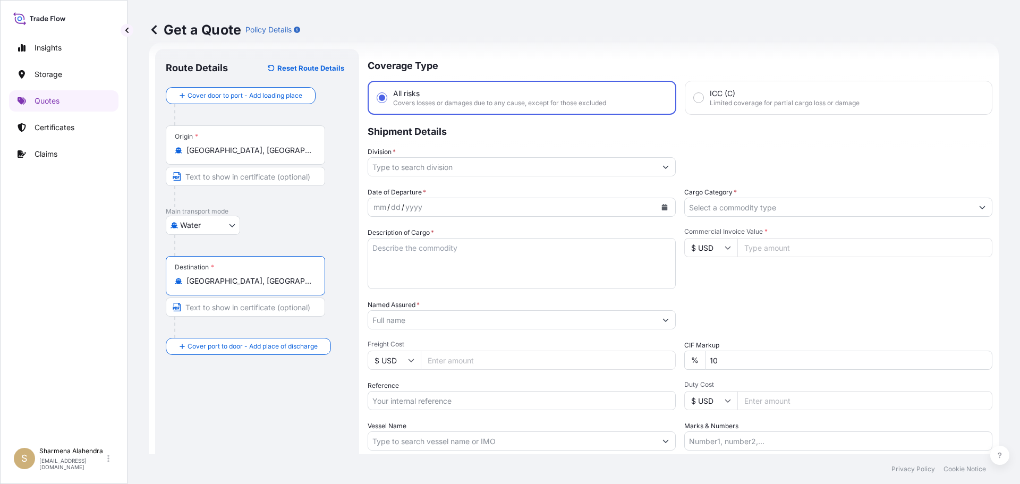
type input "[GEOGRAPHIC_DATA], [GEOGRAPHIC_DATA]"
click at [499, 171] on input "Division *" at bounding box center [512, 166] width 288 height 19
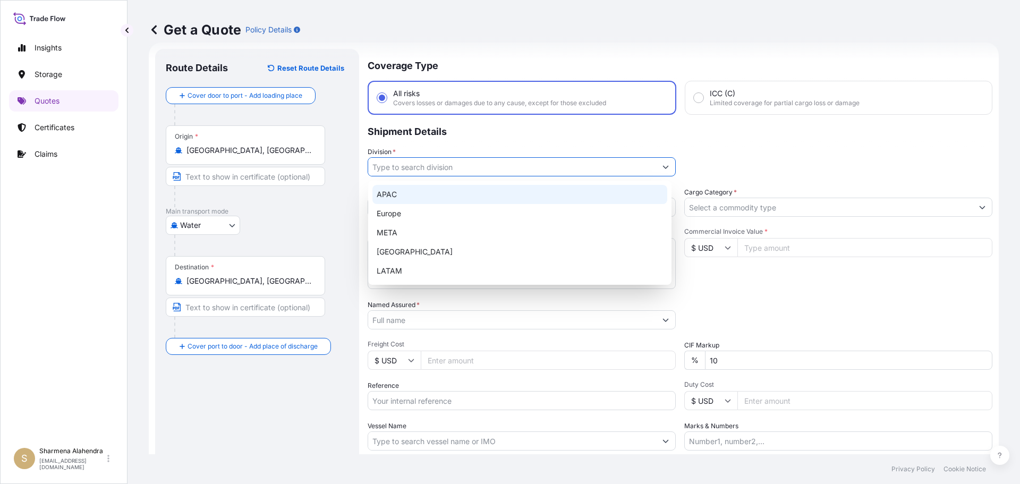
click at [395, 196] on div "APAC" at bounding box center [519, 194] width 295 height 19
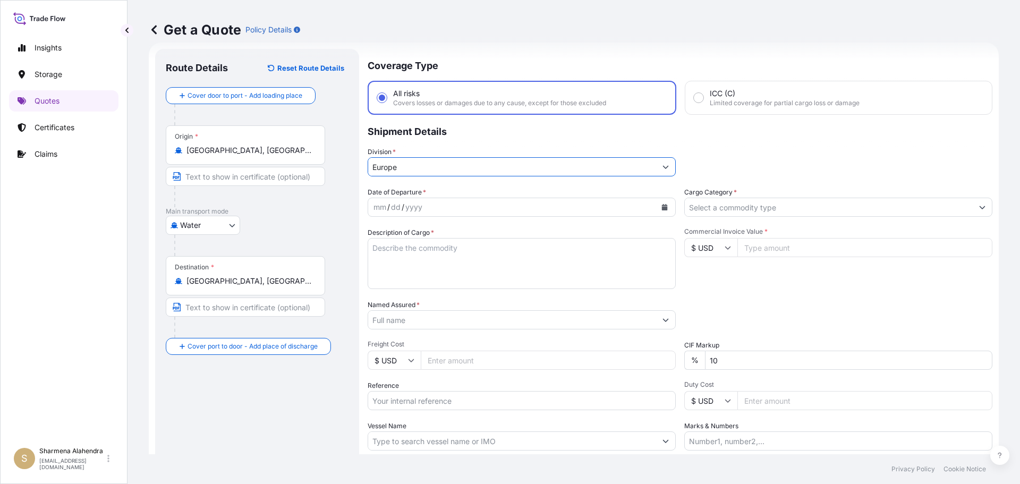
click at [659, 211] on button "Calendar" at bounding box center [664, 207] width 17 height 17
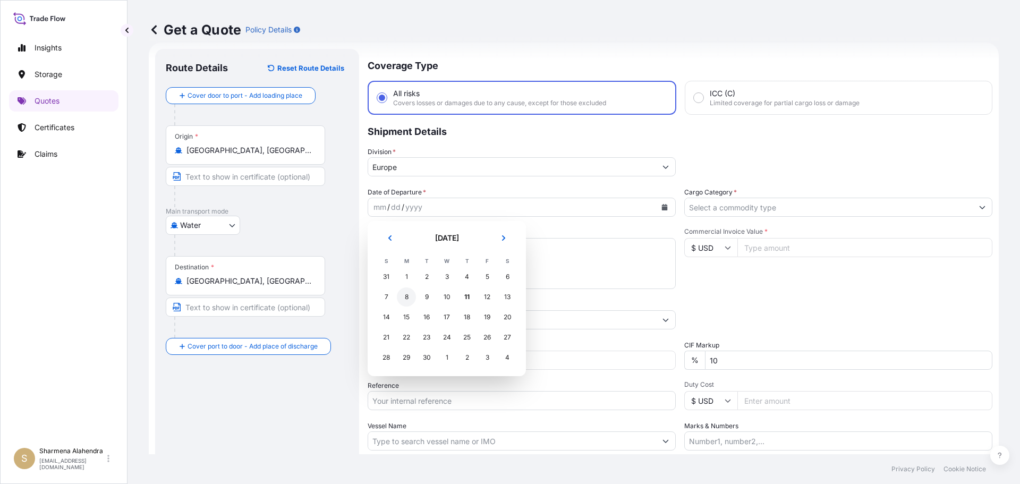
click at [404, 298] on div "8" at bounding box center [406, 296] width 19 height 19
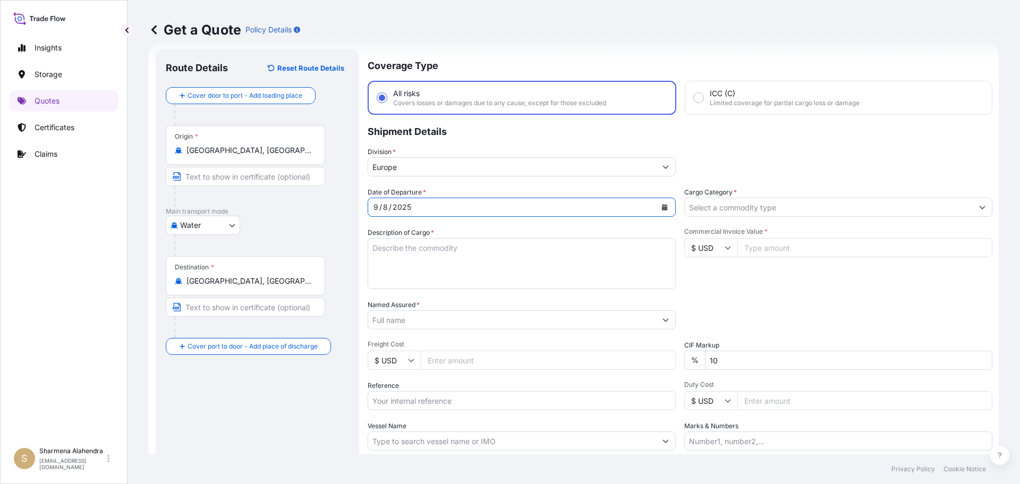
click at [411, 172] on input "Europe" at bounding box center [512, 166] width 288 height 19
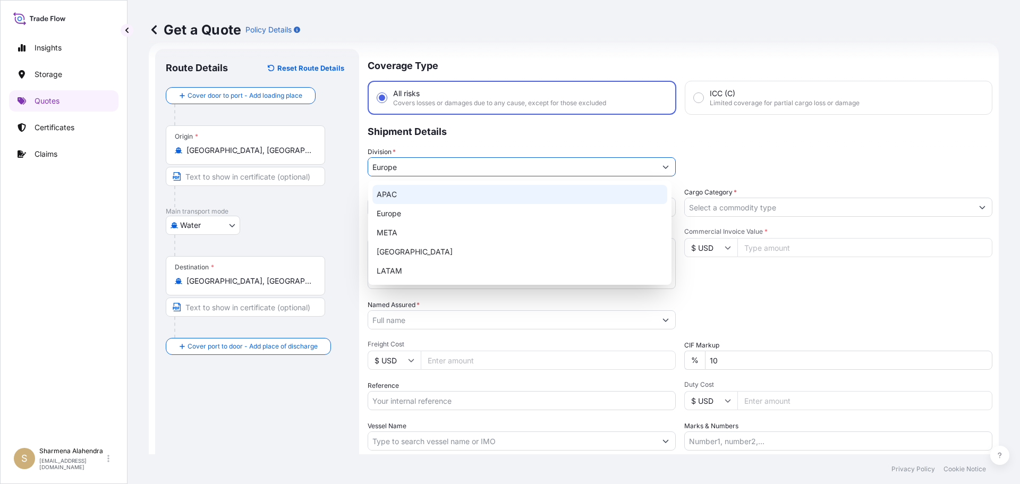
click at [406, 188] on div "APAC" at bounding box center [519, 194] width 295 height 19
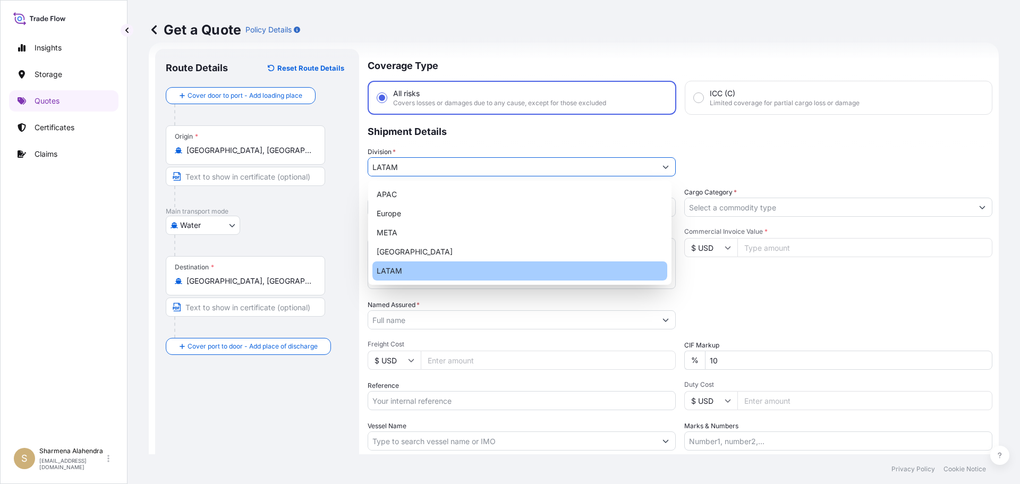
paste input "BAGS LOADED INTO 4 40' CONTAINER(S) ALATHON M5370, 55BAG"
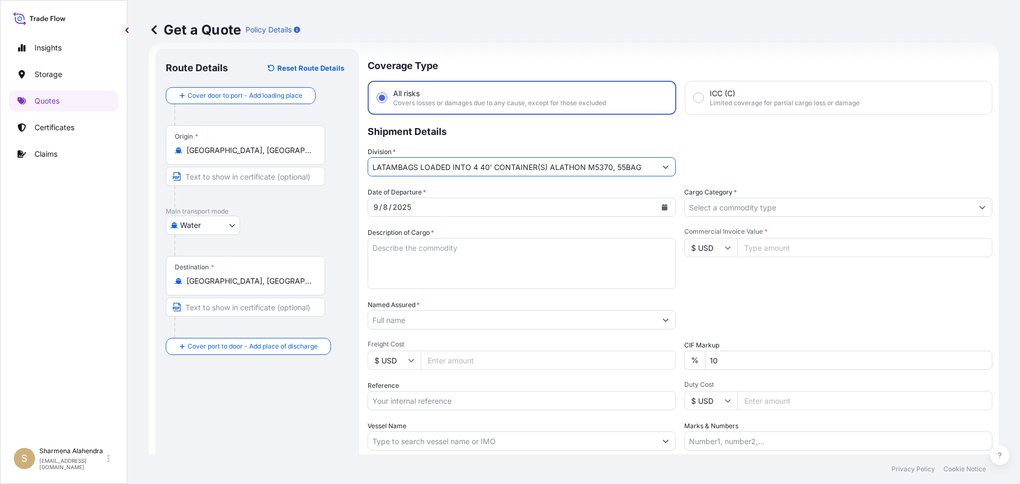
type input "LATAM"
click at [390, 253] on textarea "Description of Cargo *" at bounding box center [522, 263] width 308 height 51
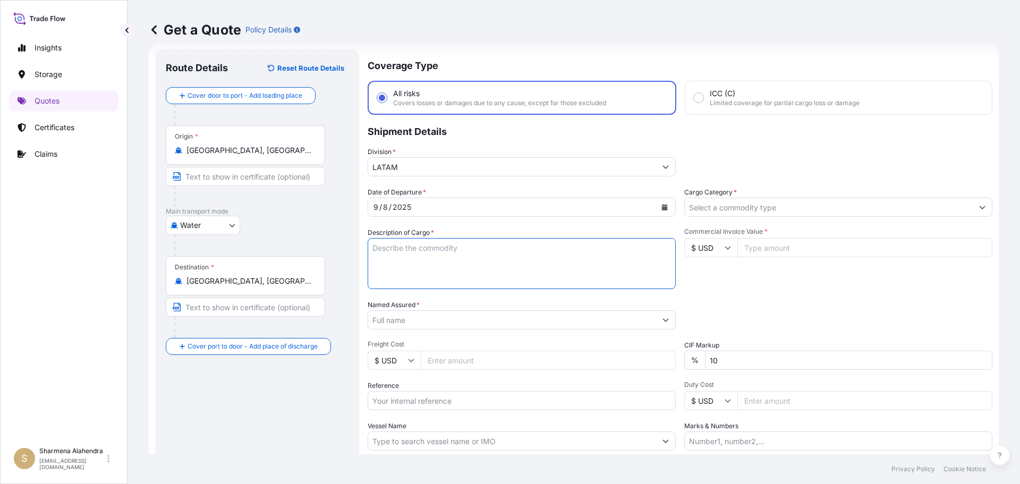
paste textarea "BAGS LOADED INTO 4 40' CONTAINER(S) ALATHON M5370, 55BAG"
click at [374, 252] on textarea "BAGS LOADED INTO 4 40' CONTAINER(S) ALATHON M5370, 55BAG" at bounding box center [522, 263] width 308 height 51
type textarea "3740 BAGS LOADED INTO 4 40' CONTAINER(S) ALATHON M5370, 55BAG"
click at [409, 168] on input "LATAM" at bounding box center [512, 166] width 288 height 19
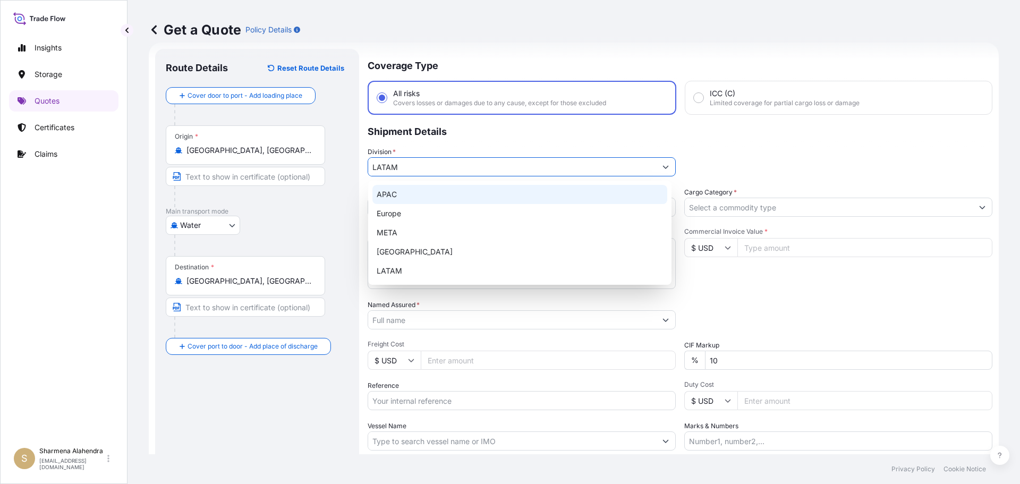
click at [399, 202] on div "APAC" at bounding box center [519, 194] width 295 height 19
type input "APAC"
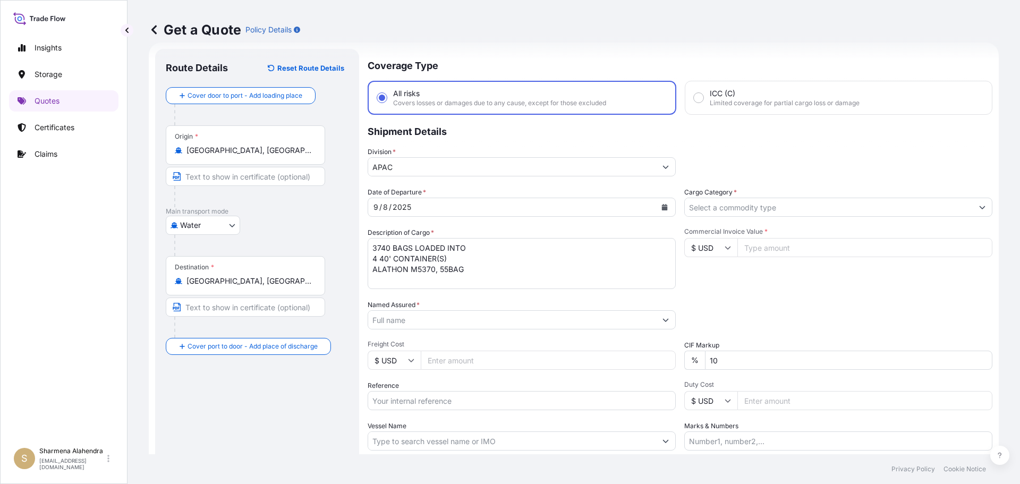
click at [538, 360] on input "Freight Cost" at bounding box center [548, 360] width 255 height 19
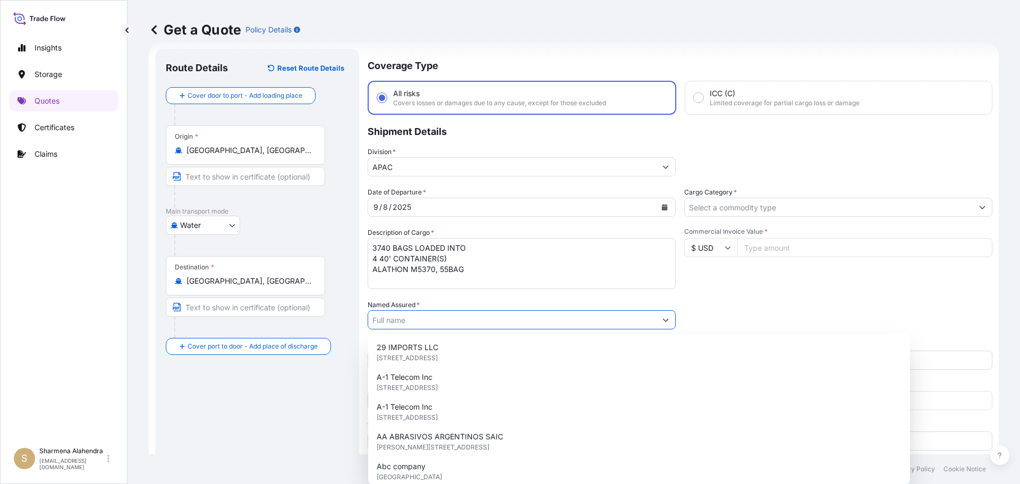
click at [479, 323] on input "Named Assured *" at bounding box center [512, 319] width 288 height 19
paste input "EQUISTAR CHEMICALS, LP"
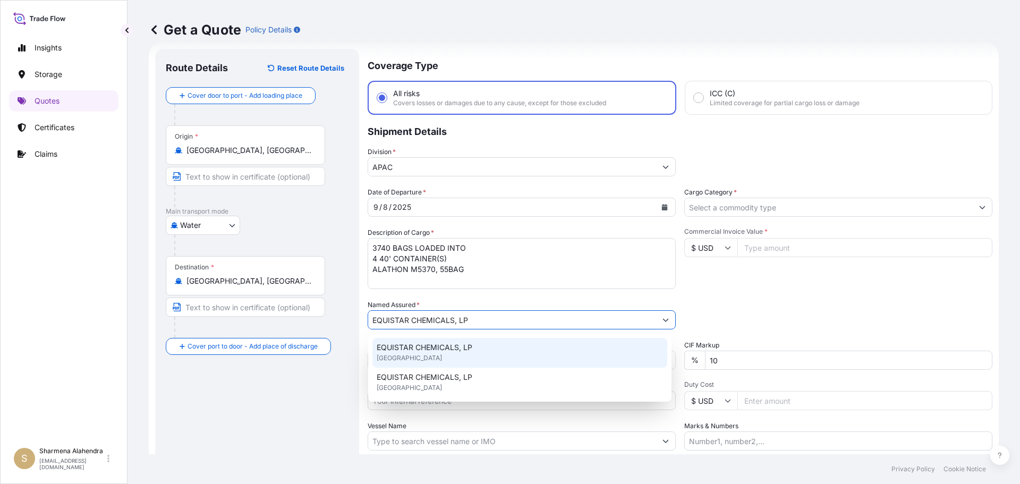
click at [434, 347] on span "EQUISTAR CHEMICALS, LP" at bounding box center [425, 347] width 96 height 11
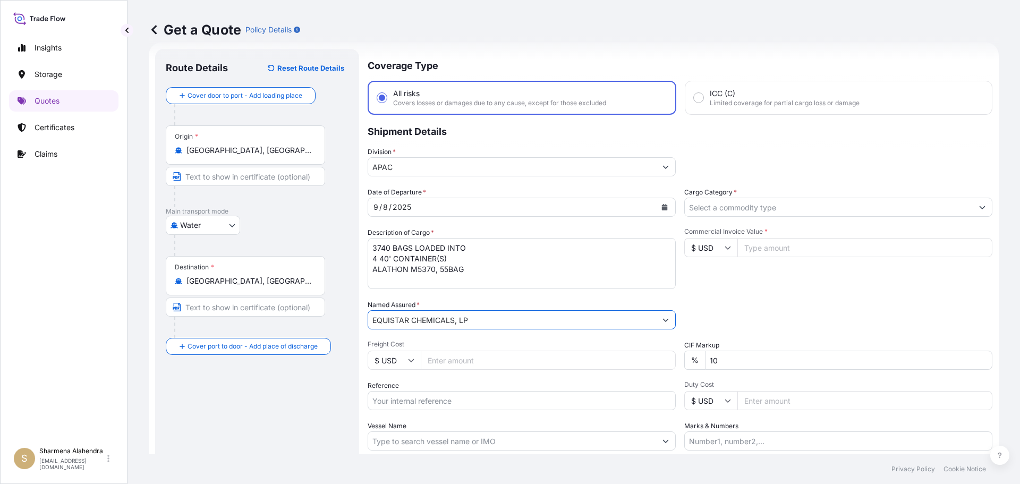
type input "EQUISTAR CHEMICALS, LP"
click at [472, 363] on input "Freight Cost" at bounding box center [548, 360] width 255 height 19
click at [477, 383] on div "Reference" at bounding box center [522, 395] width 308 height 30
click at [439, 401] on input "Reference" at bounding box center [522, 400] width 308 height 19
paste input "10420847567"
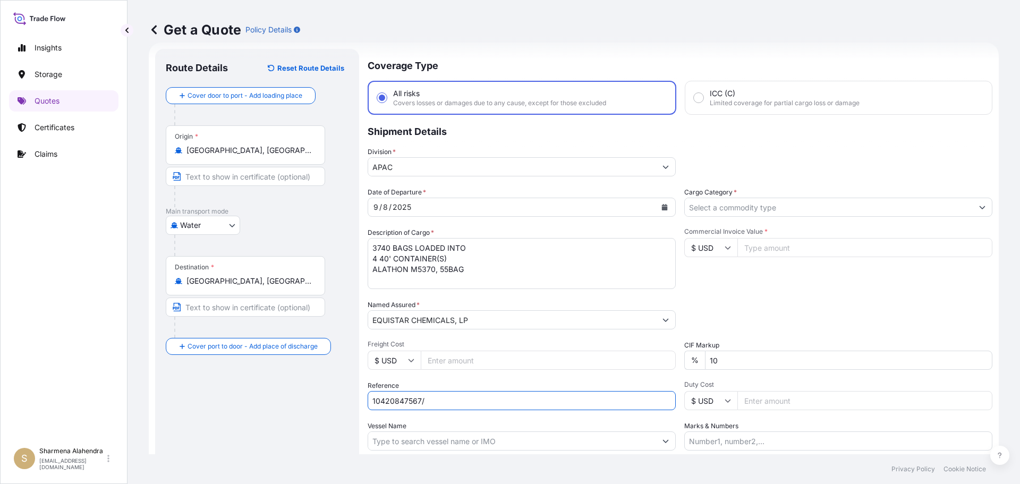
paste input "5013138735"
type input "10420847567/5013138735"
click at [446, 442] on input "Vessel Name" at bounding box center [512, 440] width 288 height 19
click at [565, 440] on input "Vessel Name" at bounding box center [512, 440] width 288 height 19
paste input "AS CAROLINA"
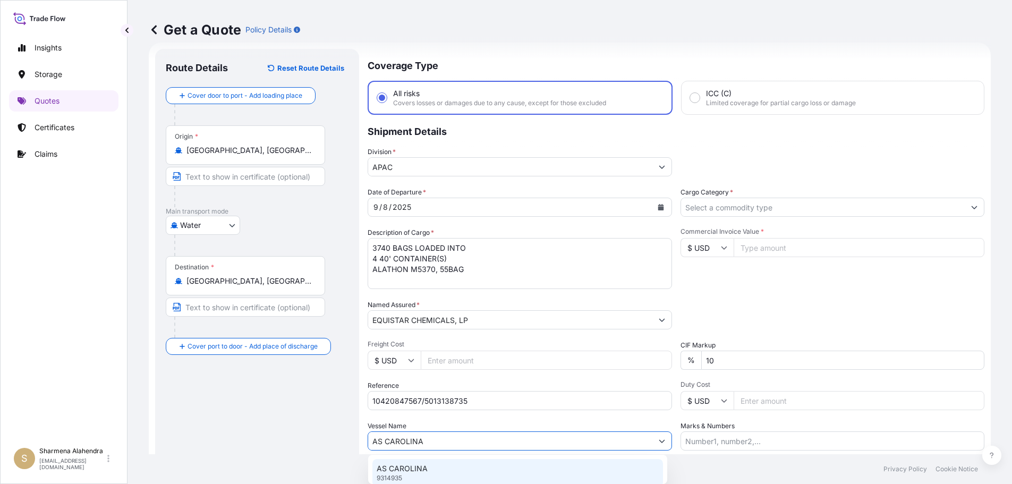
click at [442, 466] on div "AS CAROLINA 9314935" at bounding box center [517, 473] width 291 height 28
type input "AS CAROLINA"
click at [713, 213] on input "Cargo Category *" at bounding box center [829, 207] width 288 height 19
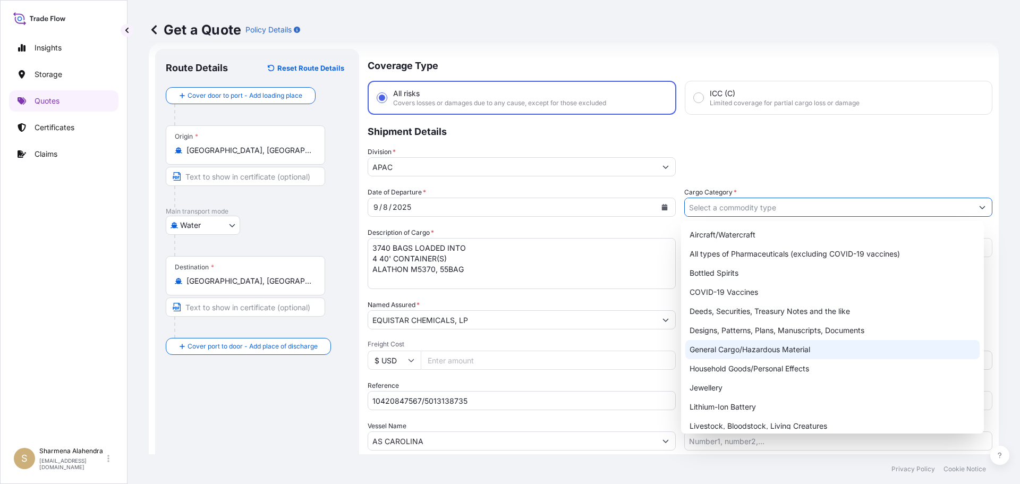
click at [725, 352] on div "General Cargo/Hazardous Material" at bounding box center [832, 349] width 295 height 19
type input "General Cargo/Hazardous Material"
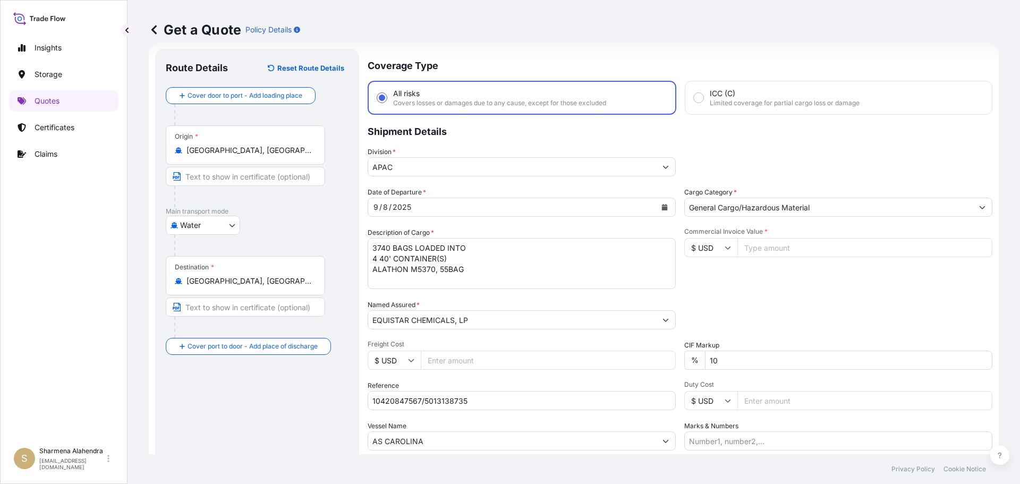
click at [66, 347] on div "Insights Storage Quotes Certificates Claims" at bounding box center [63, 235] width 109 height 414
click at [753, 254] on input "Commercial Invoice Value *" at bounding box center [864, 247] width 255 height 19
paste input "76500"
type input "76500.00"
click at [763, 291] on div "Date of Departure * [DATE] Cargo Category * General Cargo/Hazardous Material De…" at bounding box center [680, 318] width 625 height 263
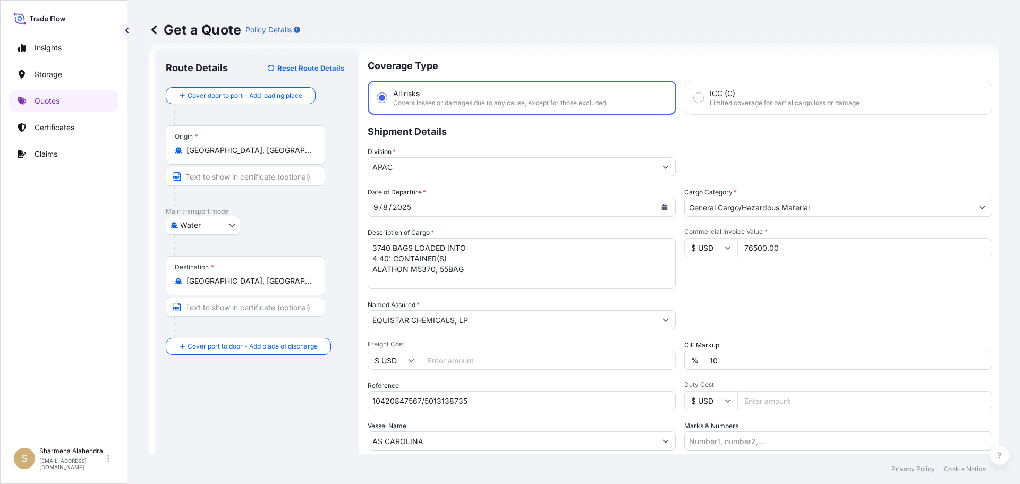
click at [722, 302] on div "Packing Category Type to search a container mode Please select a primary mode o…" at bounding box center [838, 315] width 308 height 30
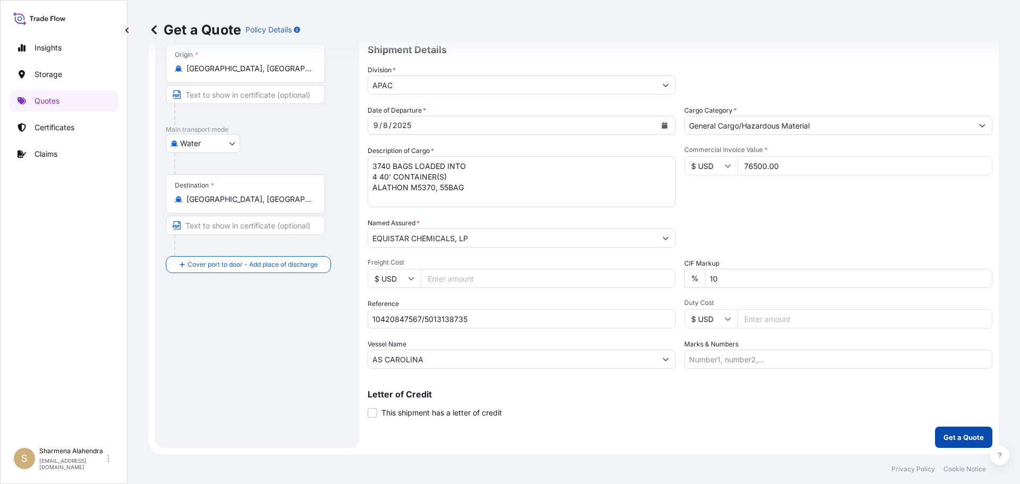
click at [949, 440] on p "Get a Quote" at bounding box center [963, 437] width 40 height 11
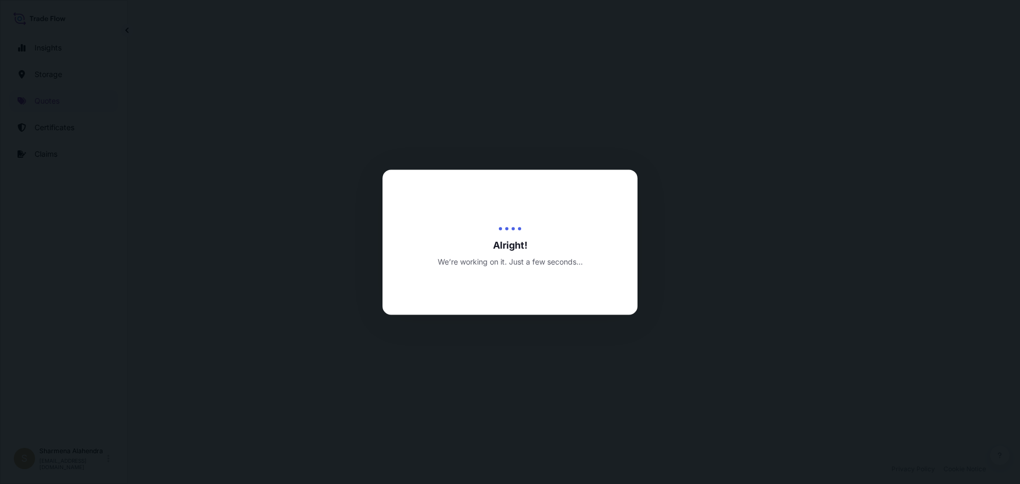
select select "Water"
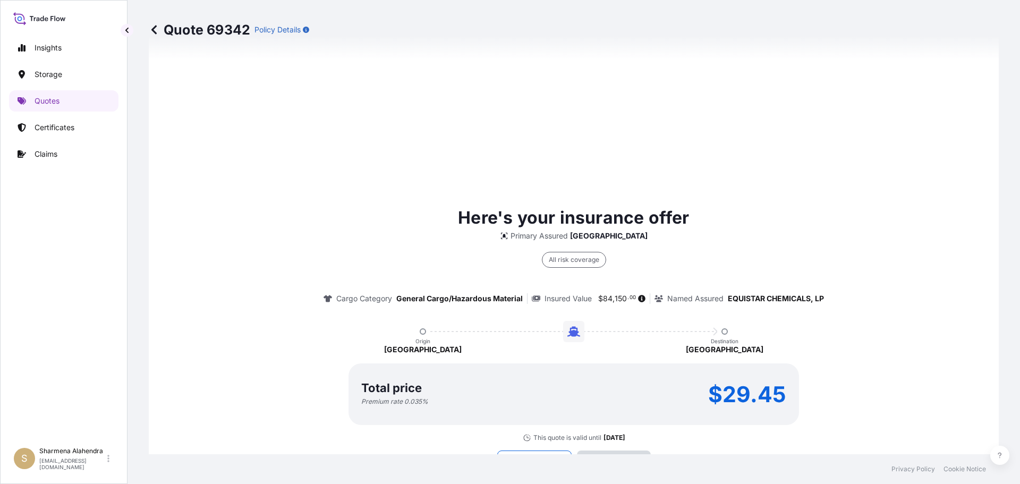
scroll to position [1519, 0]
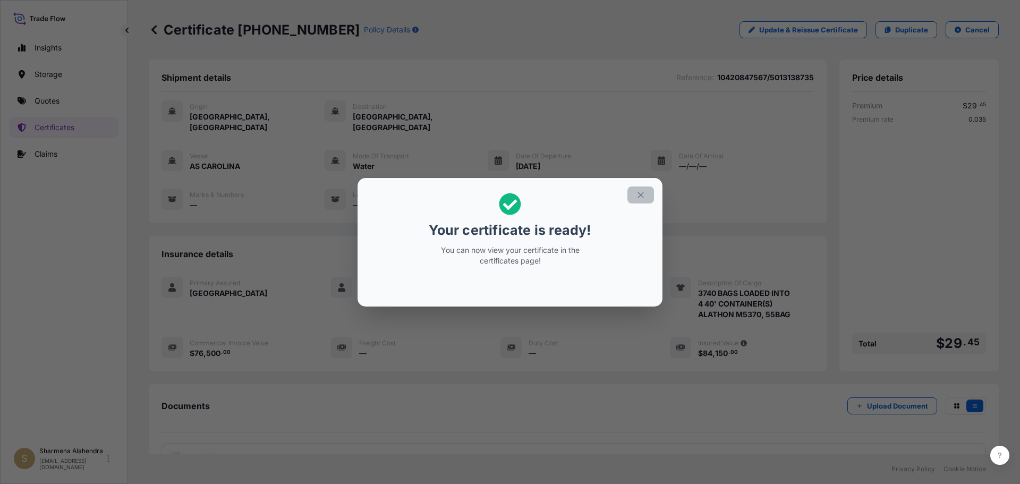
click at [638, 196] on icon "button" at bounding box center [641, 195] width 10 height 10
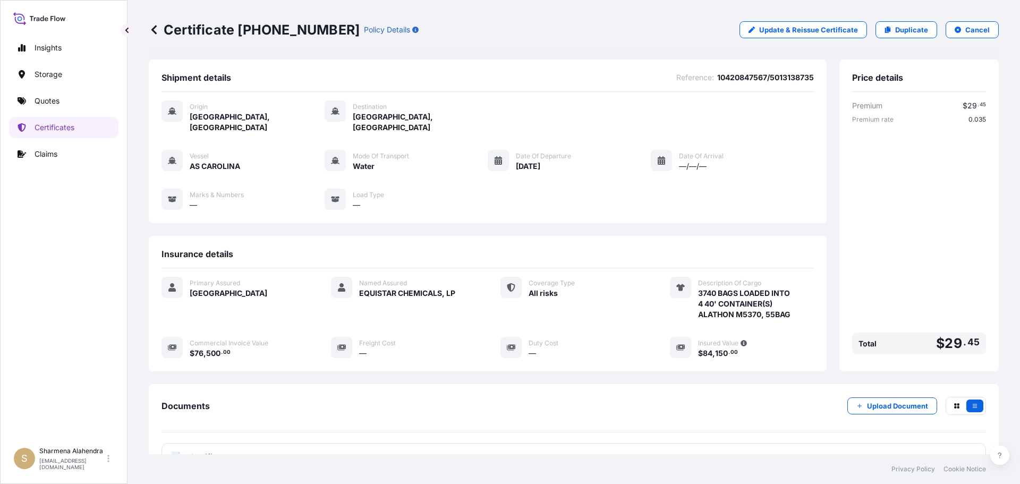
scroll to position [85, 0]
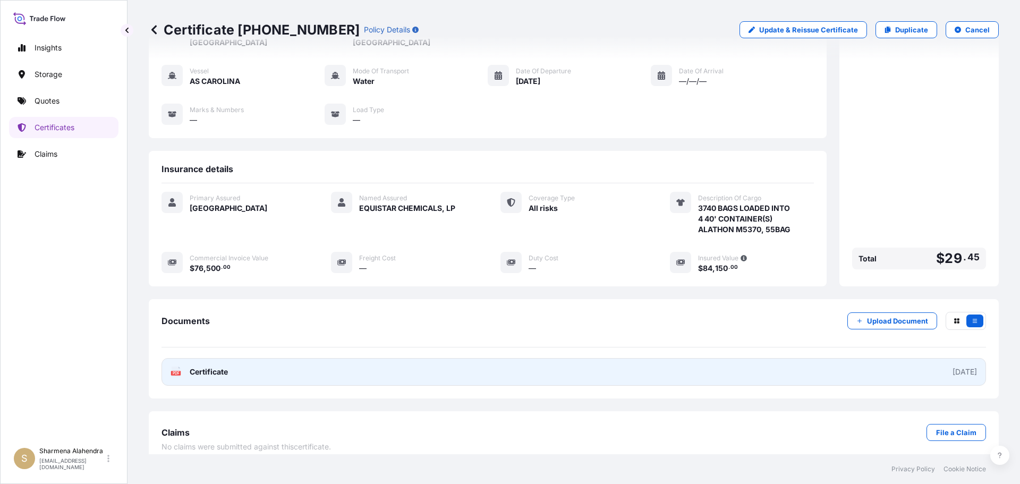
click at [492, 358] on link "PDF Certificate [DATE]" at bounding box center [573, 372] width 824 height 28
